Goal: Task Accomplishment & Management: Complete application form

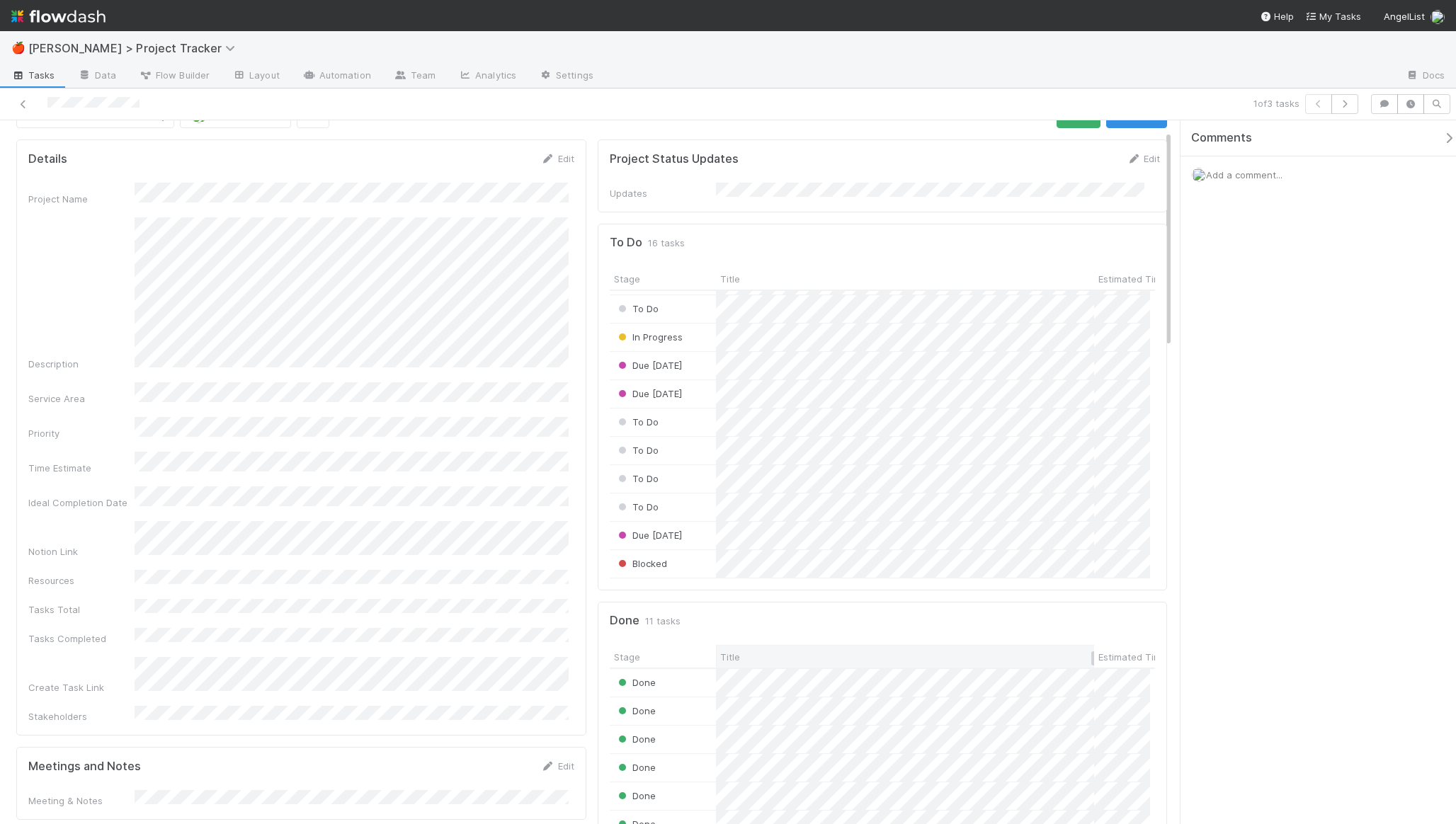
scroll to position [32, 0]
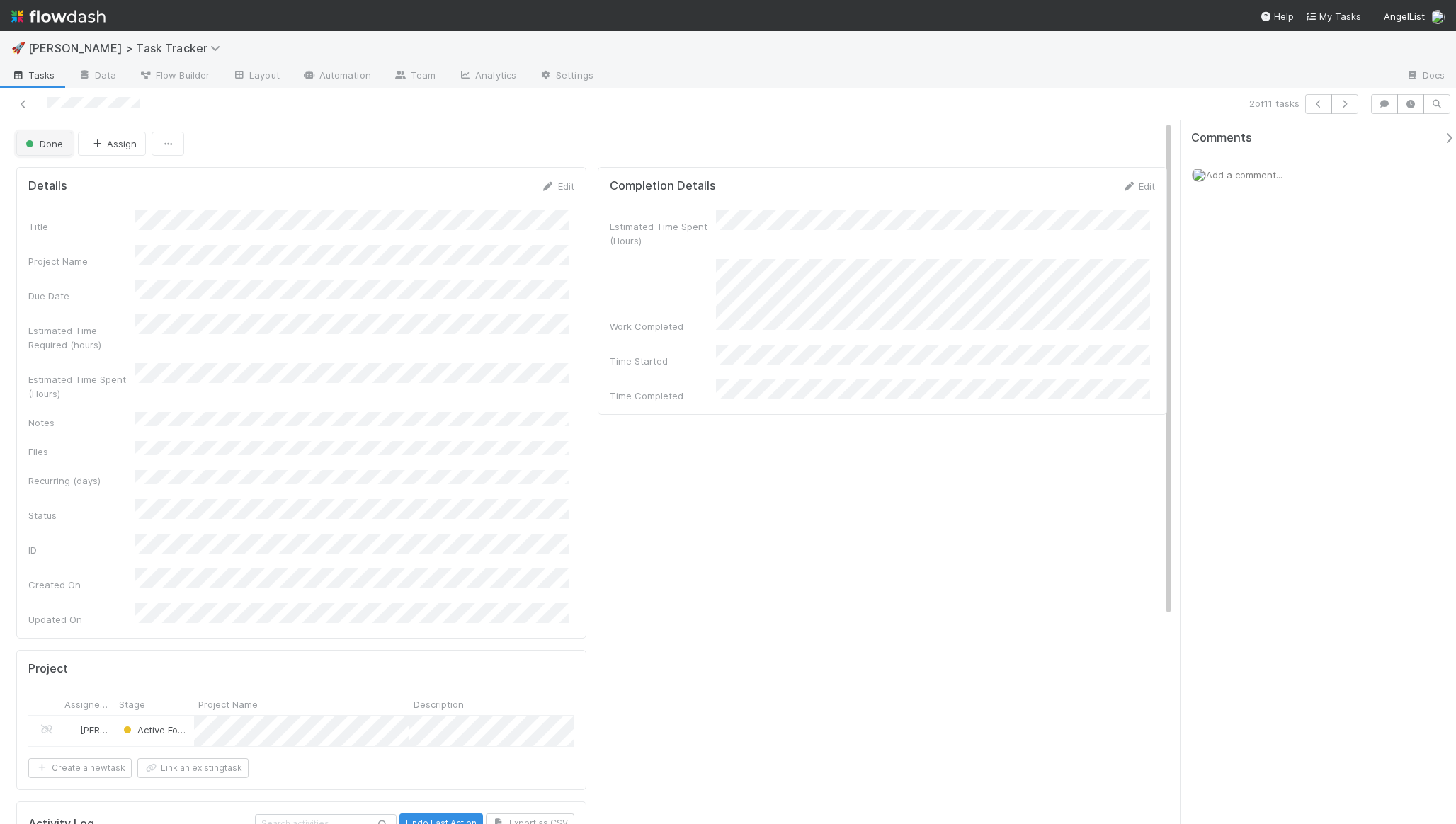
click at [63, 144] on button "Done" at bounding box center [44, 143] width 56 height 24
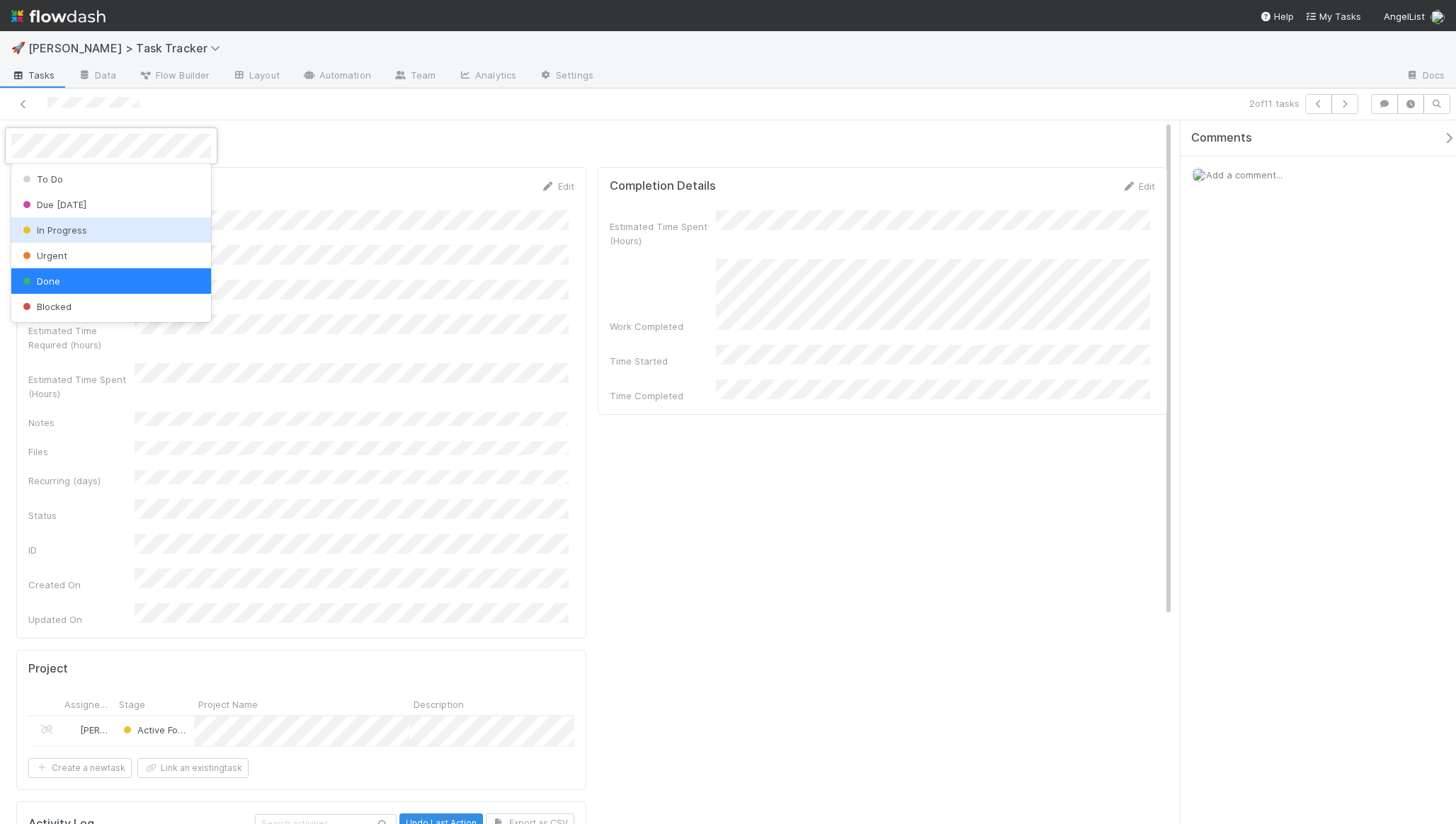
click at [71, 226] on span "In Progress" at bounding box center [53, 230] width 67 height 12
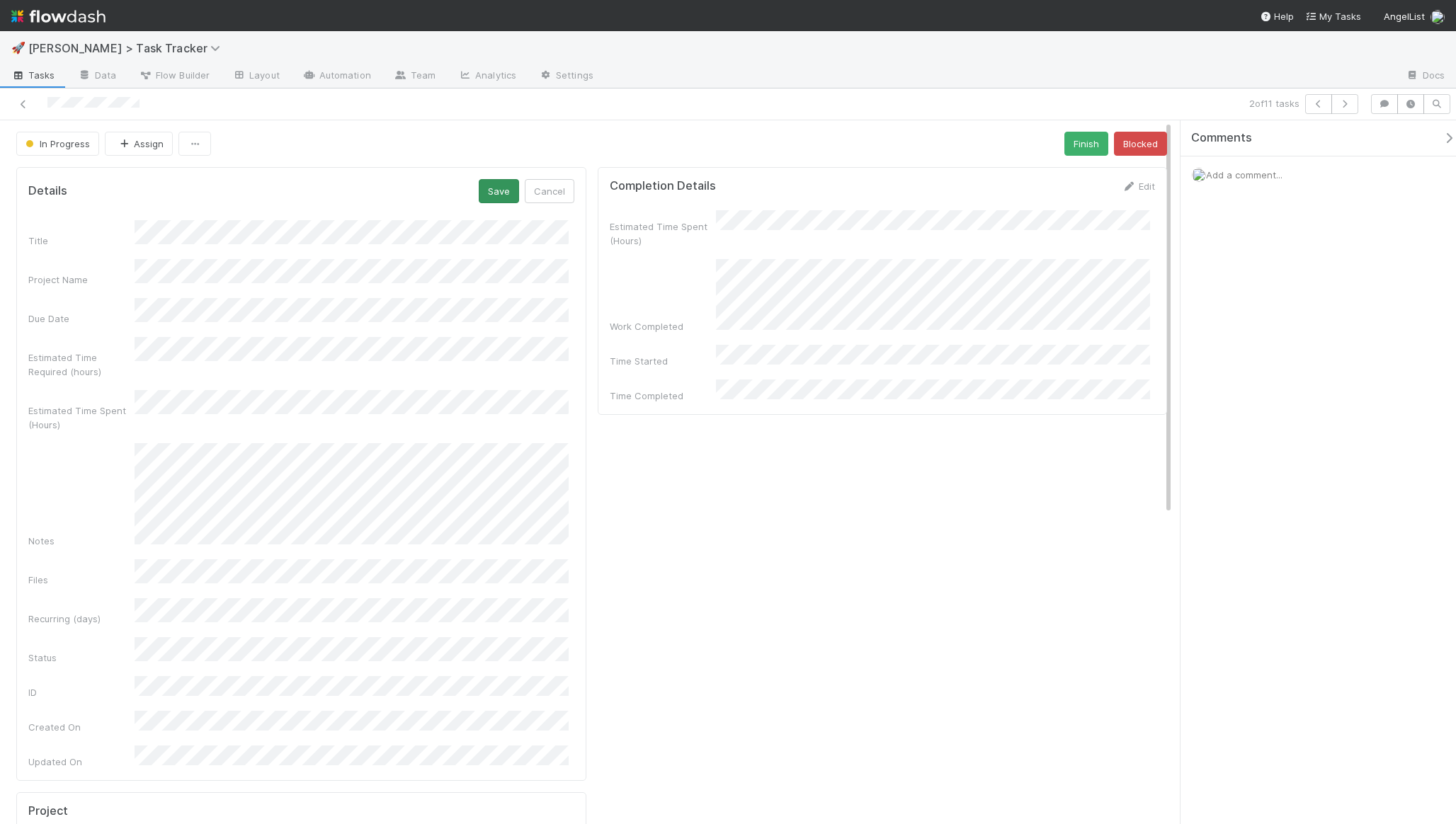
drag, startPoint x: 472, startPoint y: 185, endPoint x: 495, endPoint y: 189, distance: 23.3
click at [473, 185] on div "Details Save Cancel" at bounding box center [300, 191] width 546 height 24
click at [503, 190] on button "Save" at bounding box center [499, 191] width 40 height 24
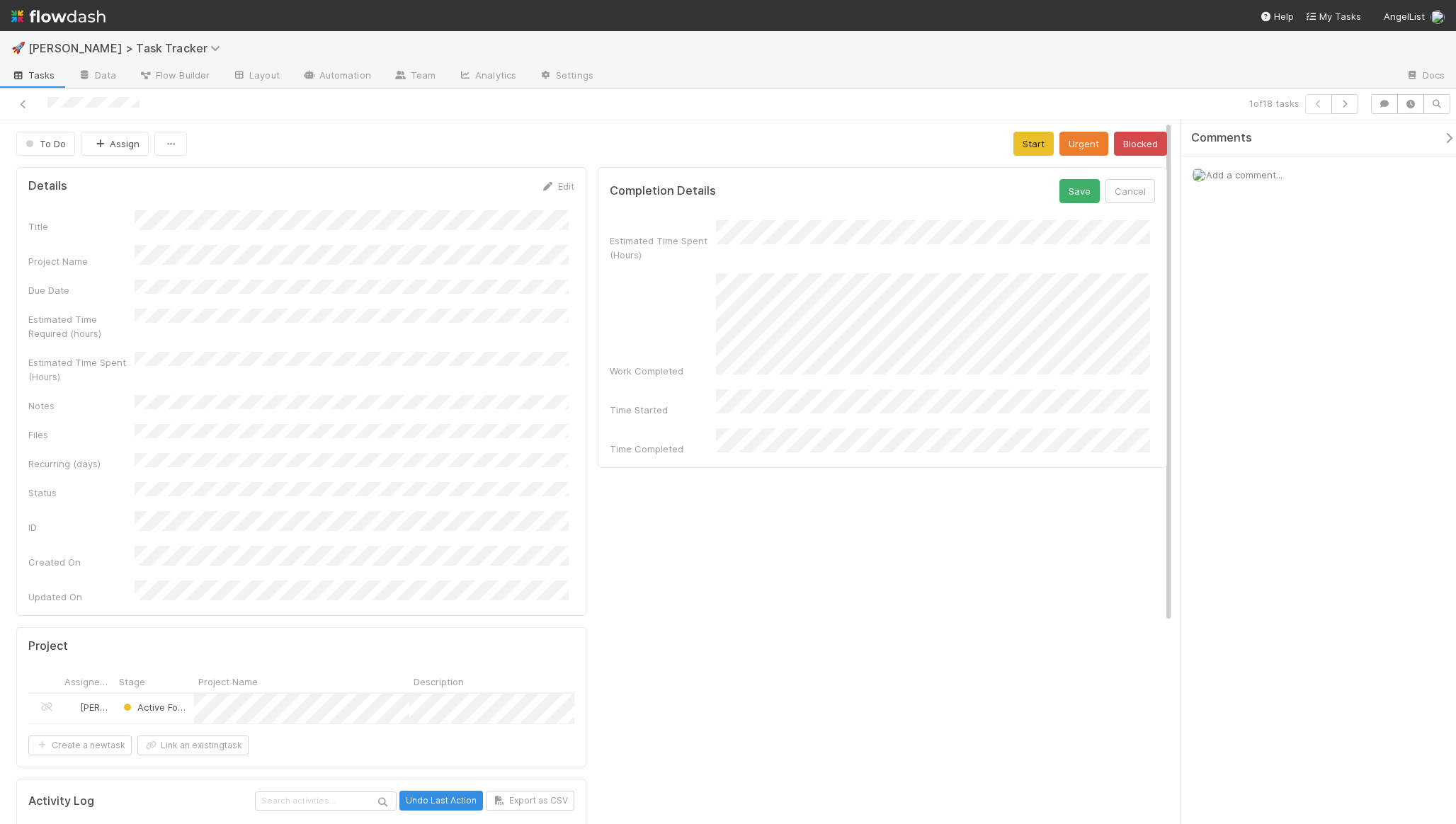
click at [819, 411] on div "Estimated Time Spent (Hours) Work Completed Time Started Time Completed" at bounding box center [882, 338] width 546 height 235
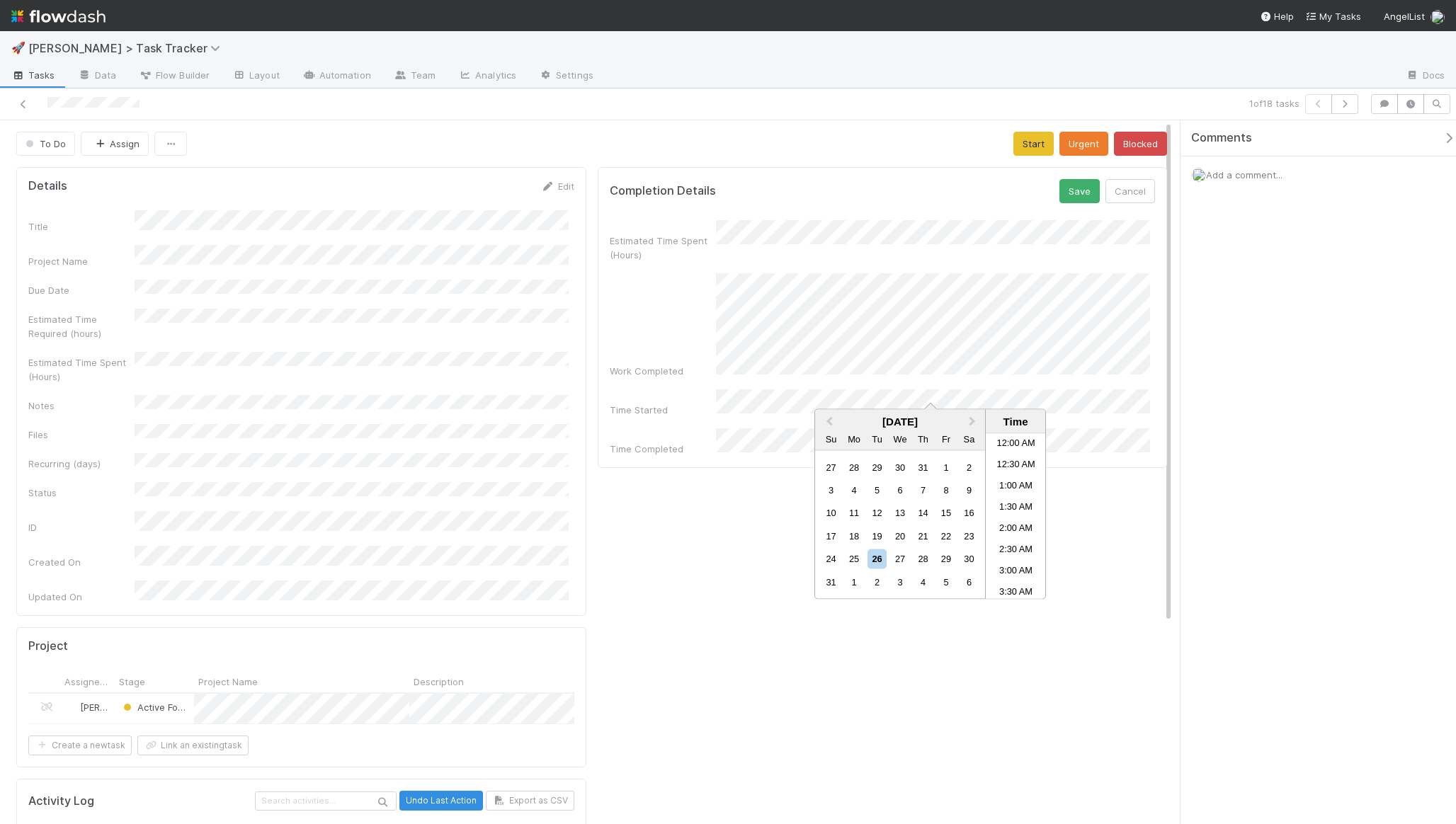
scroll to position [544, 0]
click at [886, 563] on div "26" at bounding box center [877, 559] width 19 height 19
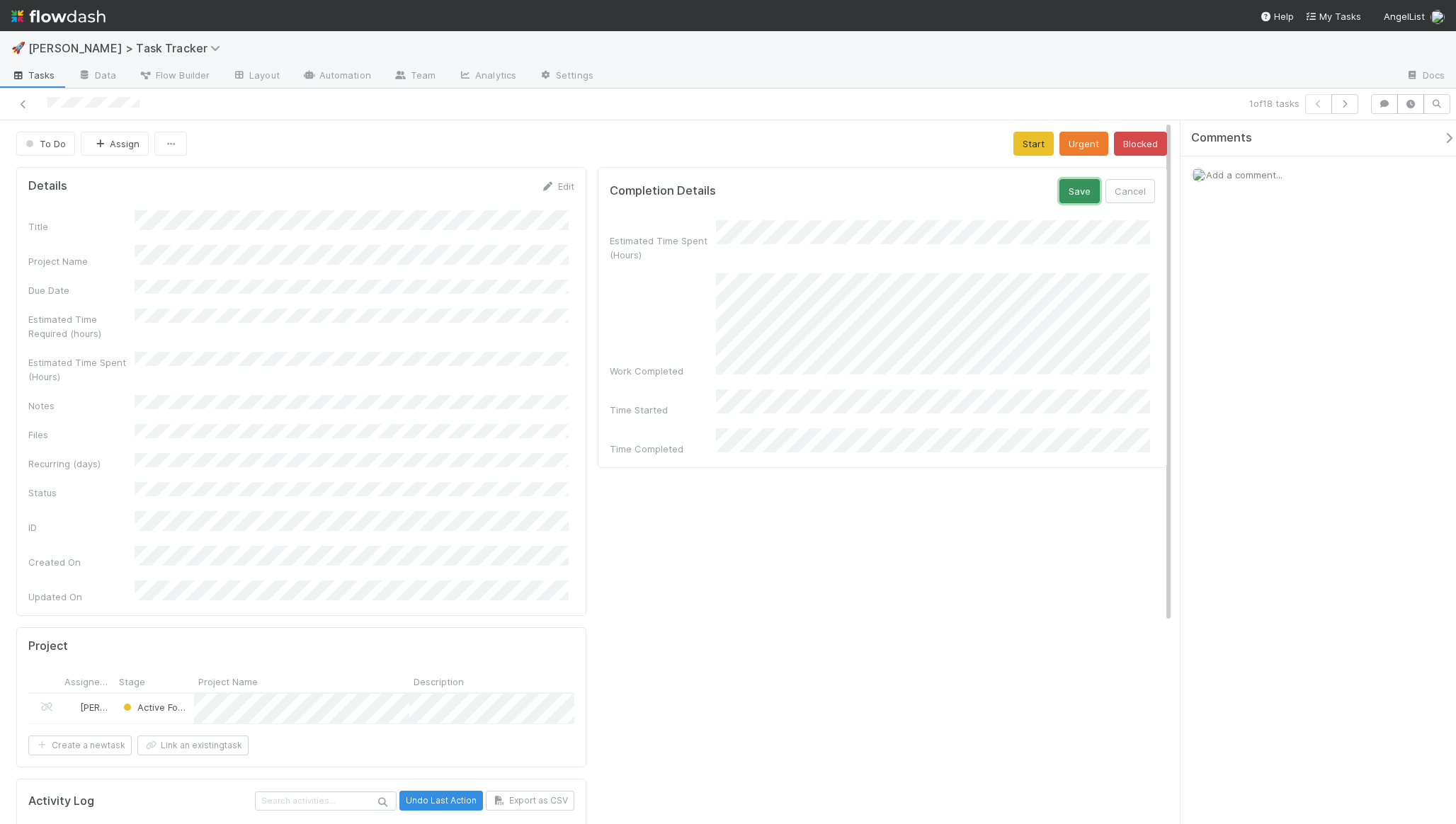
click at [1071, 190] on button "Save" at bounding box center [1079, 191] width 40 height 24
click at [1036, 149] on button "Start" at bounding box center [1033, 143] width 40 height 24
click at [1072, 150] on button "Finish" at bounding box center [1086, 143] width 44 height 24
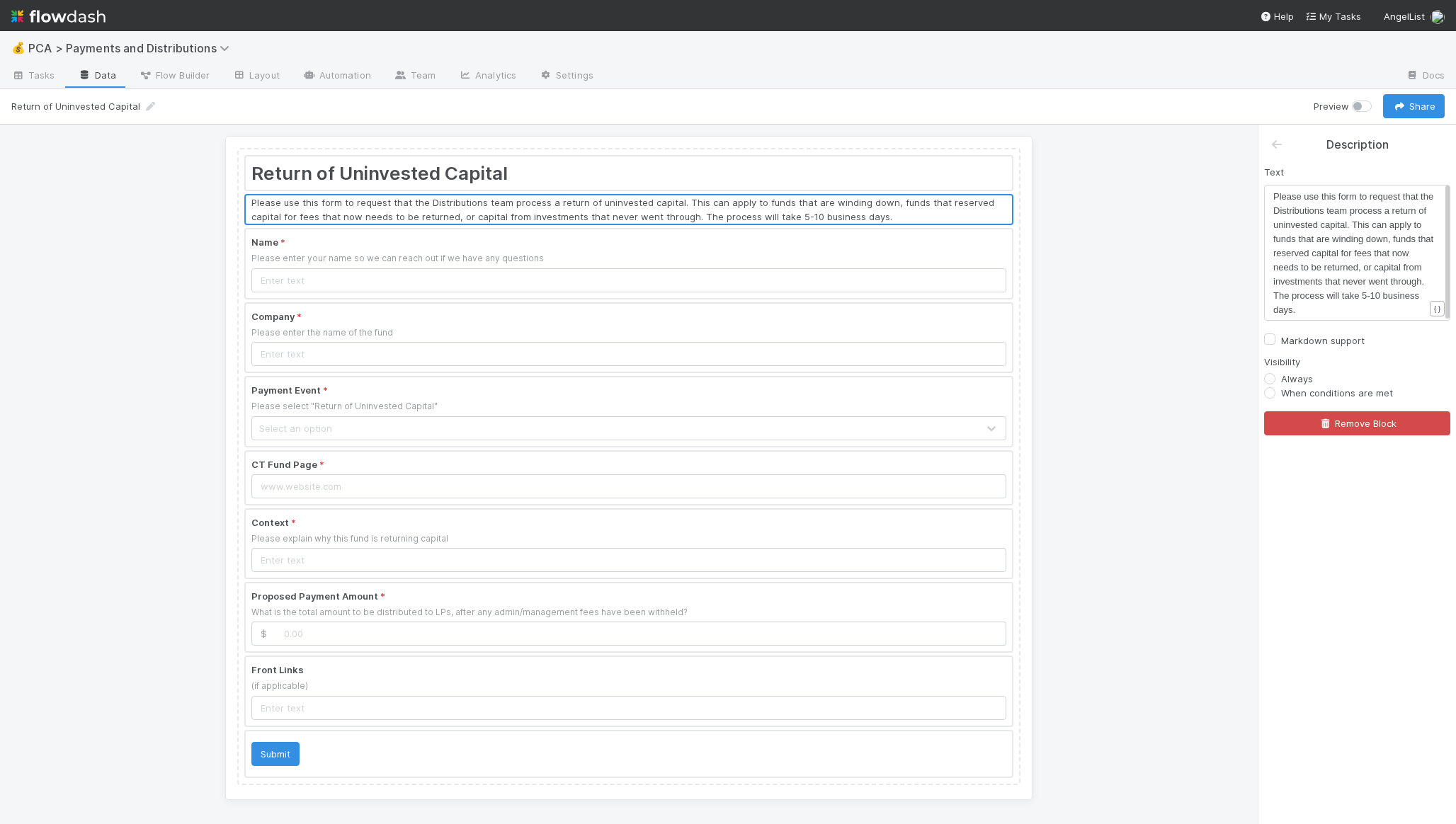
click at [536, 258] on div at bounding box center [629, 263] width 766 height 68
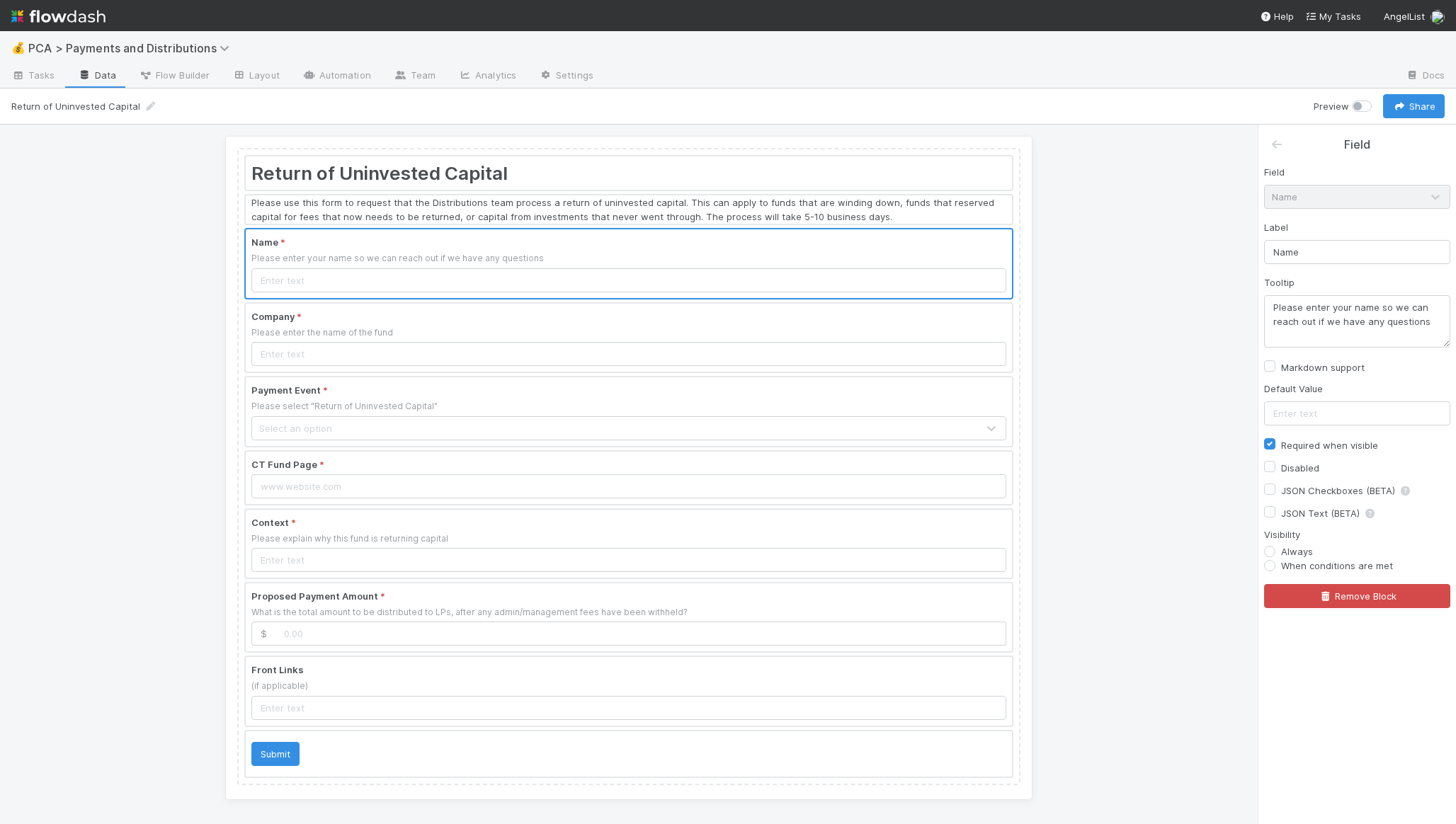
click at [617, 317] on div at bounding box center [629, 338] width 766 height 68
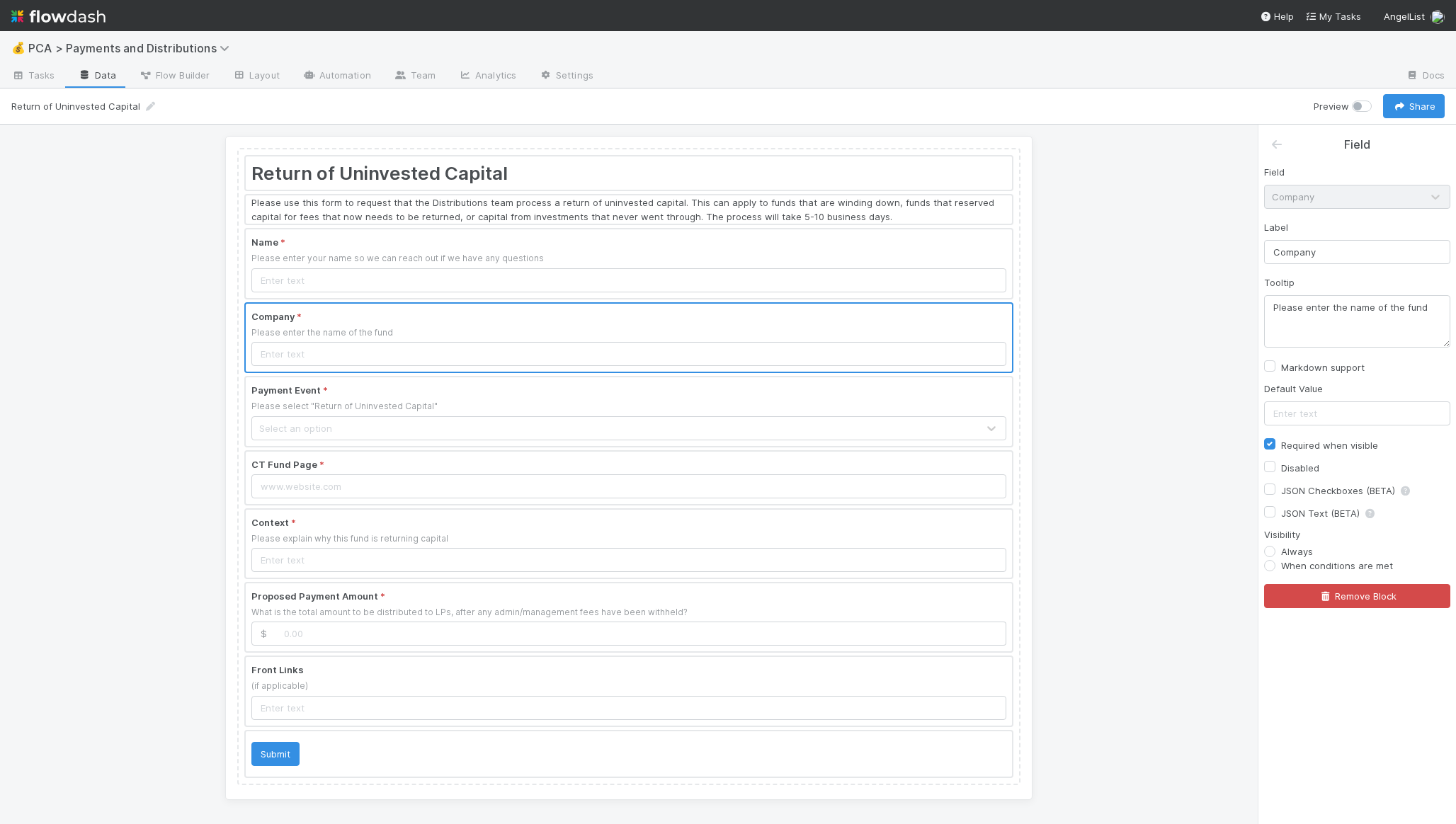
click at [494, 389] on div at bounding box center [629, 412] width 766 height 68
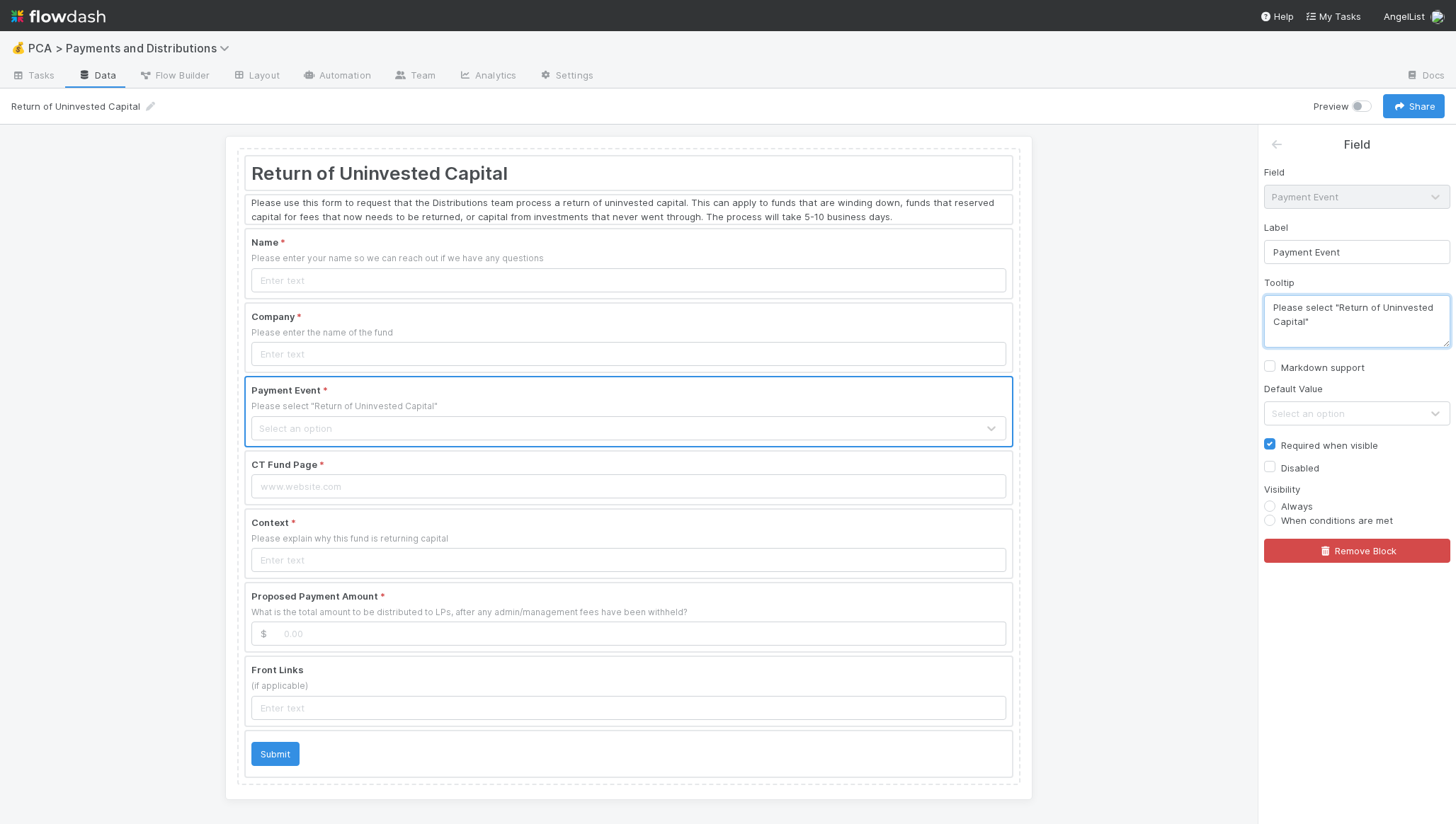
click at [1354, 327] on textarea "Please select "Return of Uninvested Capital"" at bounding box center [1357, 322] width 186 height 53
click at [727, 450] on div "CT Fund Page *" at bounding box center [629, 477] width 769 height 55
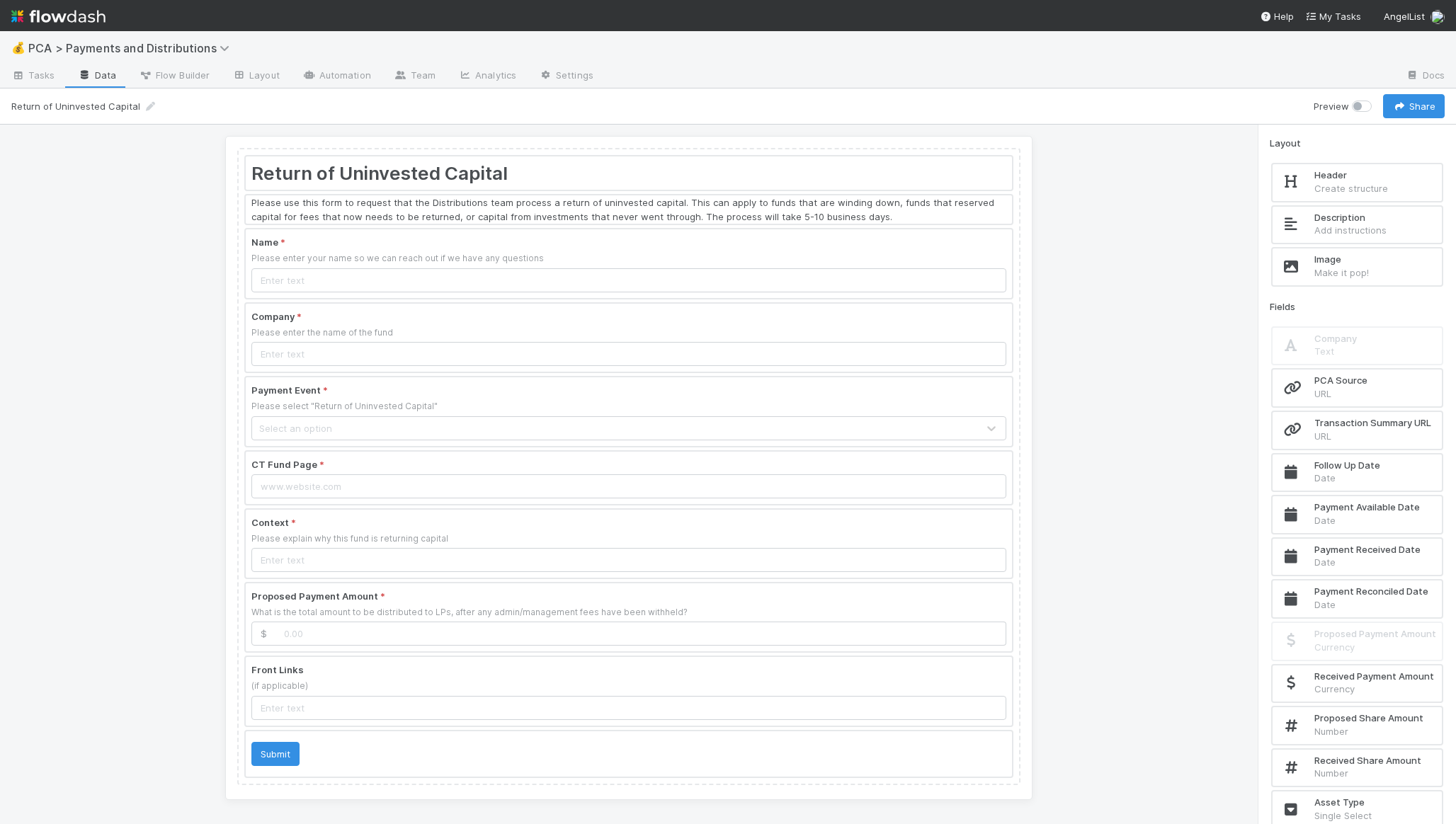
click at [721, 466] on div at bounding box center [629, 478] width 766 height 53
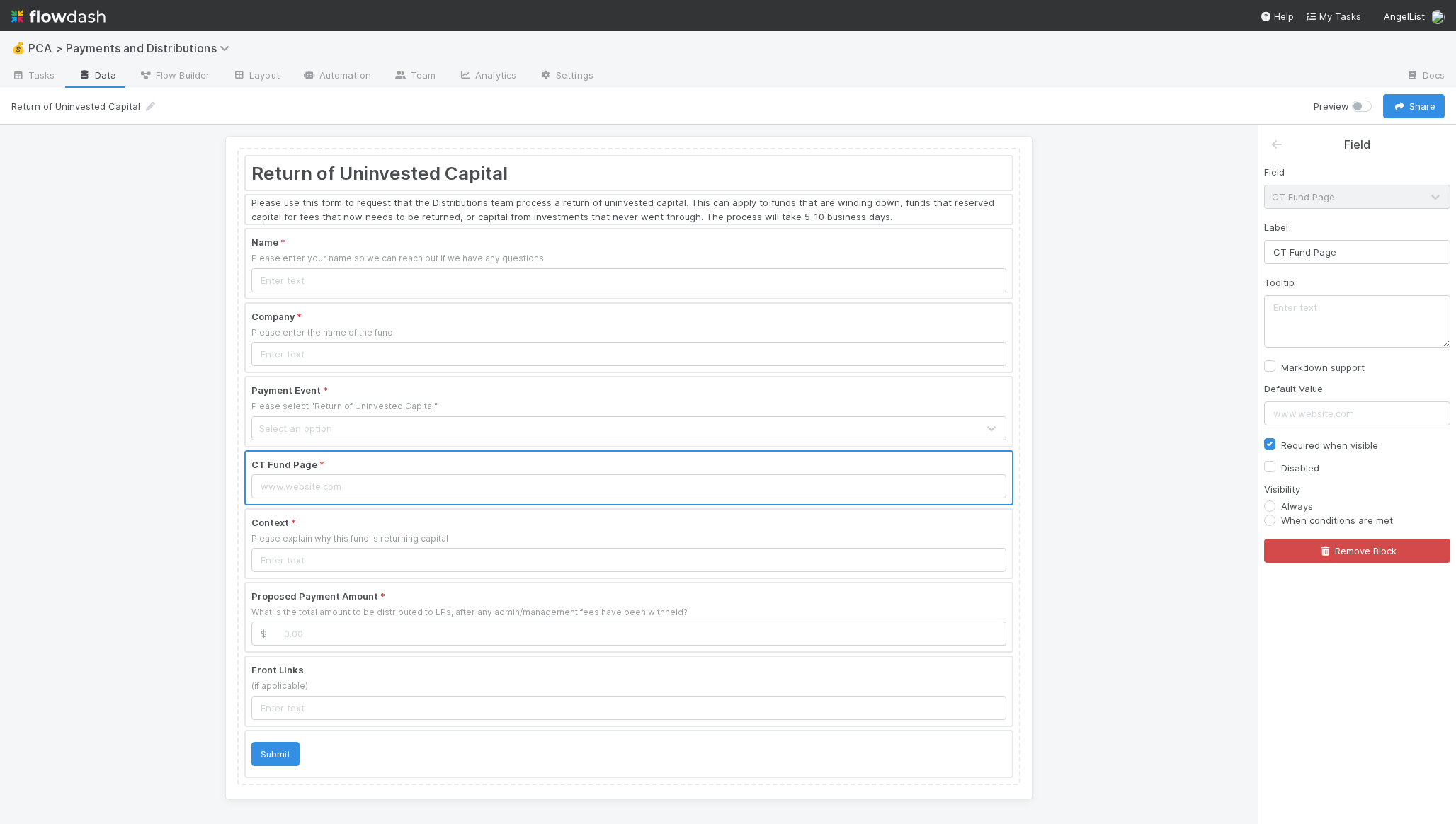
click at [731, 450] on div "CT Fund Page *" at bounding box center [629, 477] width 769 height 55
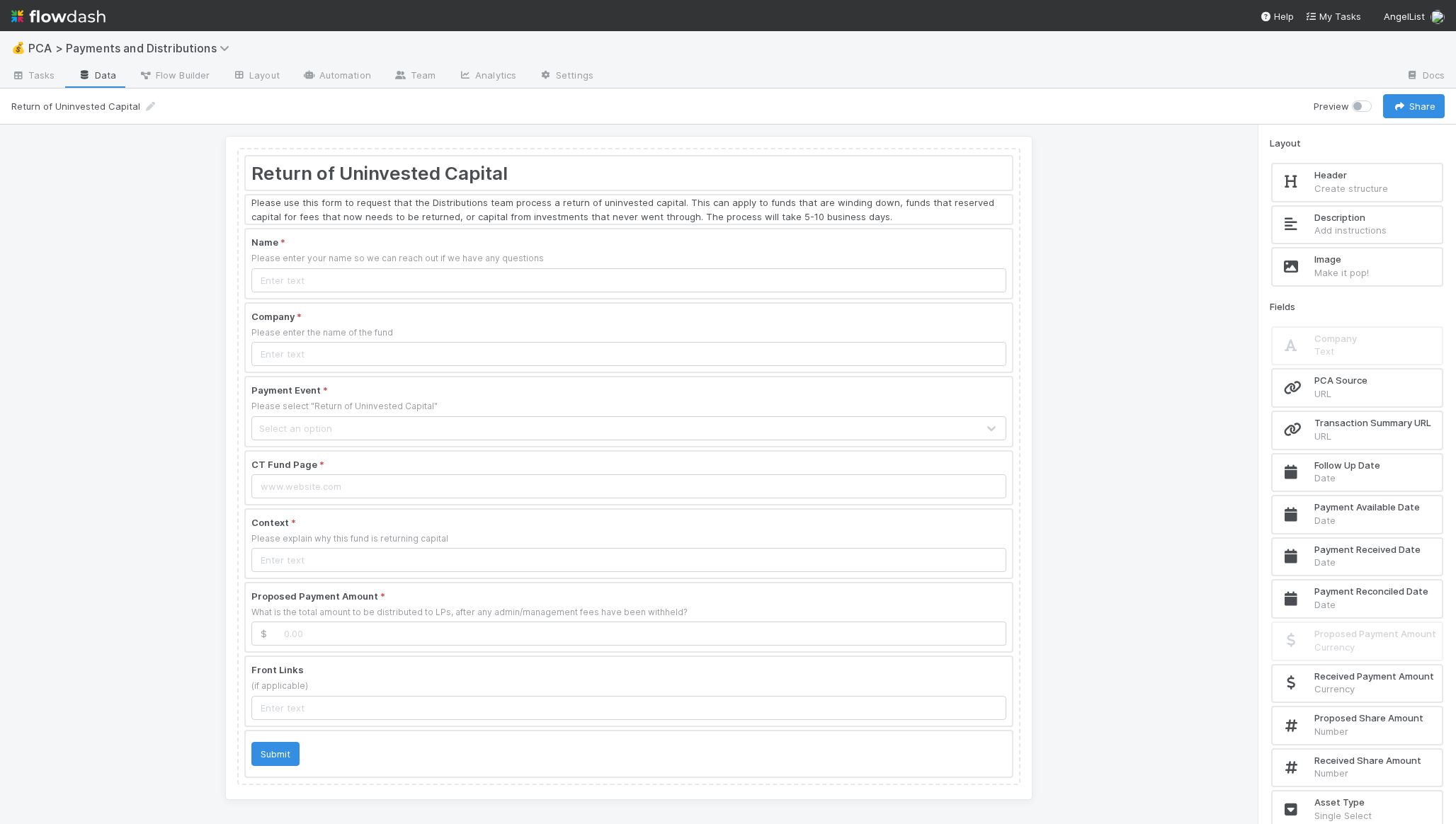
click at [735, 398] on div at bounding box center [629, 412] width 766 height 68
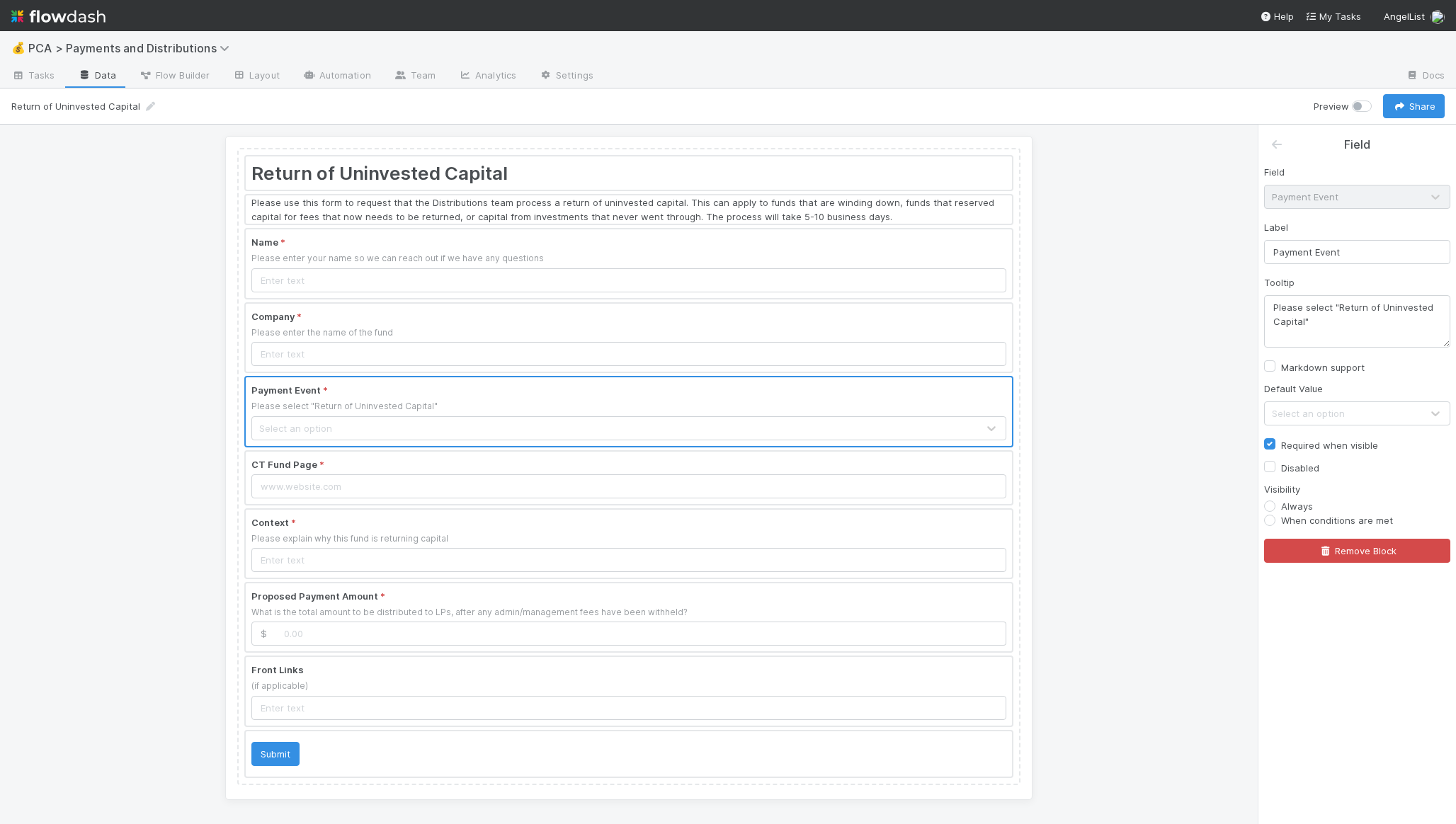
click at [737, 362] on div at bounding box center [629, 338] width 766 height 68
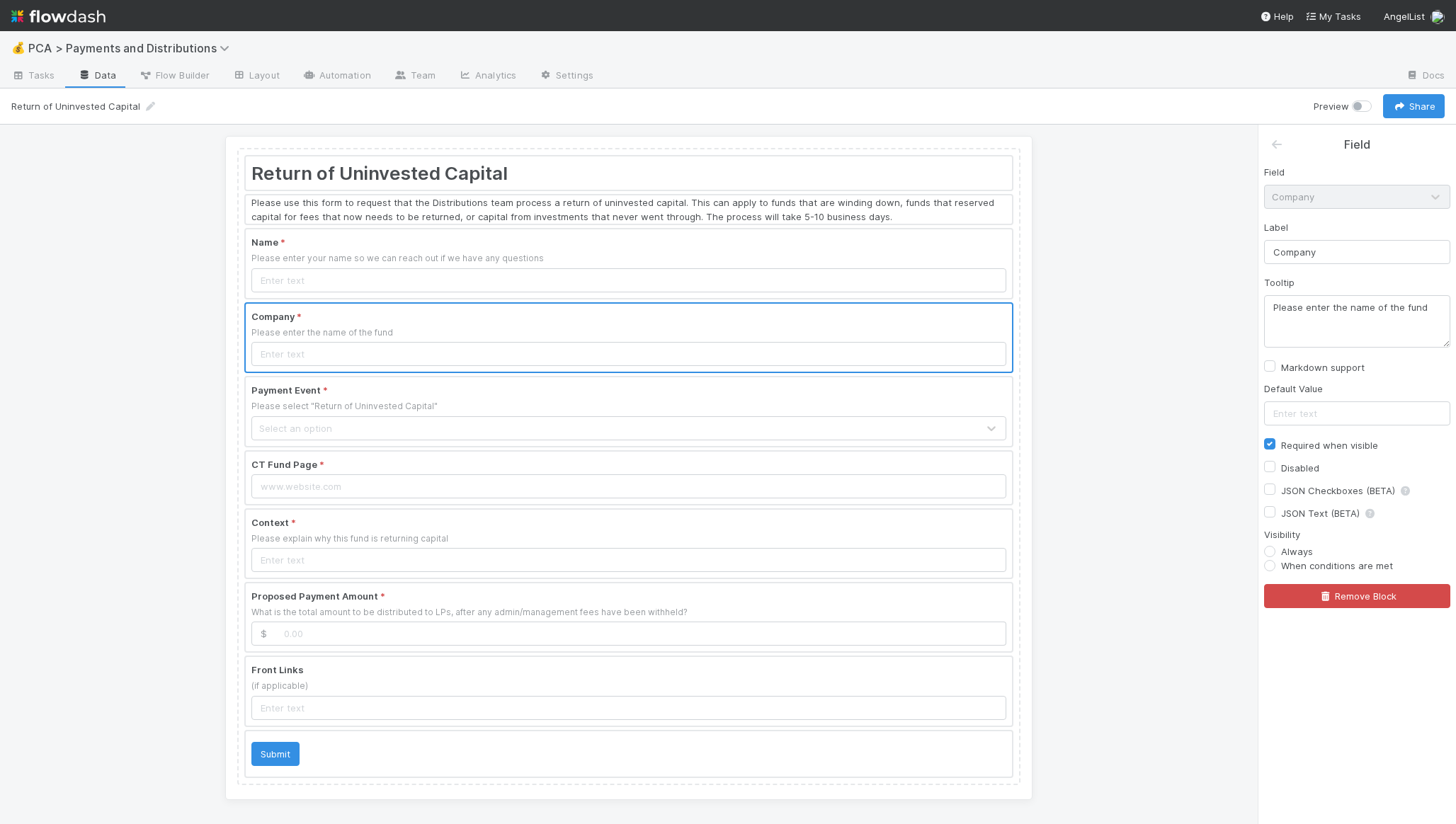
click at [660, 505] on div "Return of Uninvested Capital Please use this form to request that the Distribut…" at bounding box center [629, 467] width 784 height 637
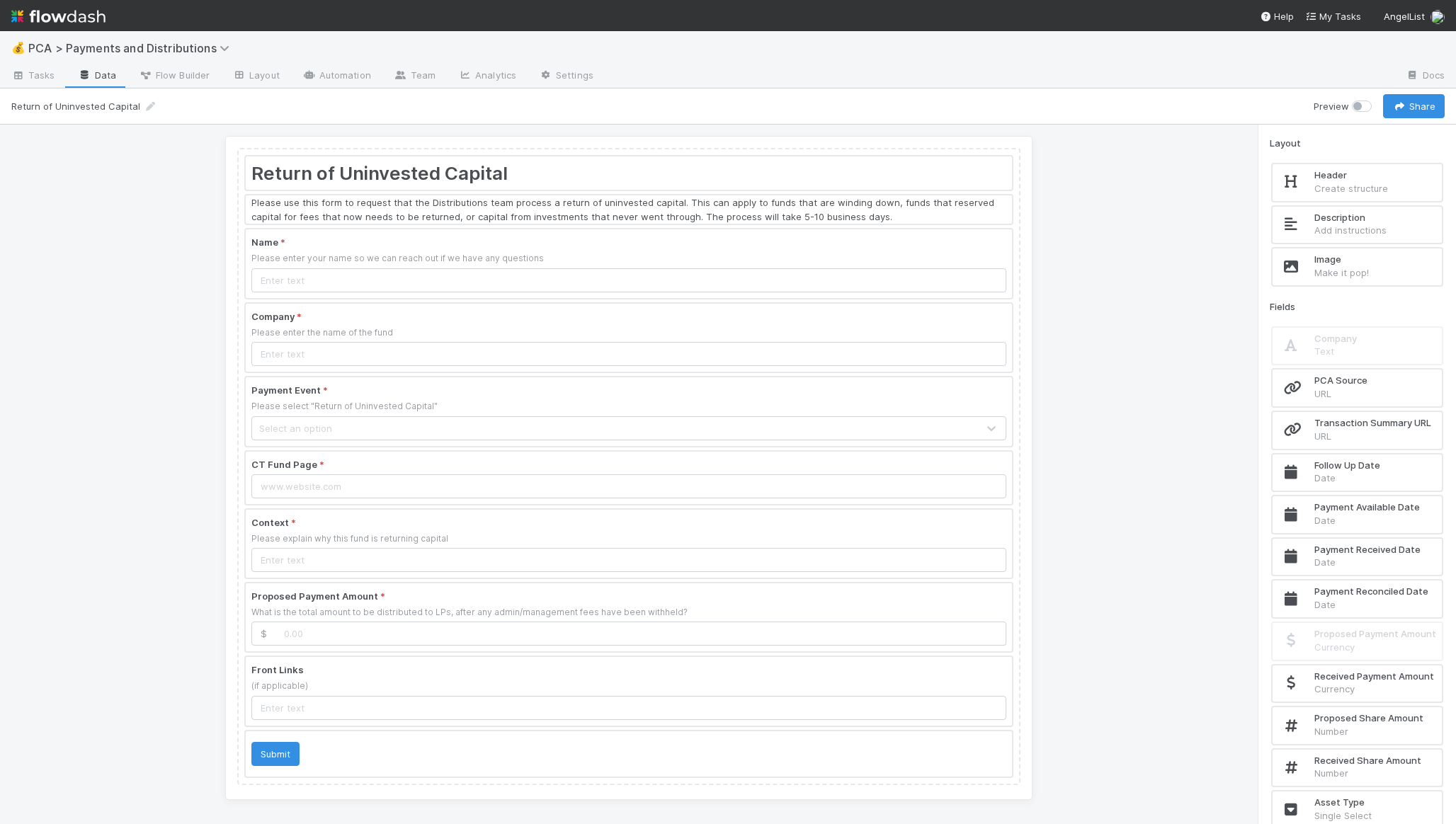
click at [658, 511] on div at bounding box center [629, 543] width 766 height 68
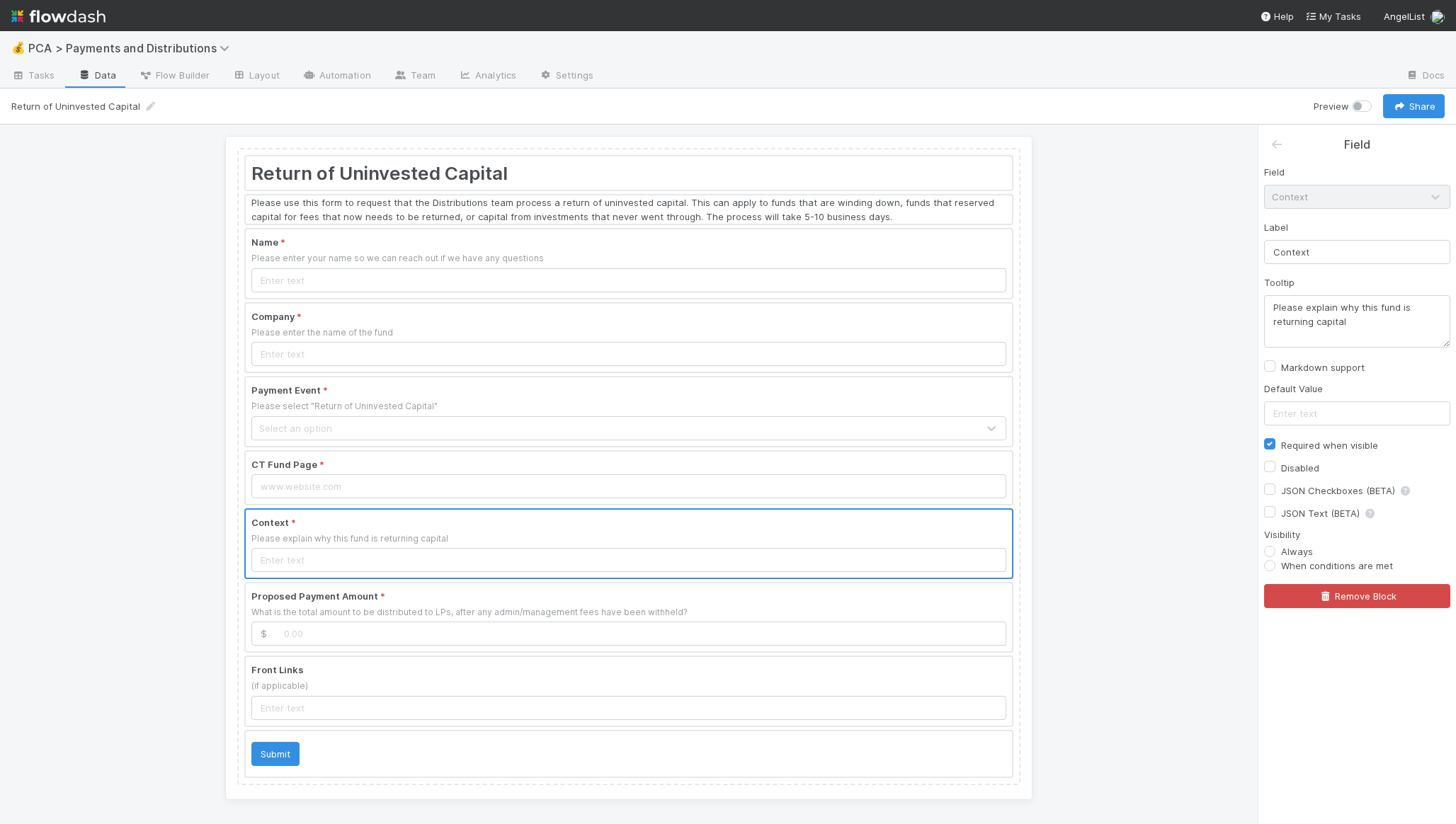
click at [523, 226] on div "Return of Uninvested Capital Please use this form to request that the Distribut…" at bounding box center [629, 467] width 784 height 637
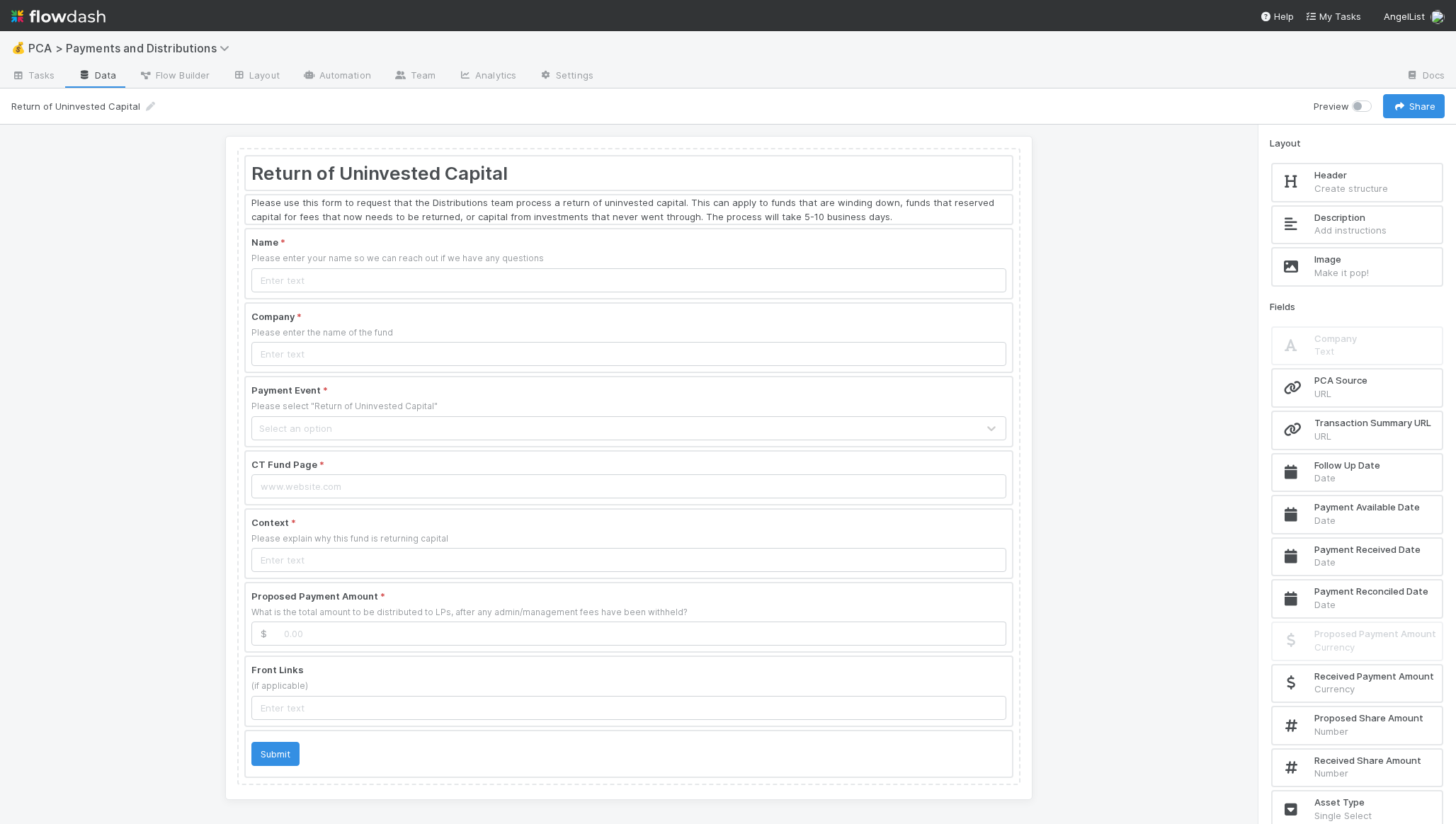
click at [520, 214] on div at bounding box center [629, 209] width 766 height 28
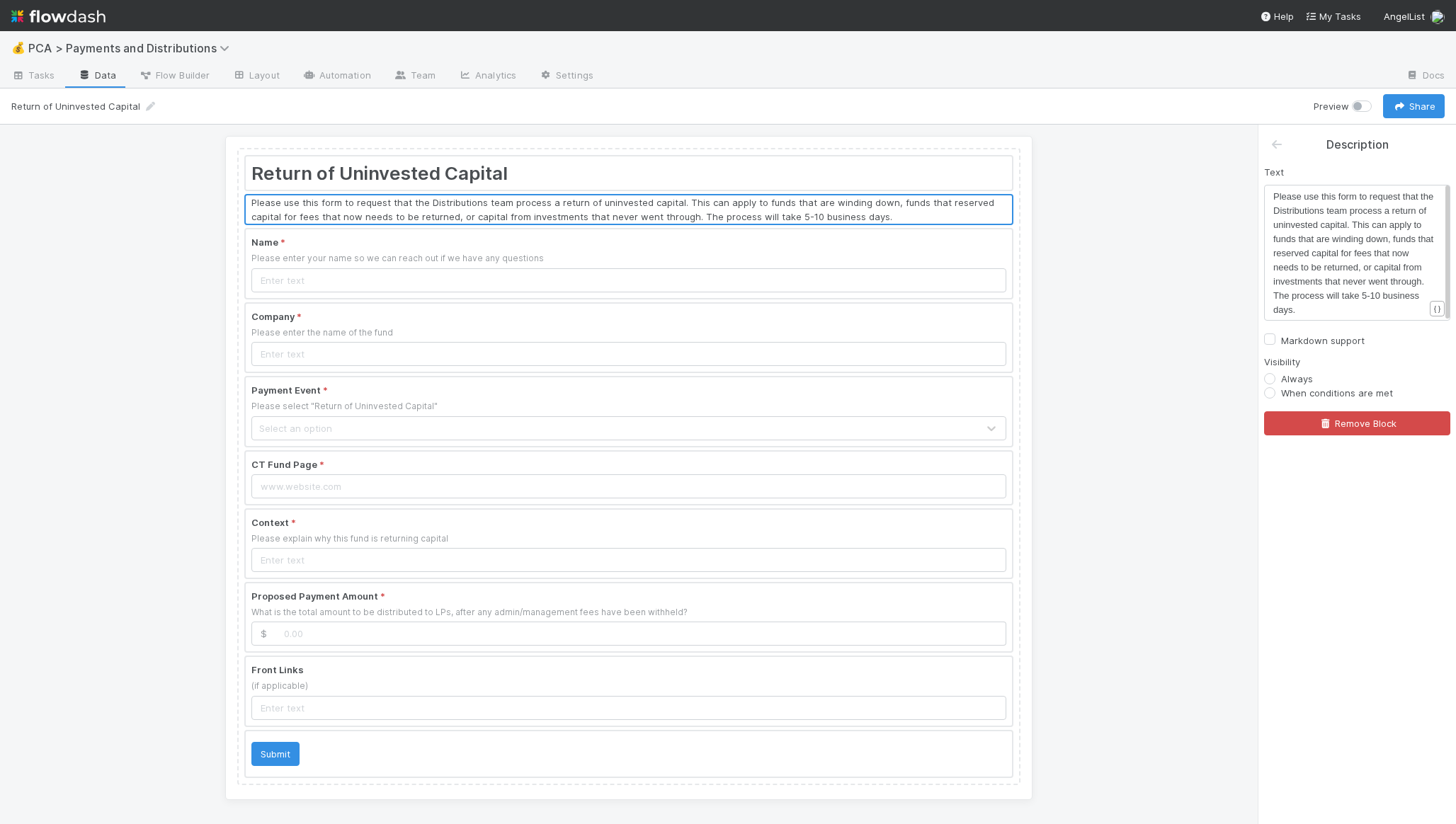
click at [521, 339] on div at bounding box center [629, 338] width 766 height 68
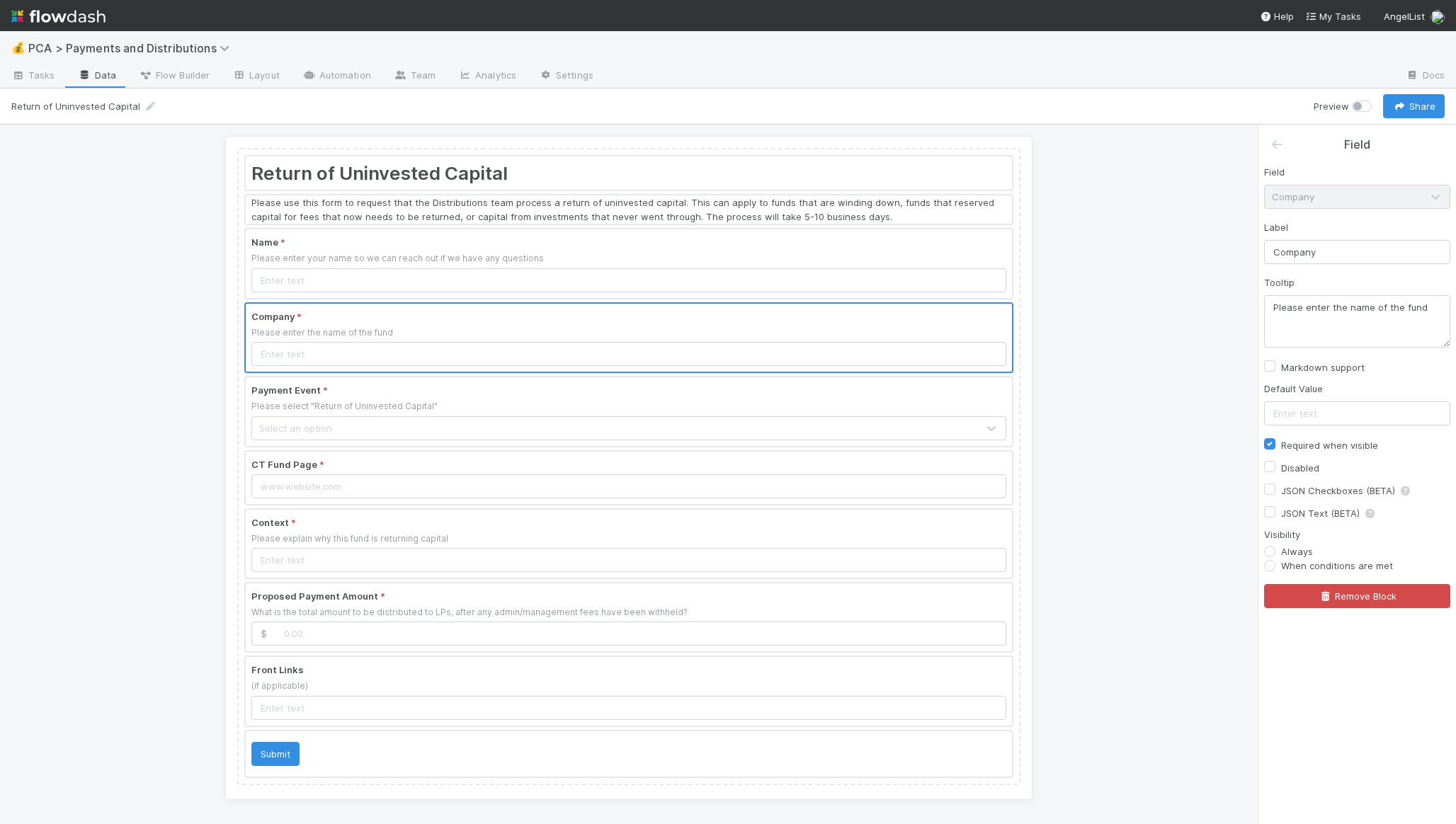
click at [513, 403] on div at bounding box center [629, 412] width 766 height 68
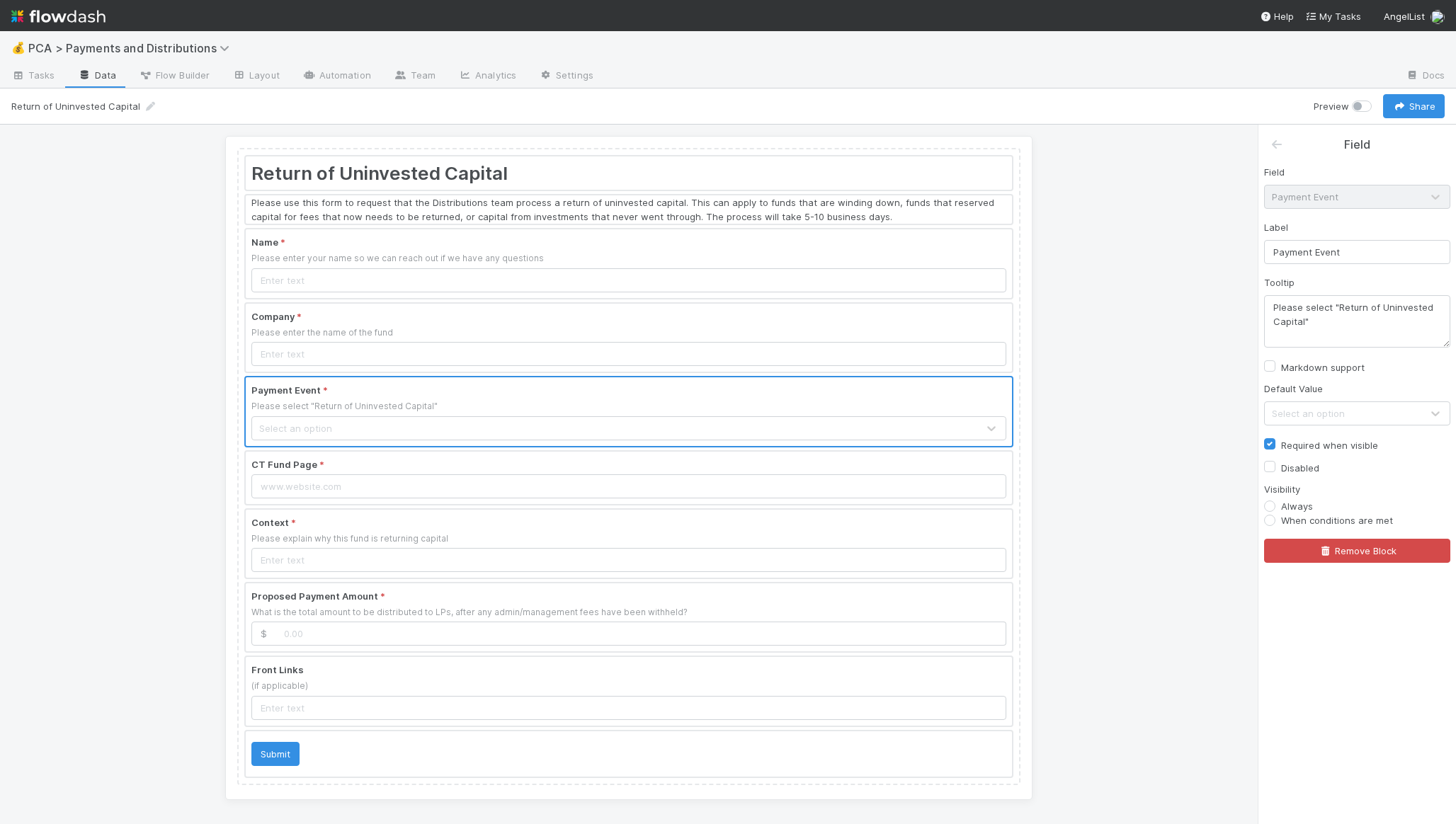
click at [1318, 418] on div "Select an option" at bounding box center [1308, 413] width 73 height 14
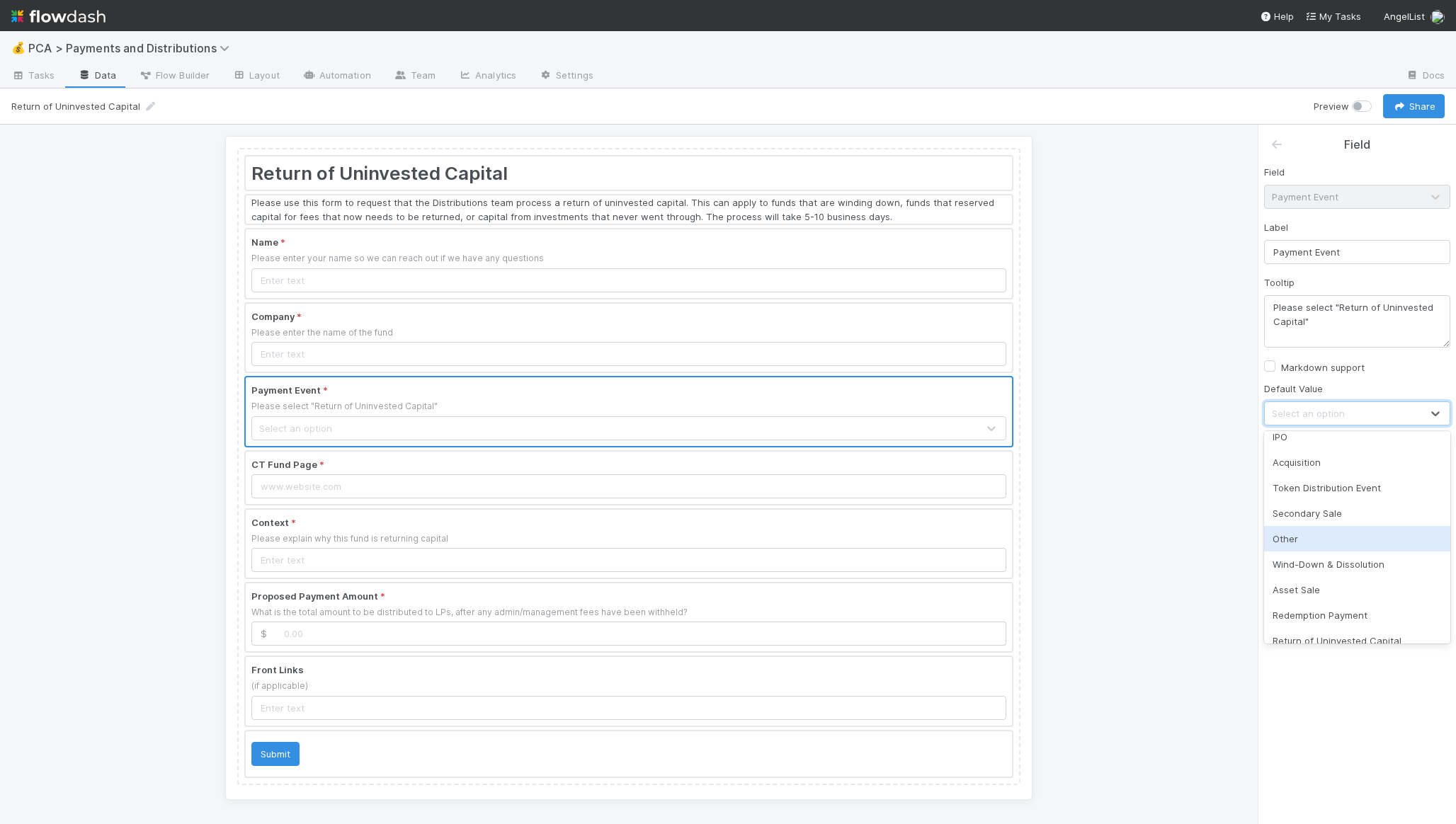
scroll to position [21, 0]
click at [1179, 451] on div "Return of Uninvested Capital Please use this form to request that the Distribut…" at bounding box center [629, 474] width 1258 height 700
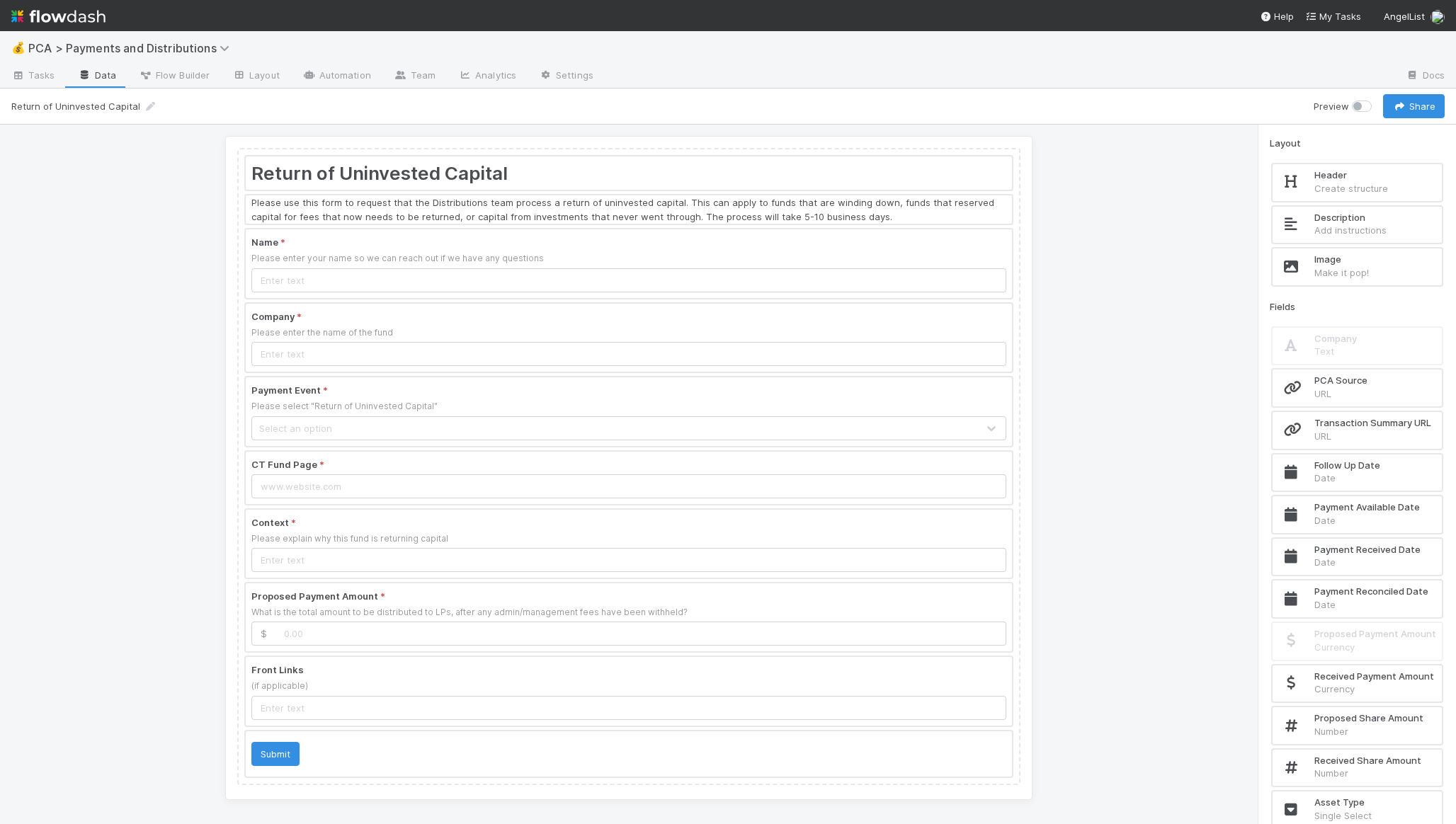
click at [636, 170] on div at bounding box center [629, 173] width 766 height 33
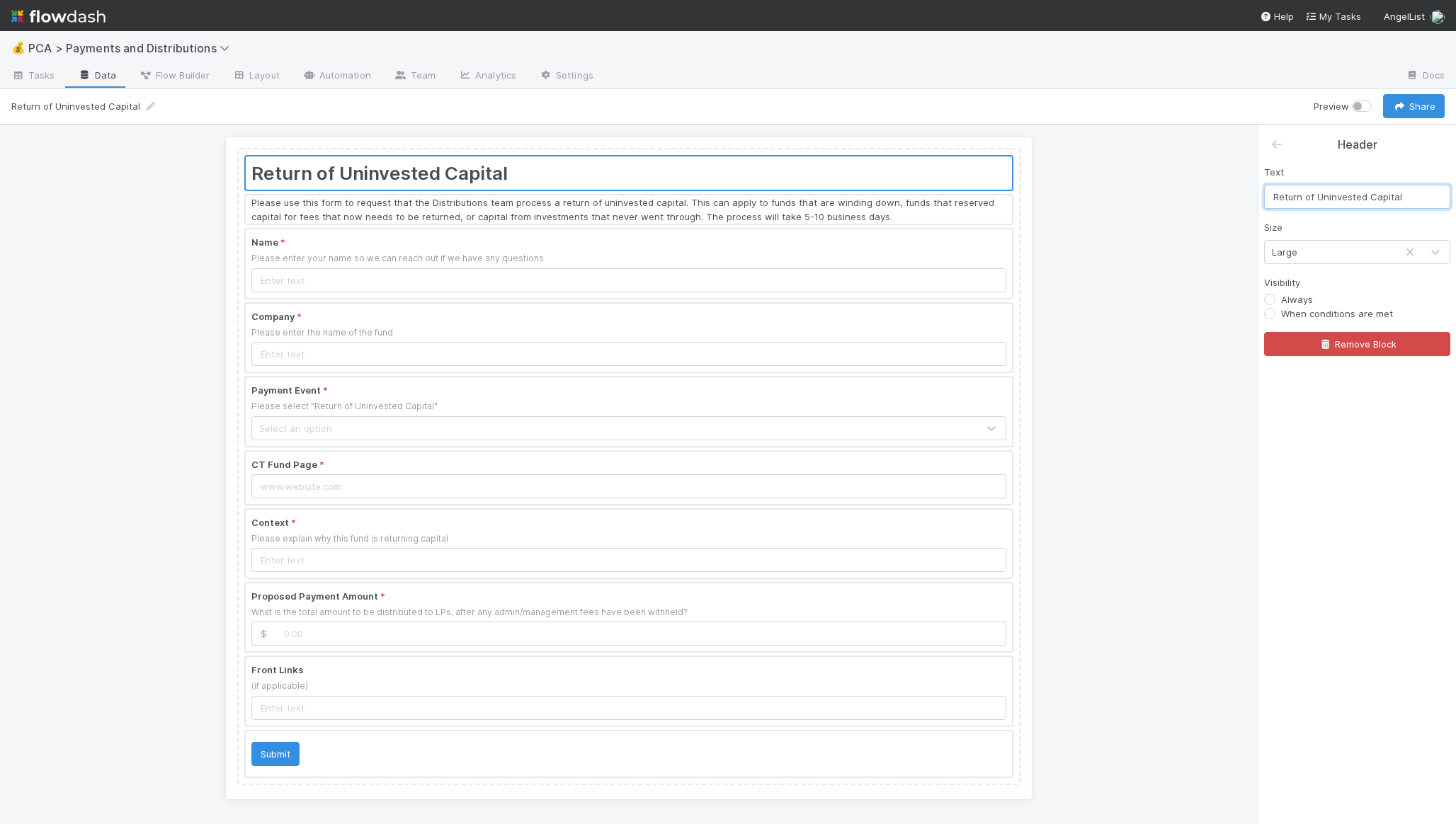
click at [1272, 193] on input "Return of Uninvested Capital" at bounding box center [1357, 197] width 186 height 24
click at [675, 207] on div at bounding box center [629, 209] width 766 height 28
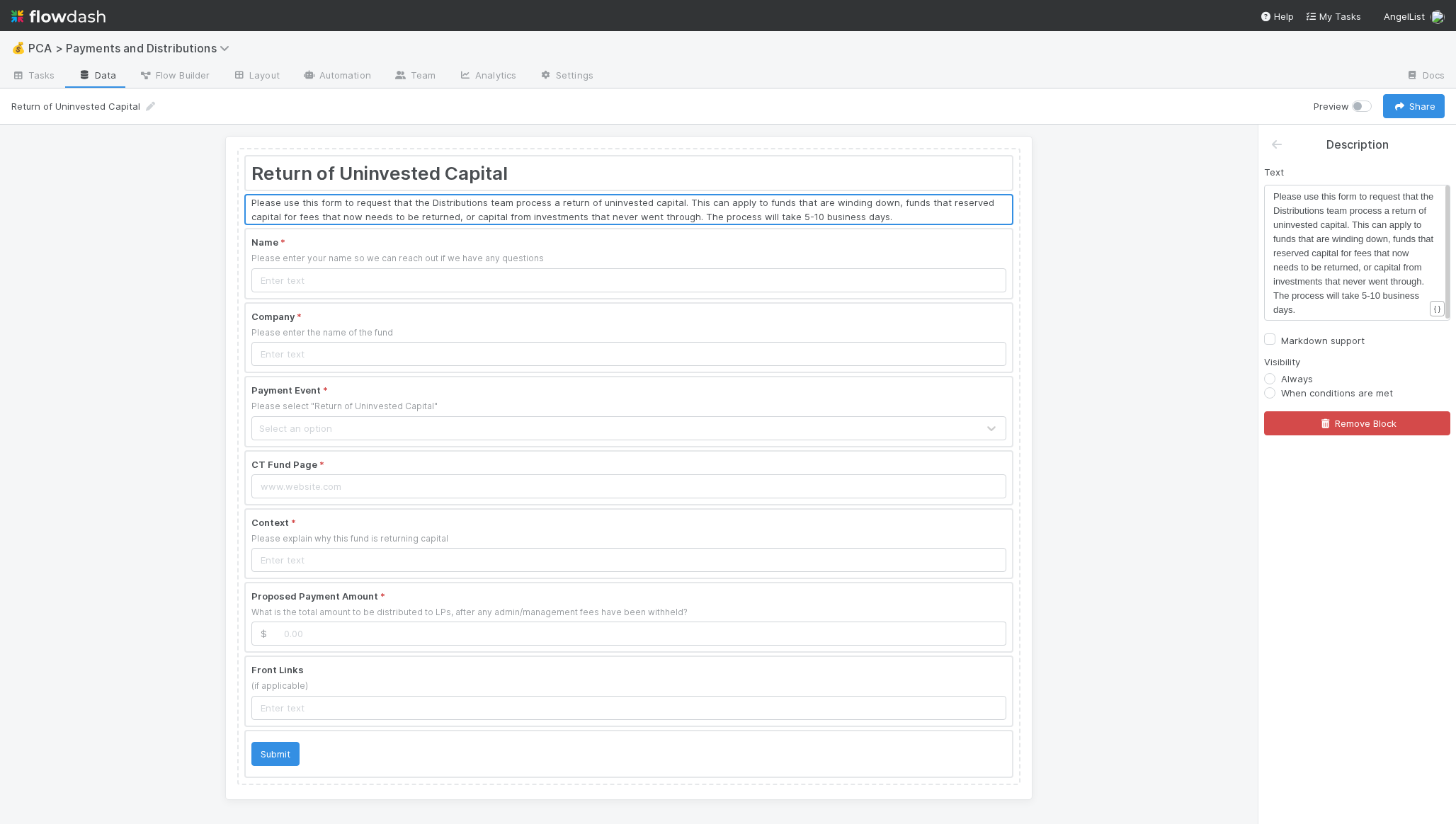
click at [1344, 235] on span "Please use this form to request that the Distributions team process a return of…" at bounding box center [1355, 253] width 163 height 124
type textarea "Please use this form to request that the Distributions team process a return of…"
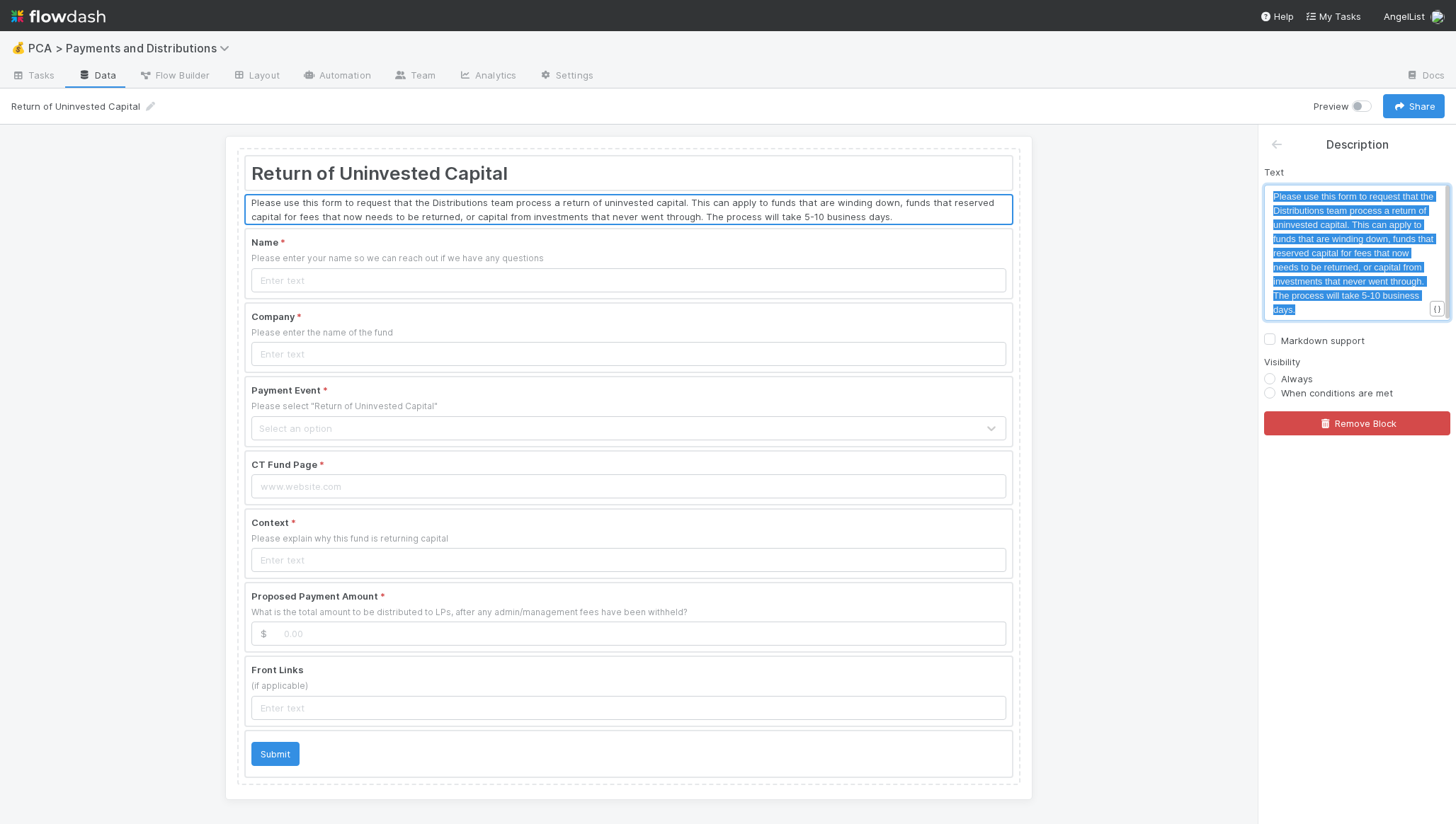
click at [482, 411] on div at bounding box center [629, 412] width 766 height 68
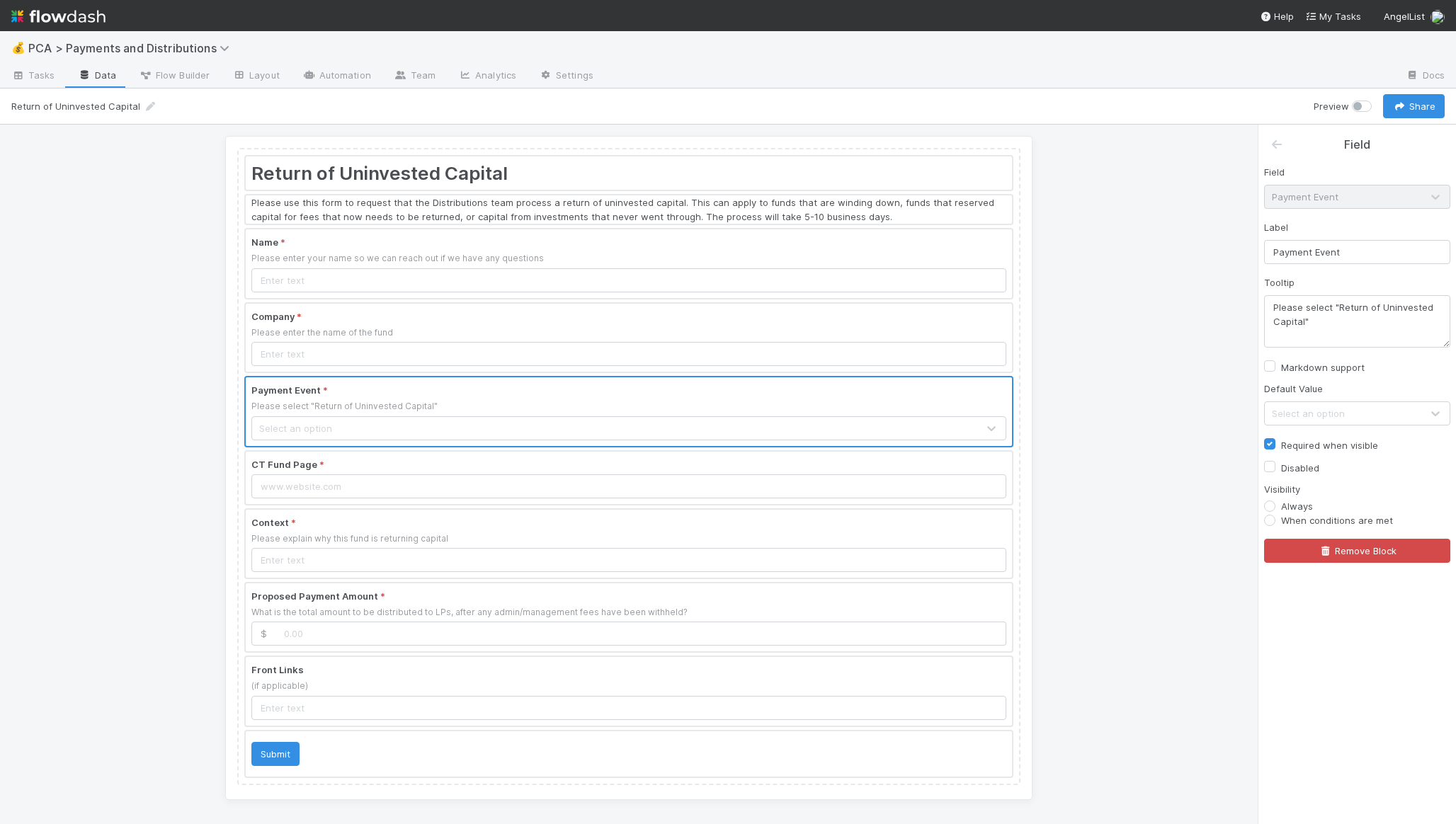
click at [449, 266] on div at bounding box center [629, 263] width 766 height 68
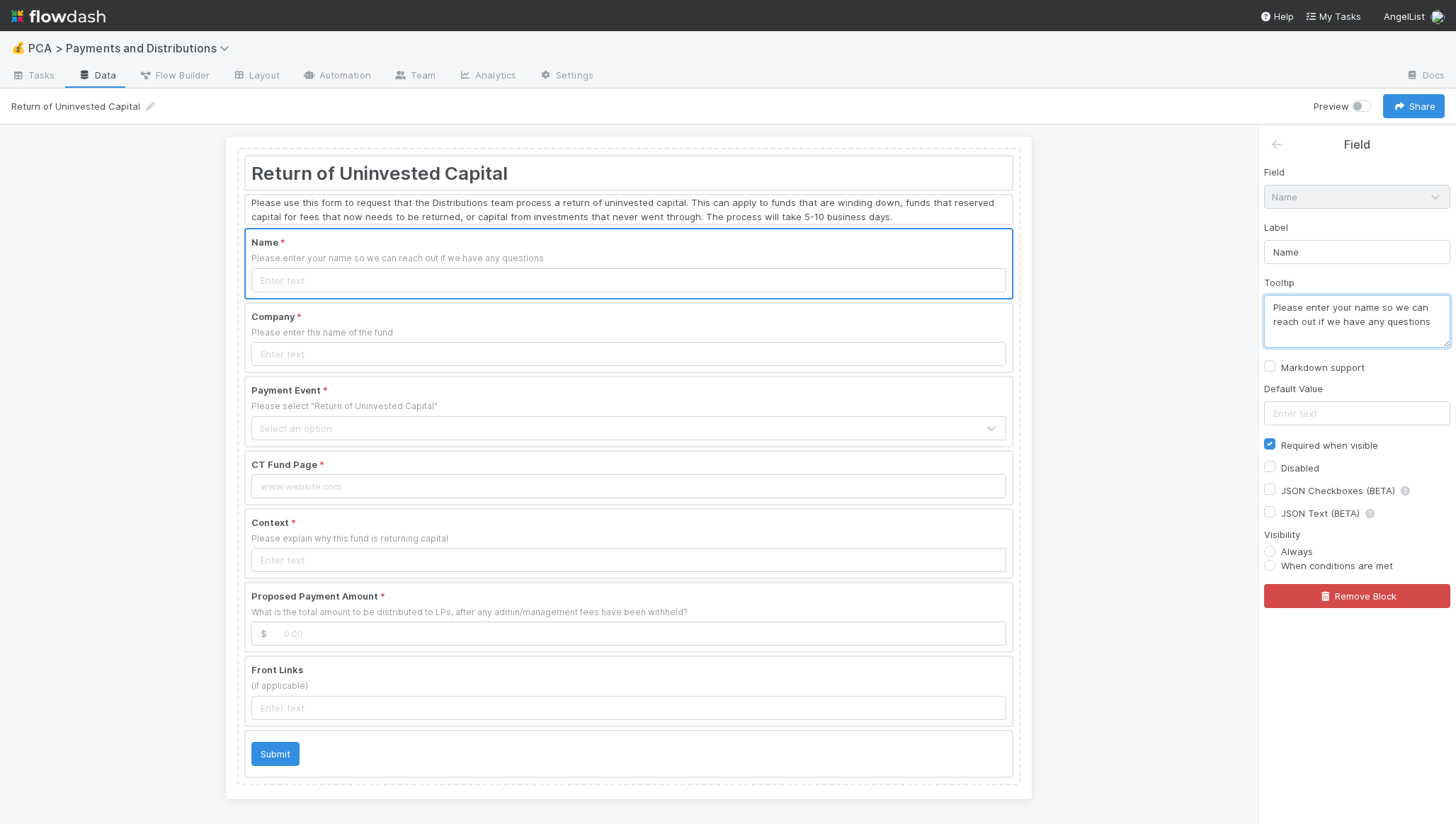
click at [1332, 331] on textarea "Please enter your name so we can reach out if we have any questions" at bounding box center [1357, 322] width 186 height 53
click at [508, 348] on div at bounding box center [629, 338] width 766 height 68
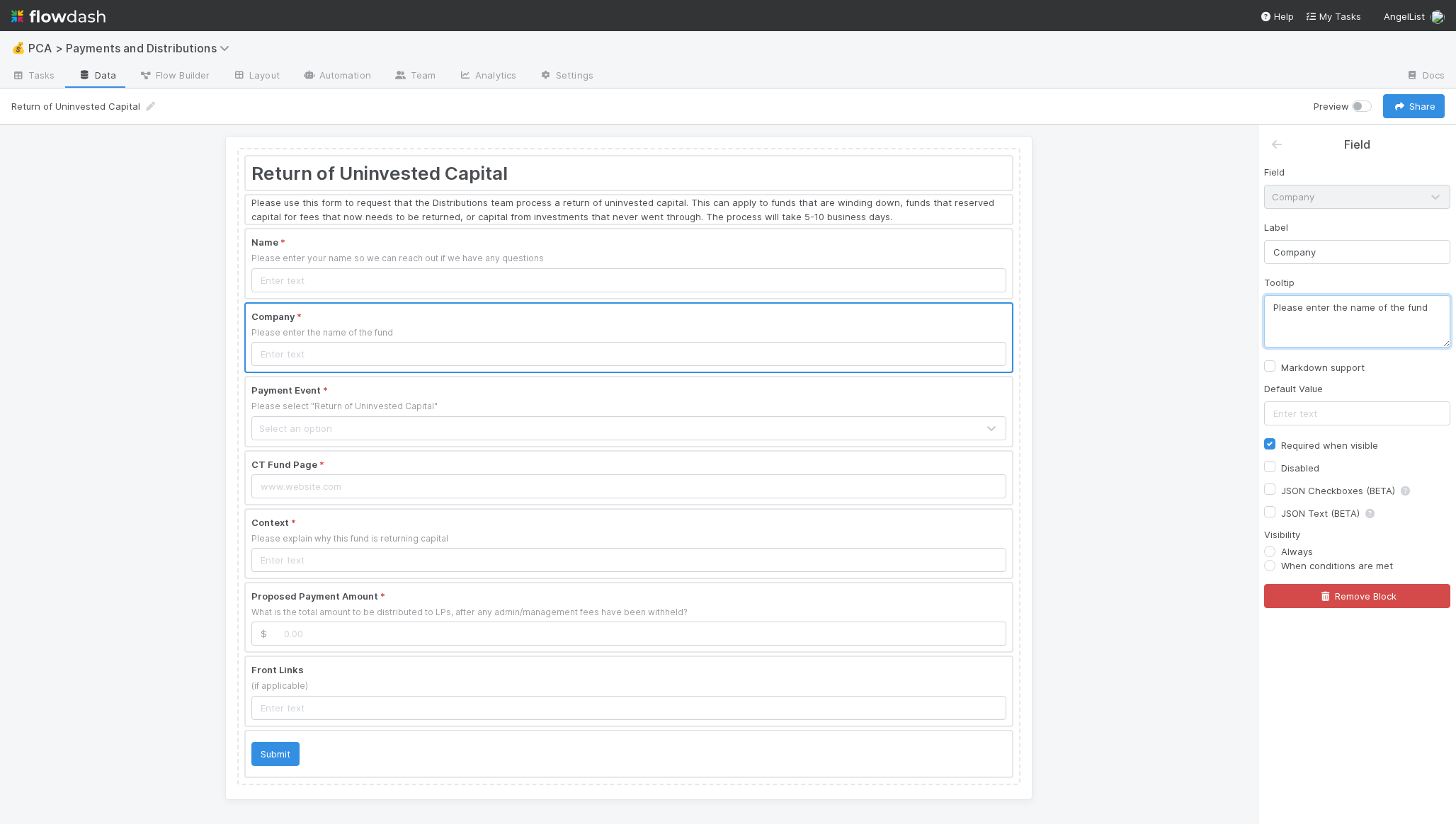
click at [1337, 307] on textarea "Please enter the name of the fund" at bounding box center [1357, 322] width 186 height 53
click at [539, 430] on div at bounding box center [629, 412] width 766 height 68
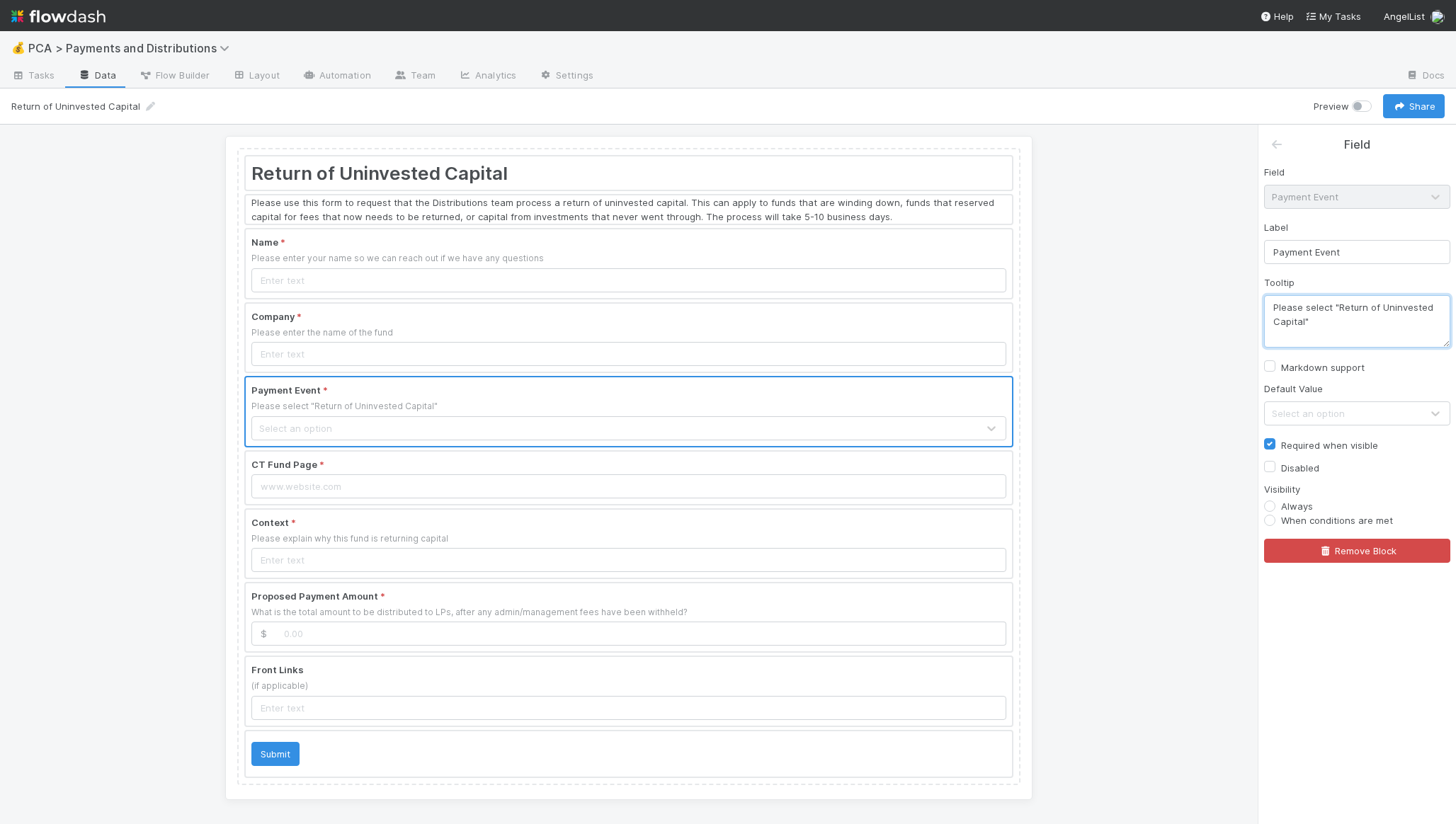
click at [1380, 328] on textarea "Please select "Return of Uninvested Capital"" at bounding box center [1357, 322] width 186 height 53
click at [1303, 319] on textarea "Please select "Return of Uninvested Capital"" at bounding box center [1357, 322] width 186 height 53
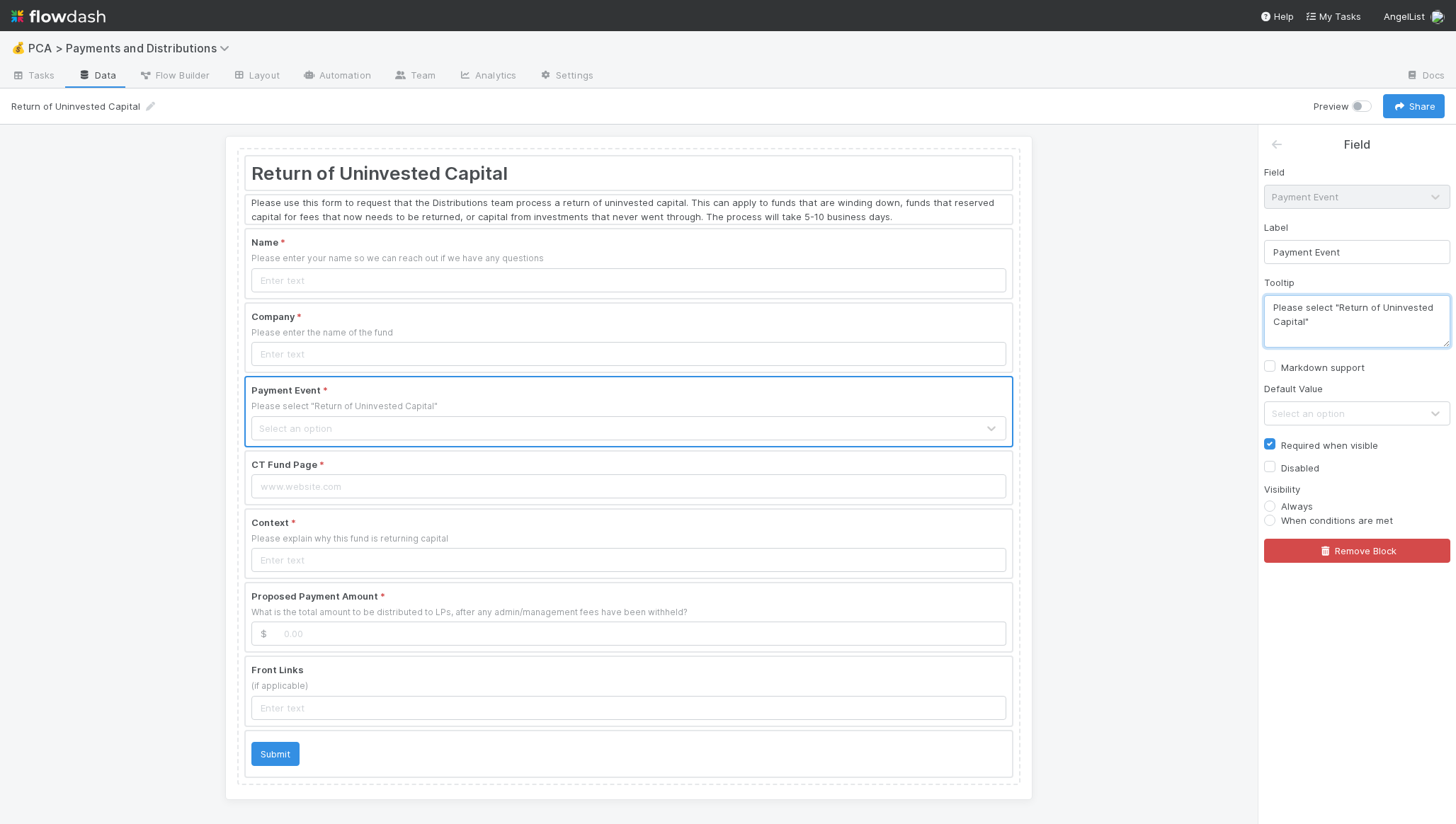
click at [1303, 319] on textarea "Please select "Return of Uninvested Capital"" at bounding box center [1357, 322] width 186 height 53
click at [400, 538] on div at bounding box center [629, 543] width 766 height 68
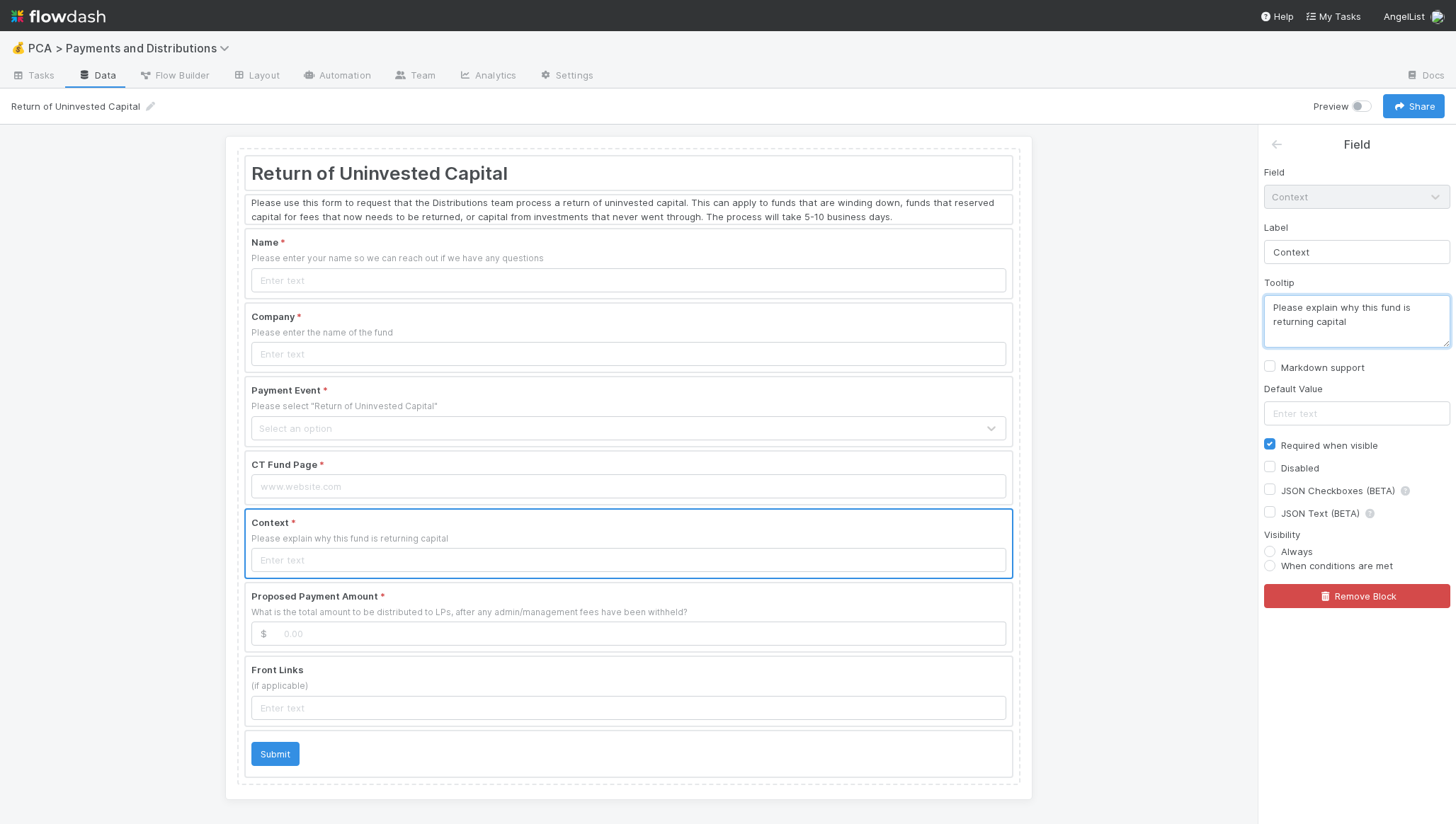
click at [1333, 321] on textarea "Please explain why this fund is returning capital" at bounding box center [1357, 322] width 186 height 53
click at [584, 609] on div at bounding box center [629, 617] width 766 height 68
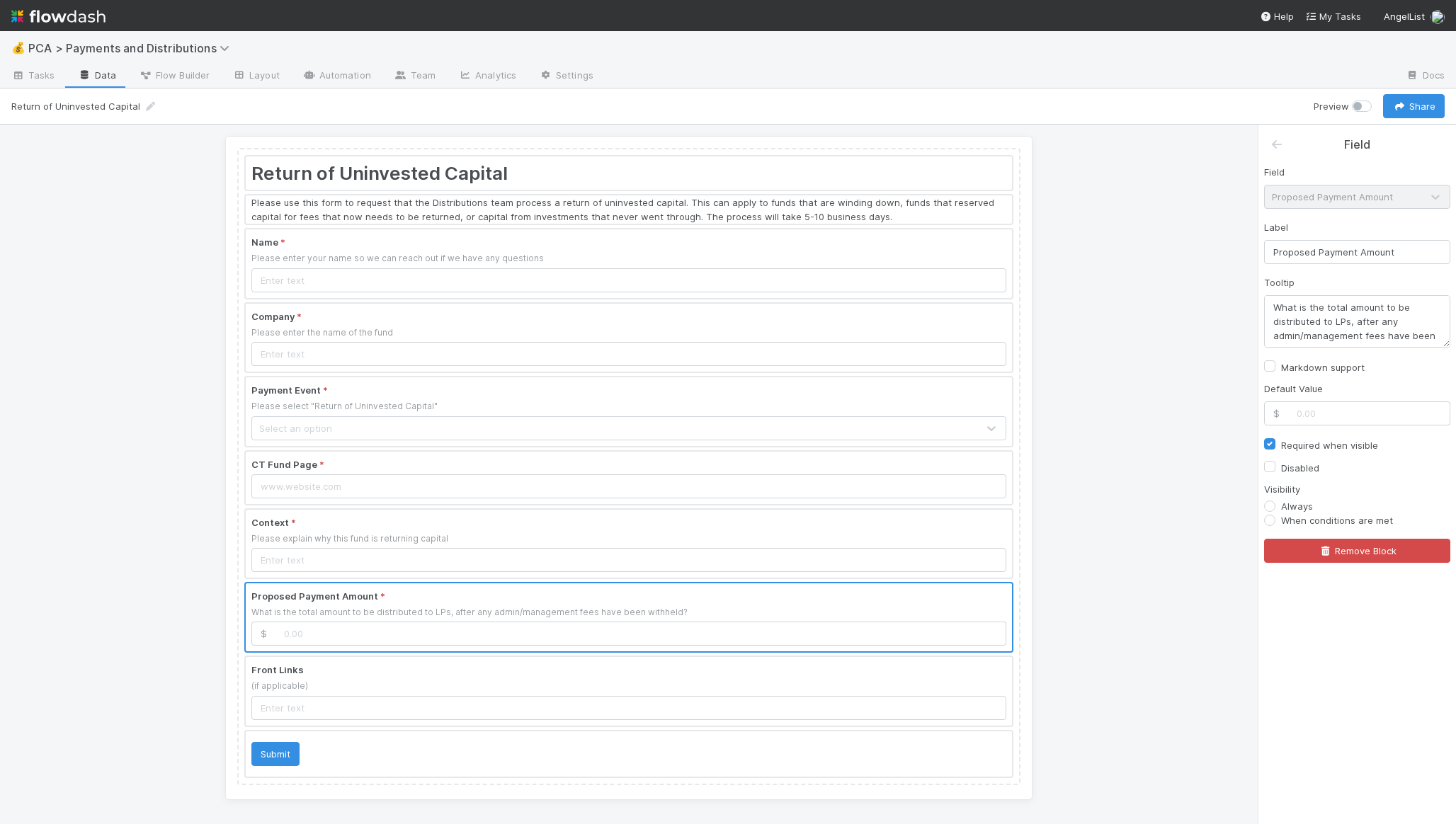
click at [739, 622] on div at bounding box center [629, 617] width 766 height 68
click at [1364, 289] on div "Tooltip What is the total amount to be distributed to LPs, after any admin/mana…" at bounding box center [1357, 312] width 186 height 72
click at [1356, 317] on textarea "What is the total amount to be distributed to LPs, after any admin/management f…" at bounding box center [1357, 322] width 186 height 53
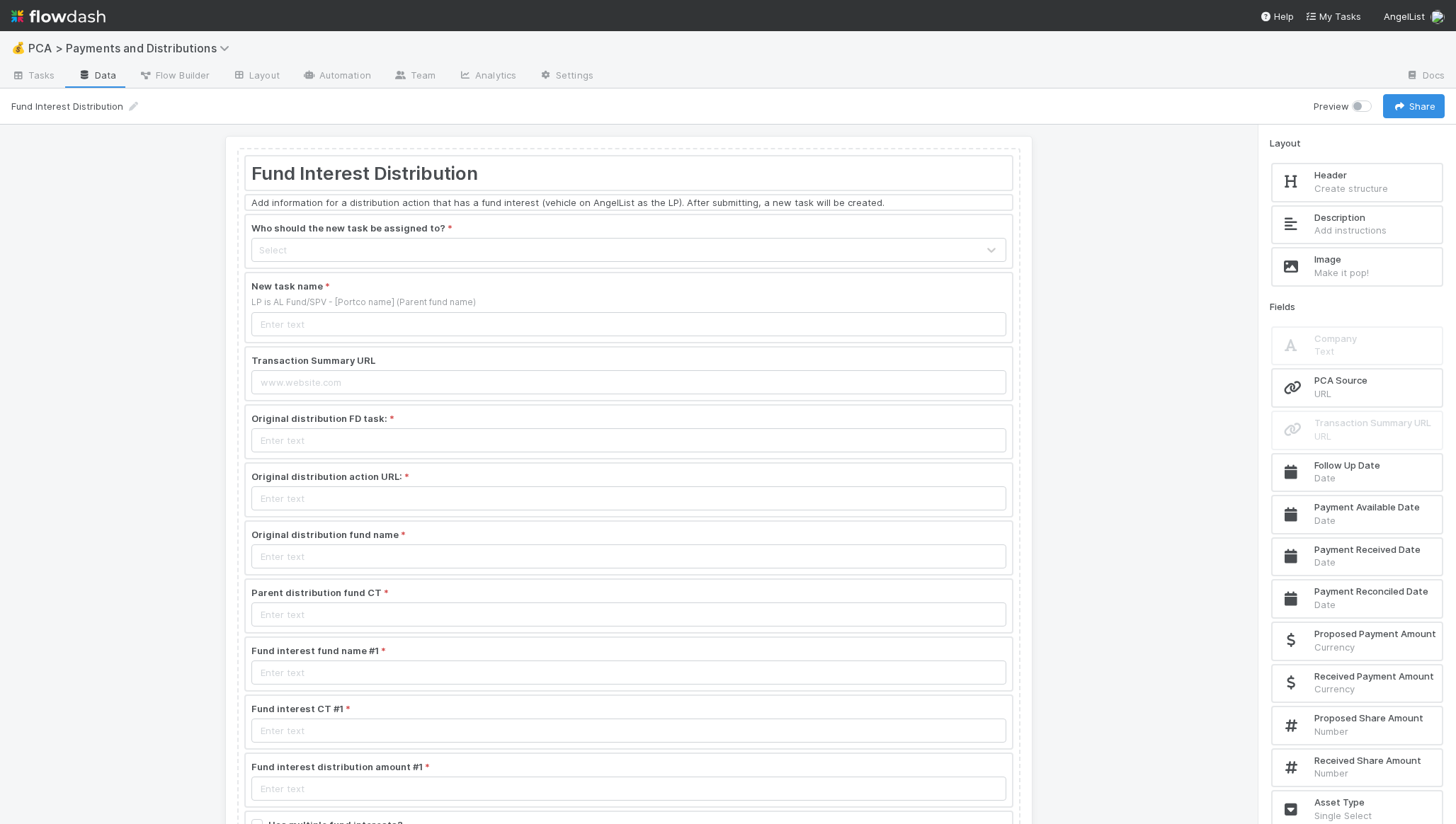
click at [613, 251] on div at bounding box center [629, 242] width 766 height 53
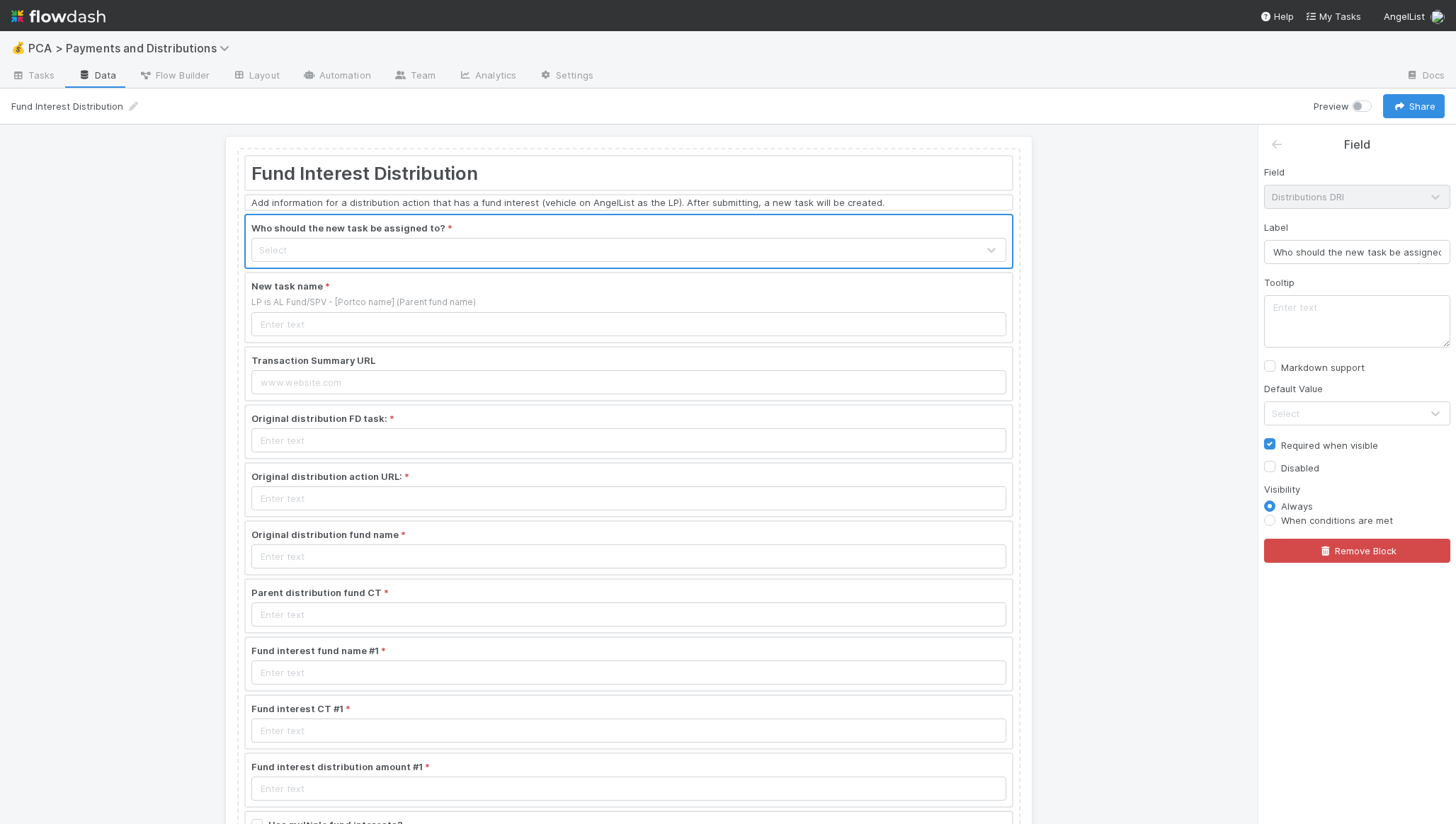
click at [621, 202] on div at bounding box center [629, 202] width 766 height 14
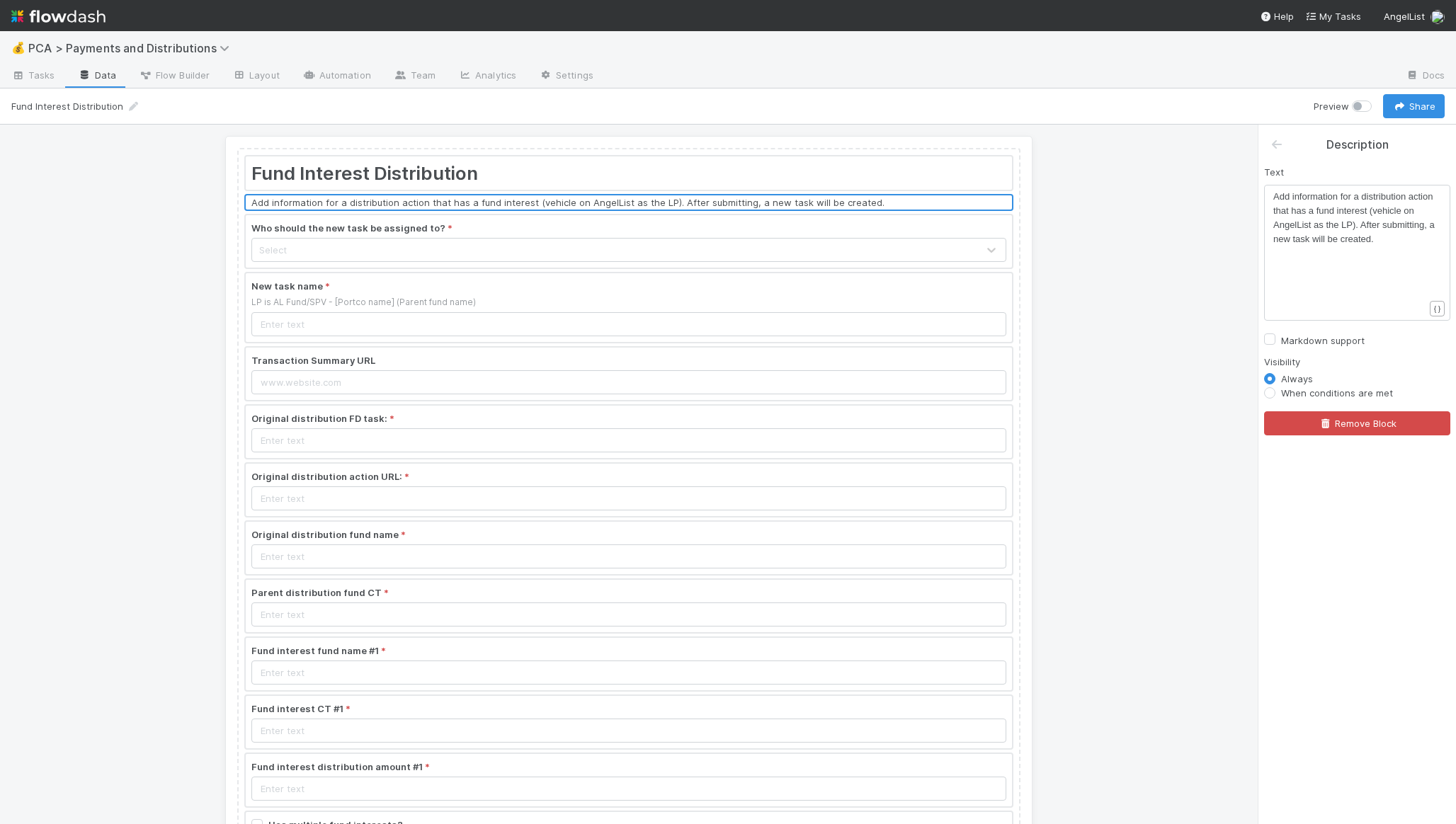
click at [634, 179] on div at bounding box center [629, 173] width 766 height 33
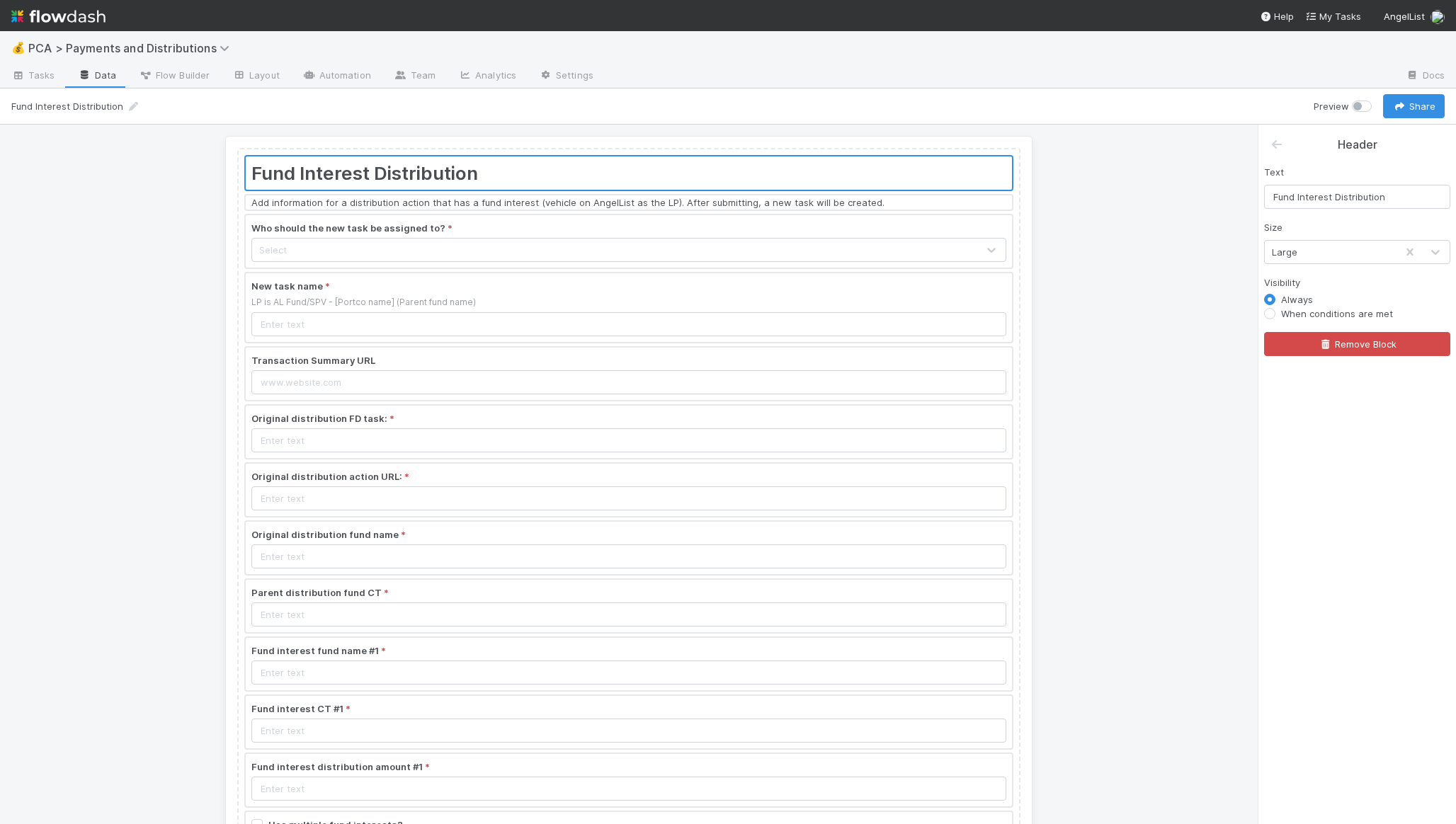
click at [637, 133] on div "Fund Interest Distribution Add information for a distribution action that has a…" at bounding box center [629, 474] width 1258 height 700
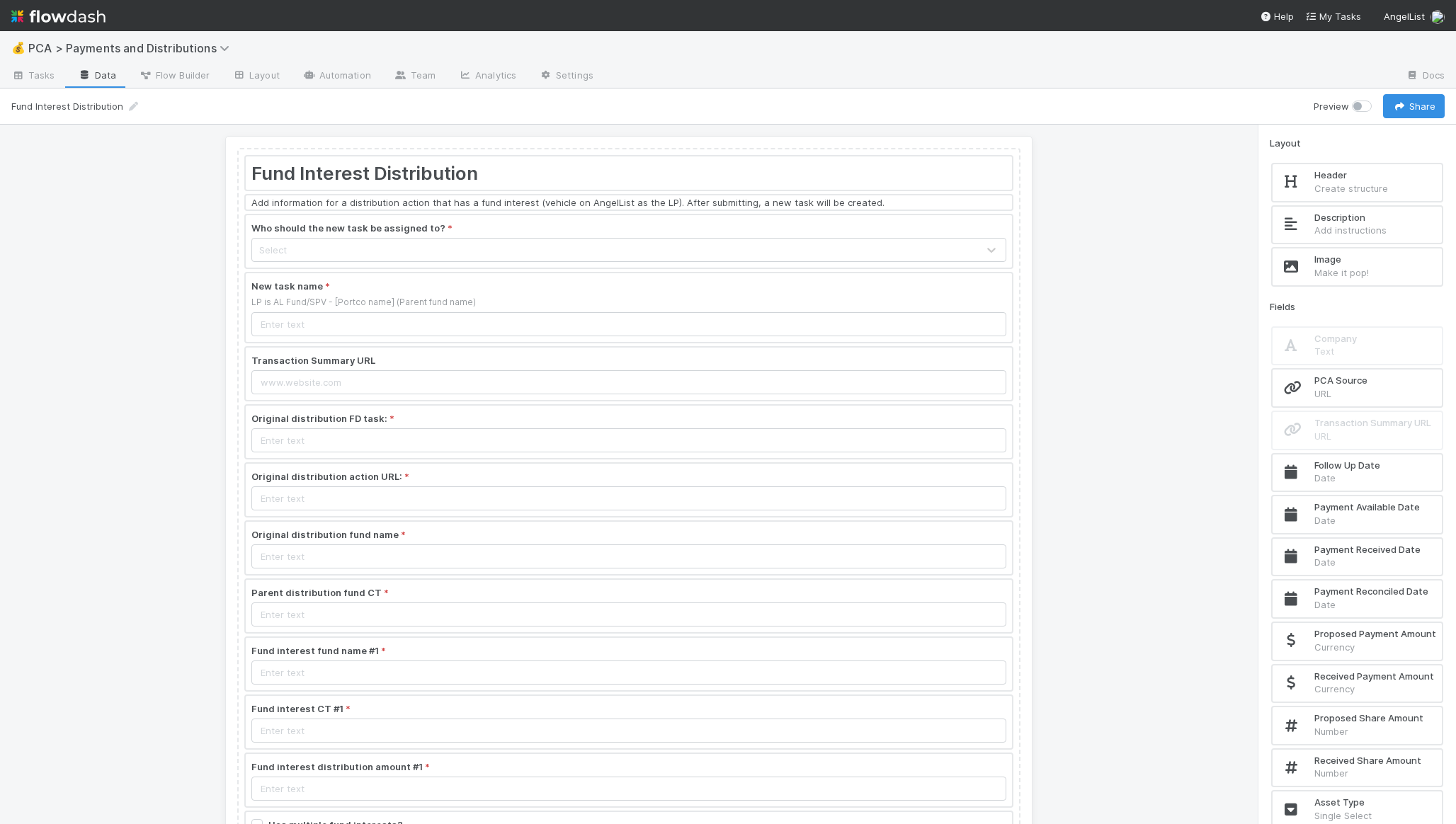
click at [573, 296] on div at bounding box center [629, 307] width 766 height 68
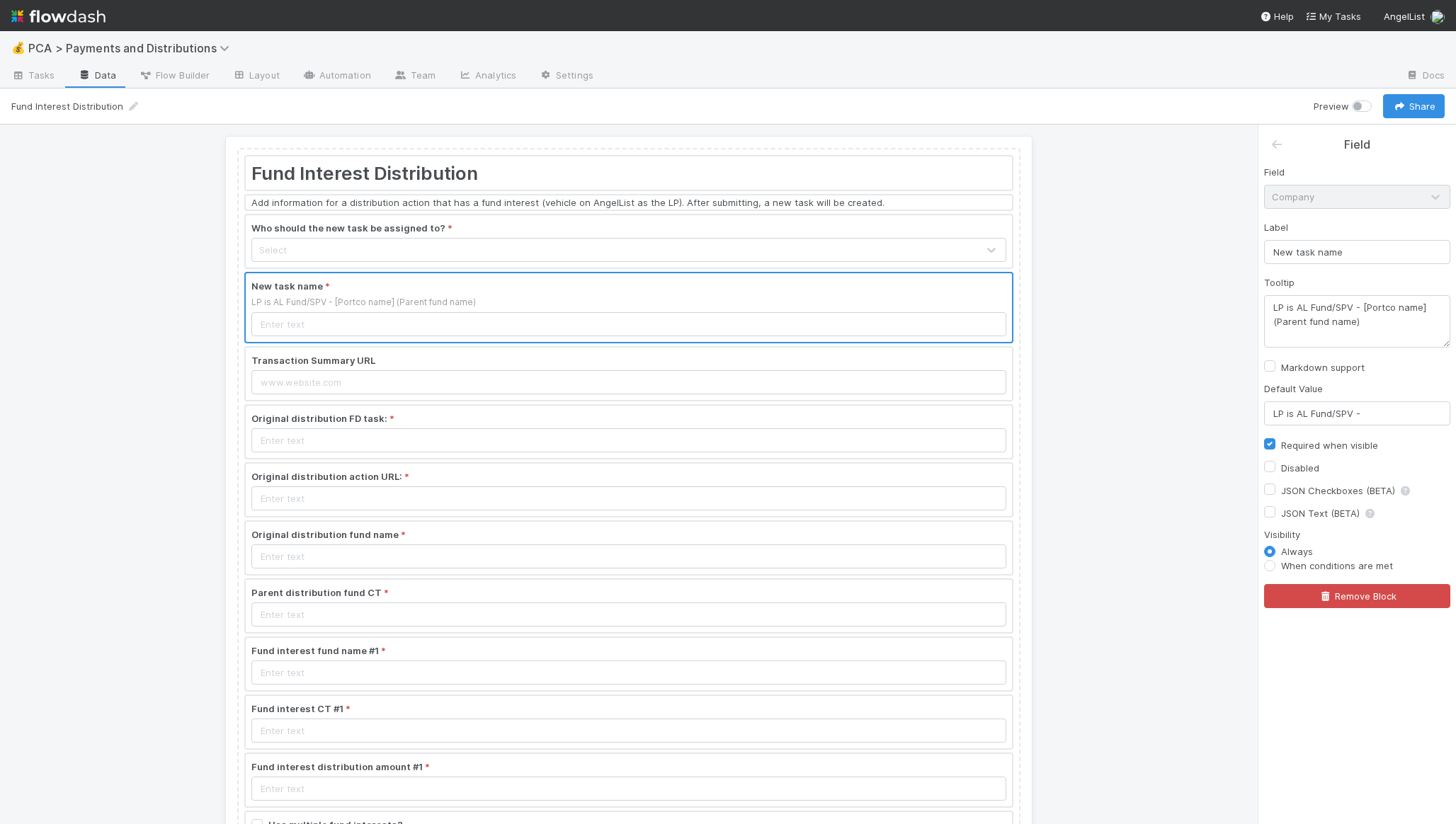
click at [657, 207] on div at bounding box center [629, 202] width 766 height 14
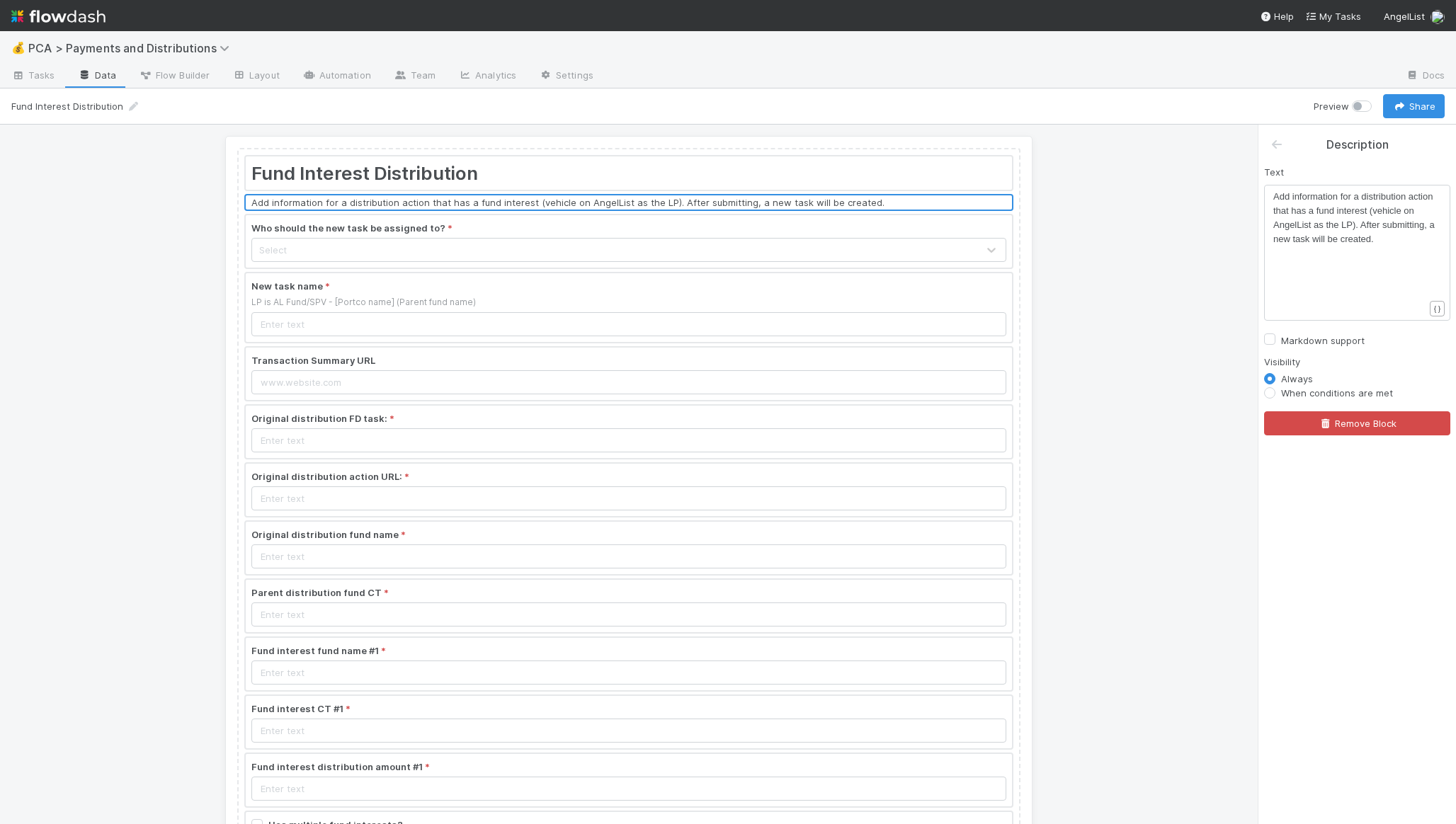
click at [466, 368] on div at bounding box center [629, 374] width 766 height 53
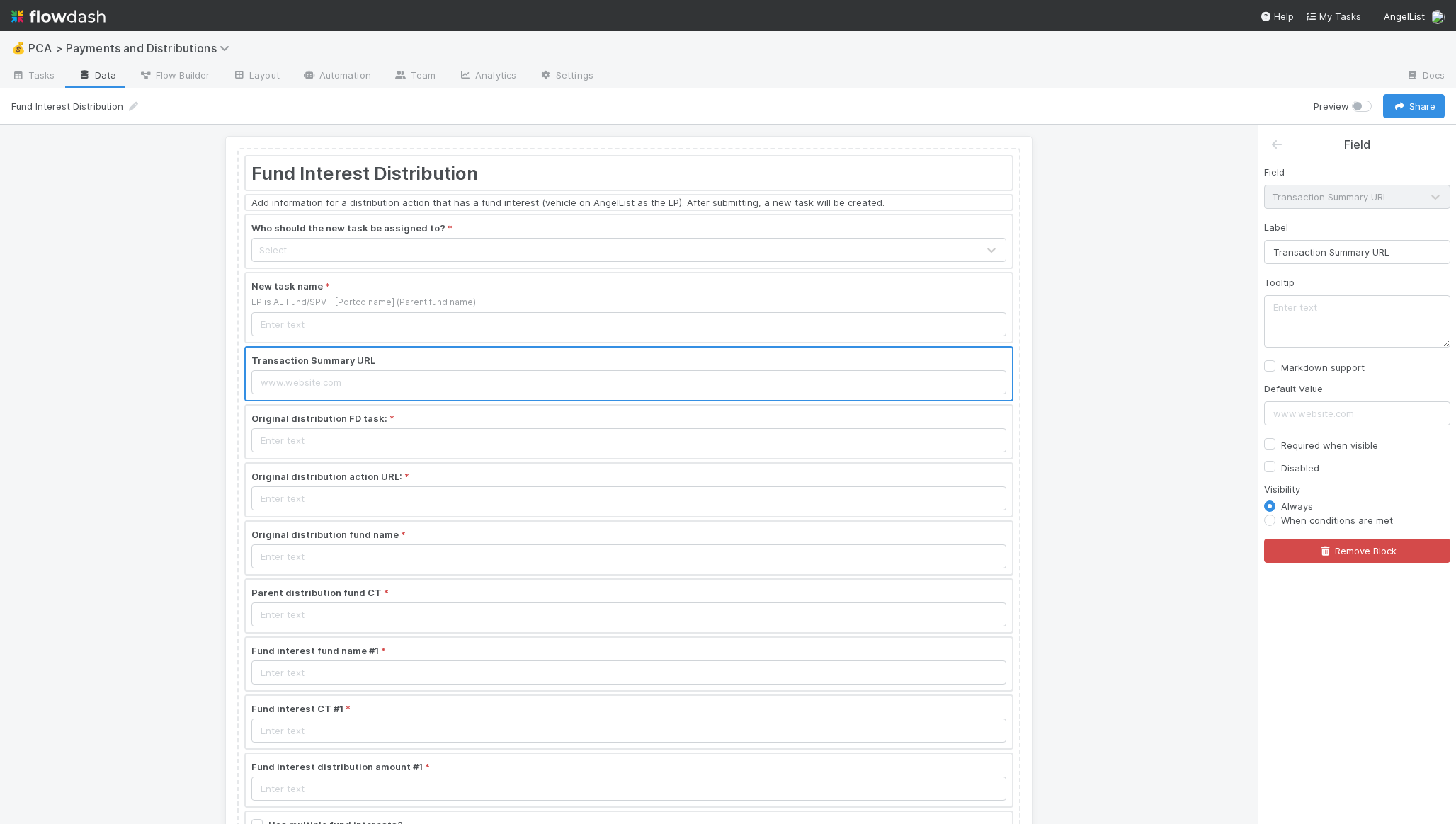
click at [480, 326] on div at bounding box center [629, 307] width 766 height 68
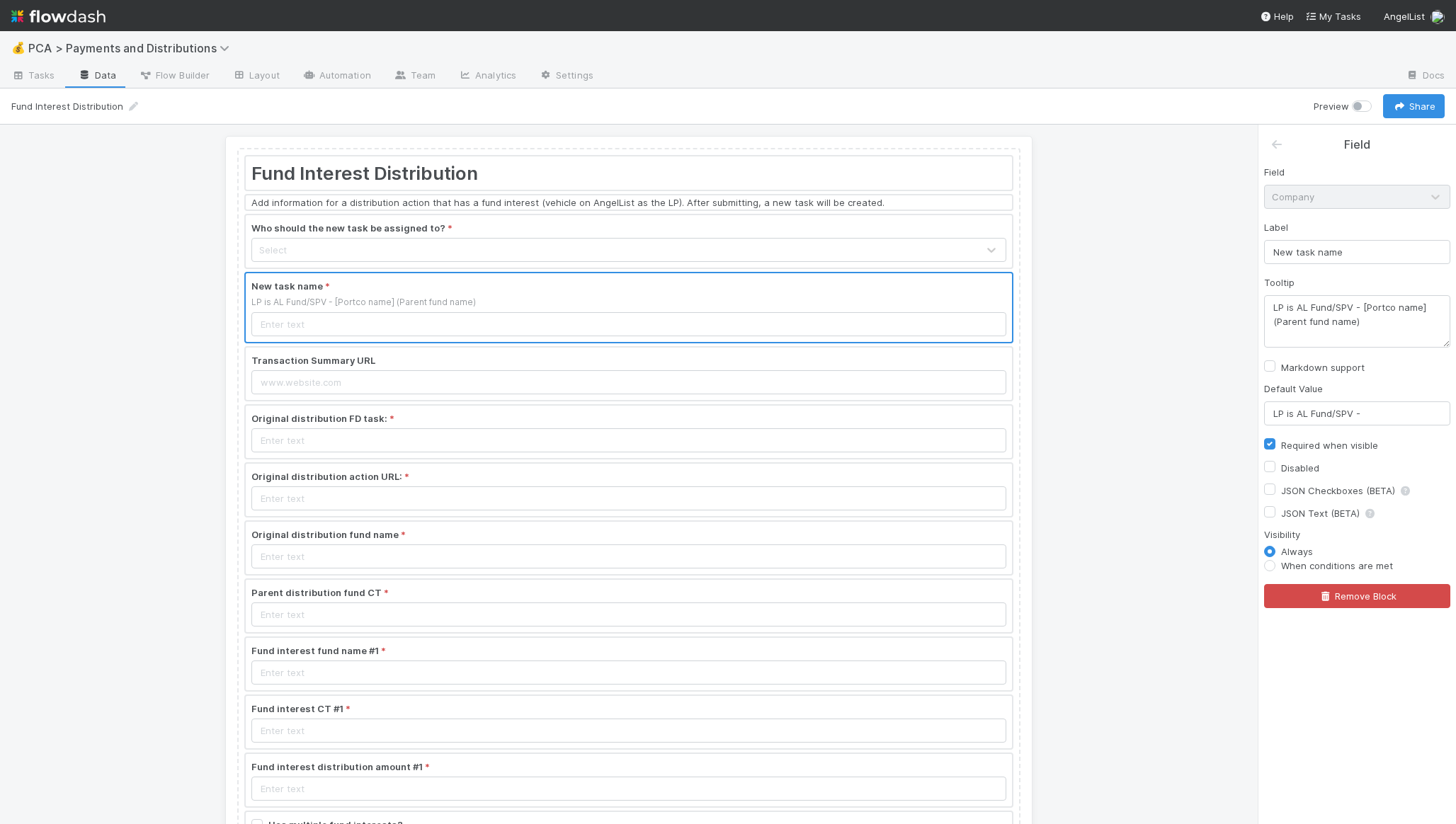
click at [439, 395] on div at bounding box center [629, 374] width 766 height 53
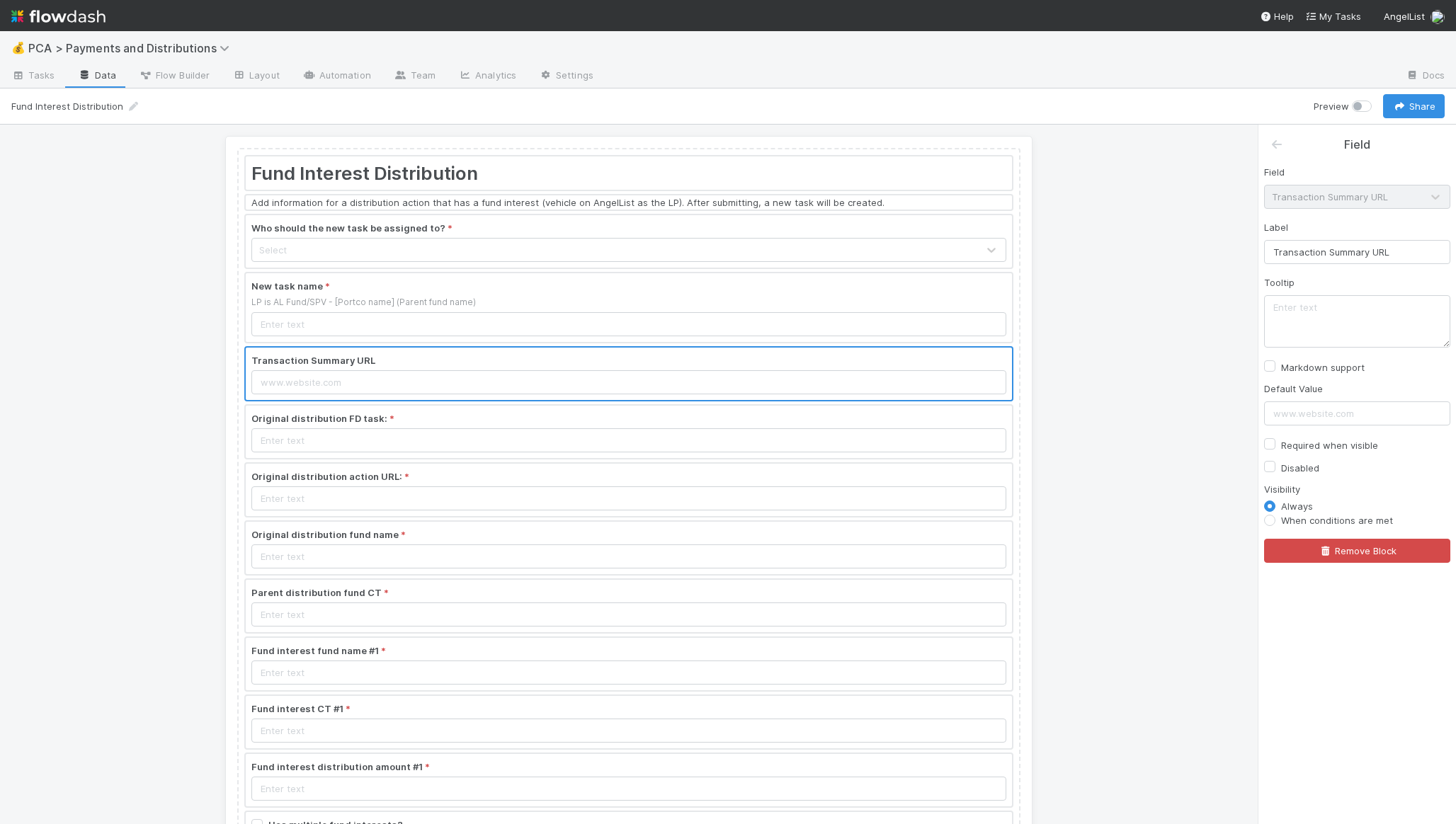
click at [438, 413] on div at bounding box center [629, 432] width 766 height 53
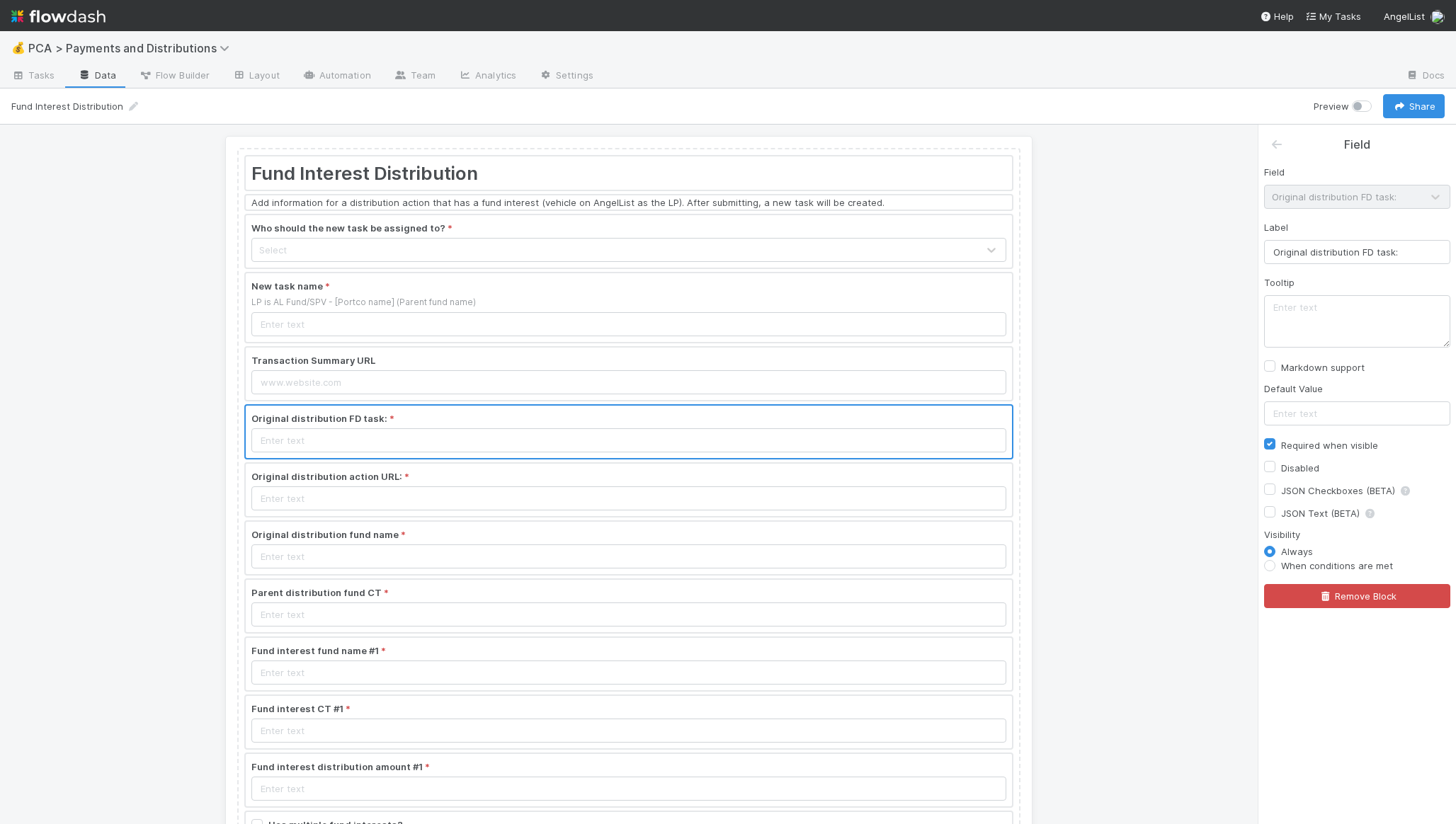
click at [526, 600] on div at bounding box center [629, 607] width 766 height 53
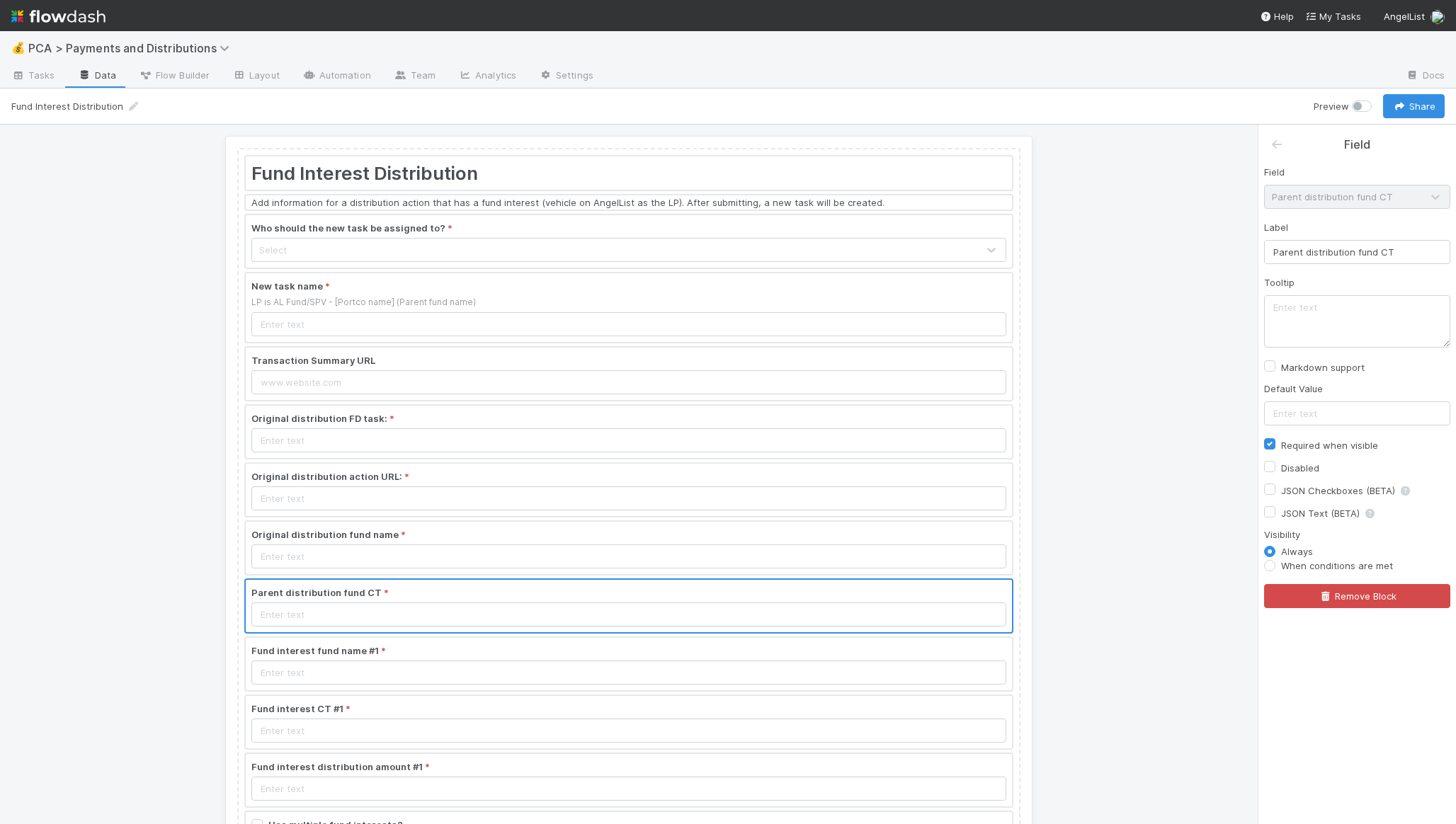
scroll to position [131, 0]
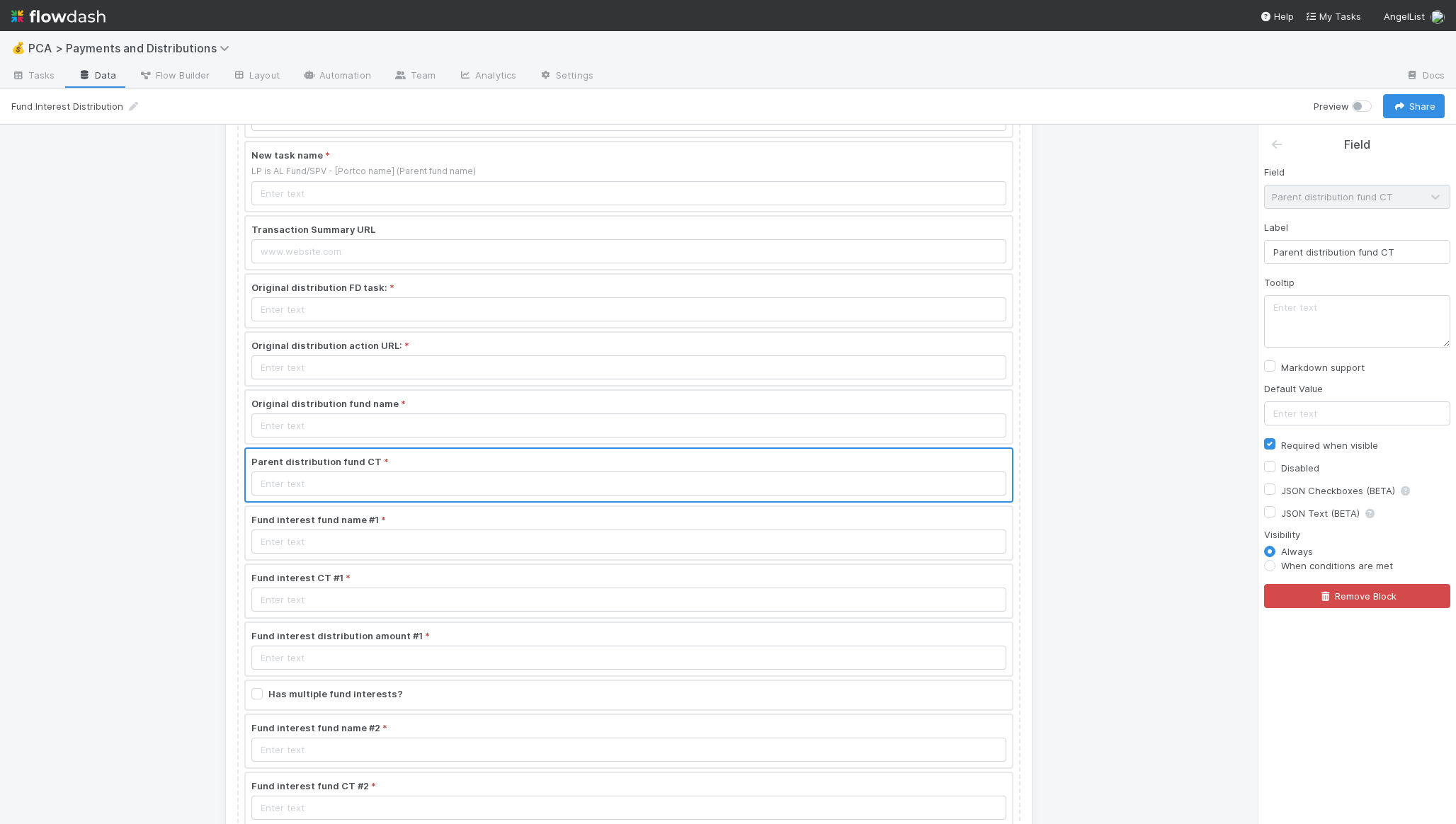
click at [479, 543] on div at bounding box center [629, 533] width 766 height 53
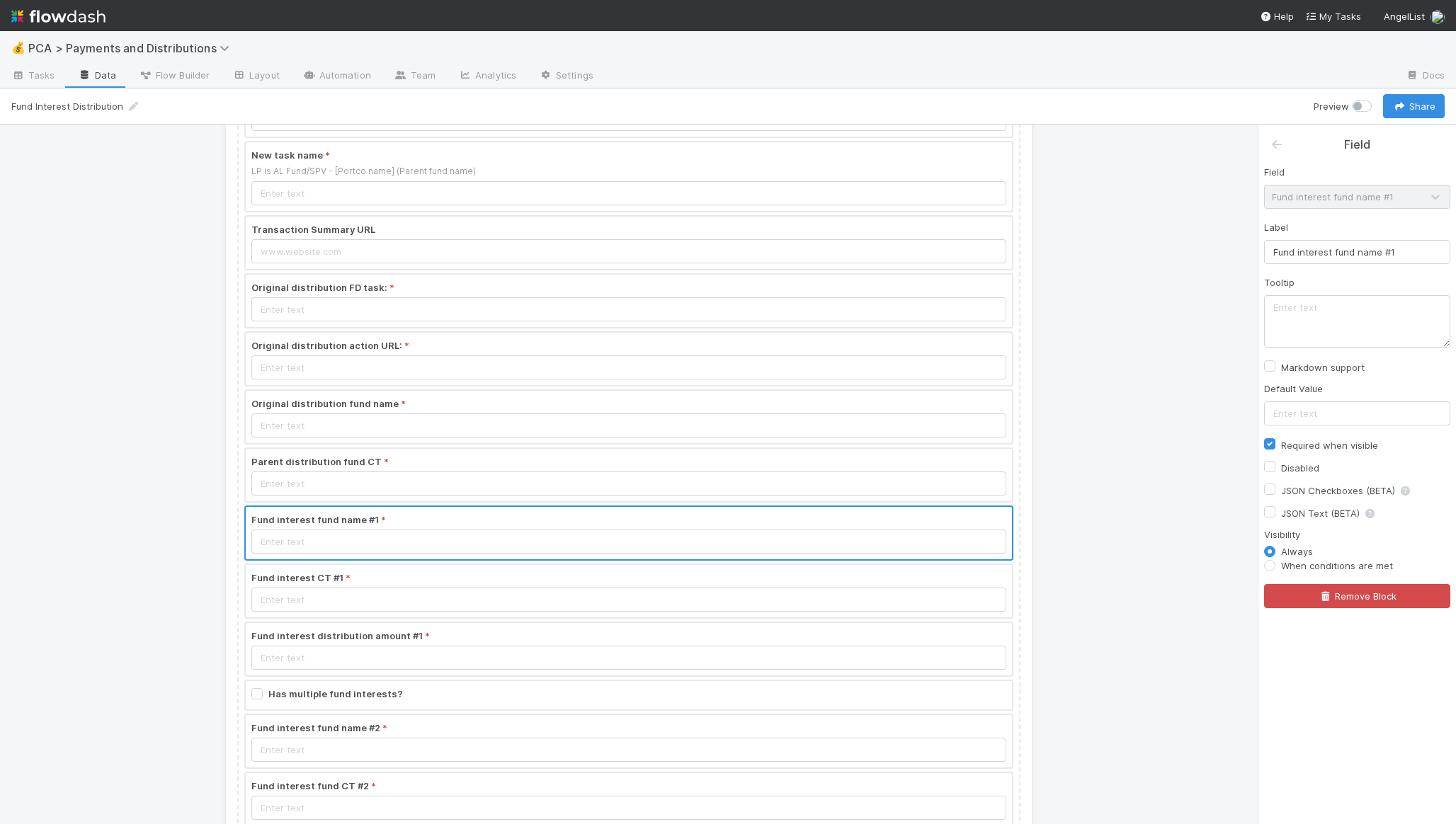
click at [519, 618] on div "Fund Interest Distribution Add information for a distribution action that has a…" at bounding box center [629, 567] width 784 height 1101
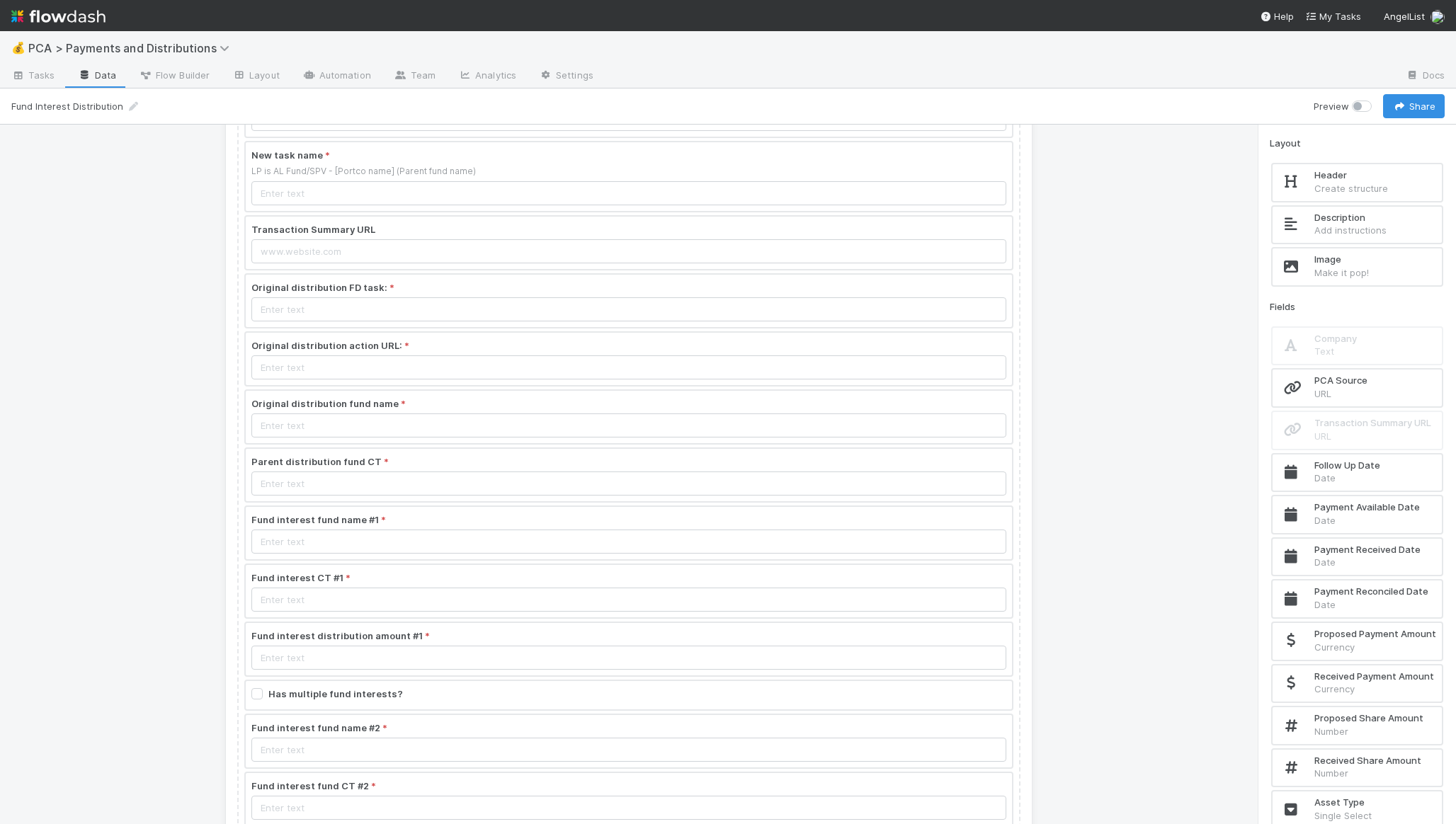
click at [516, 639] on div at bounding box center [629, 649] width 766 height 53
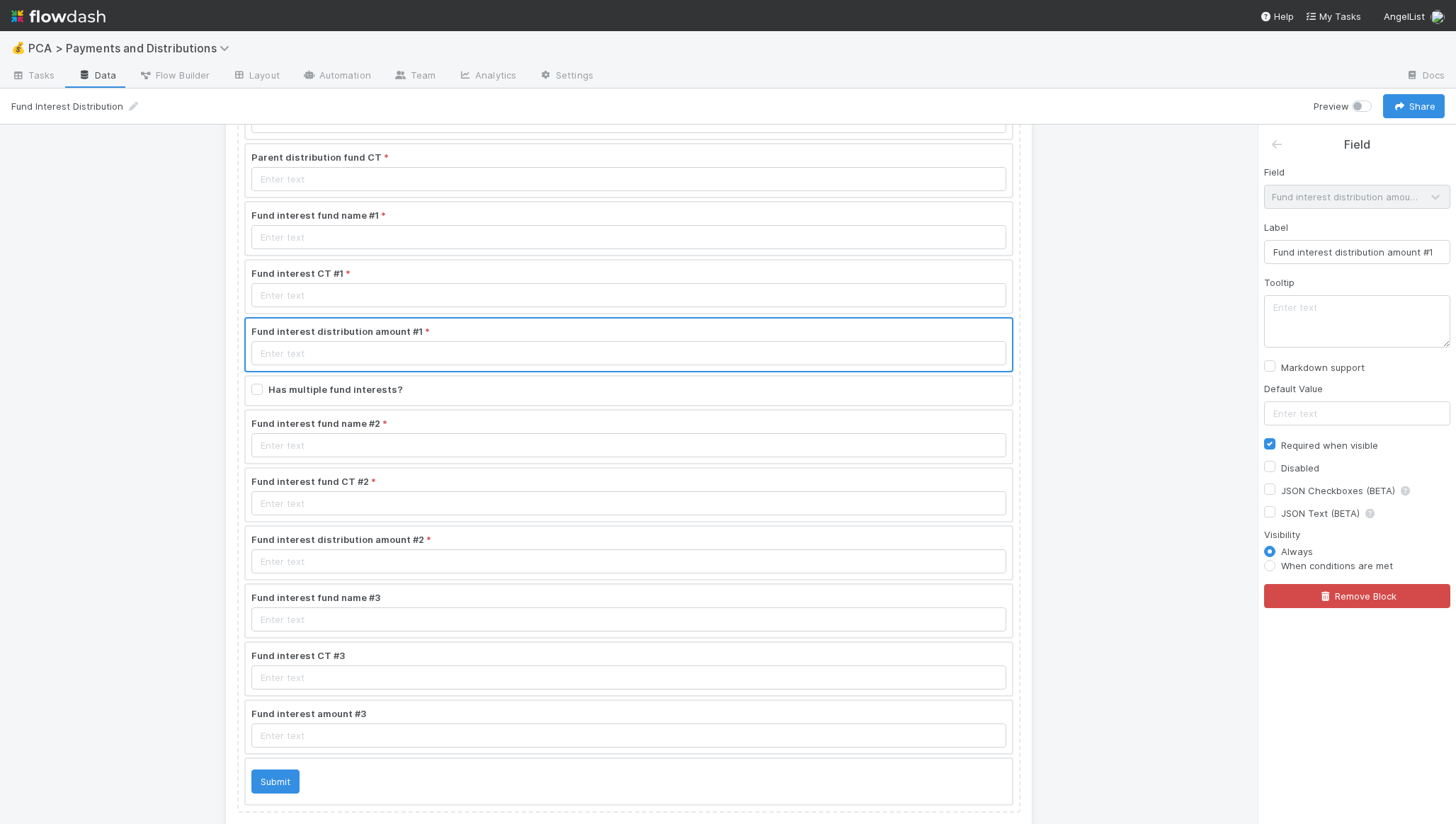
scroll to position [0, 0]
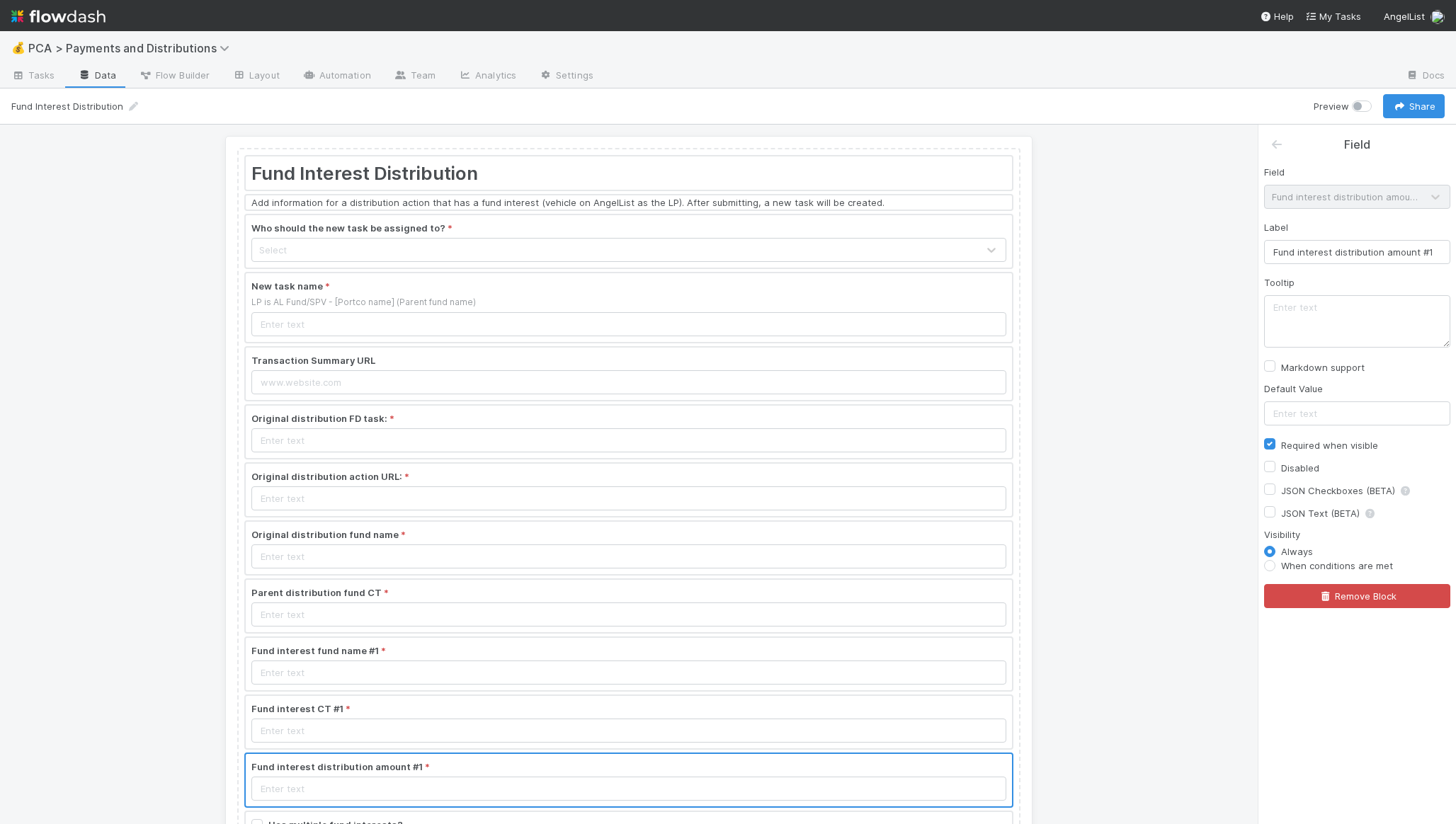
click at [728, 205] on div at bounding box center [629, 202] width 766 height 14
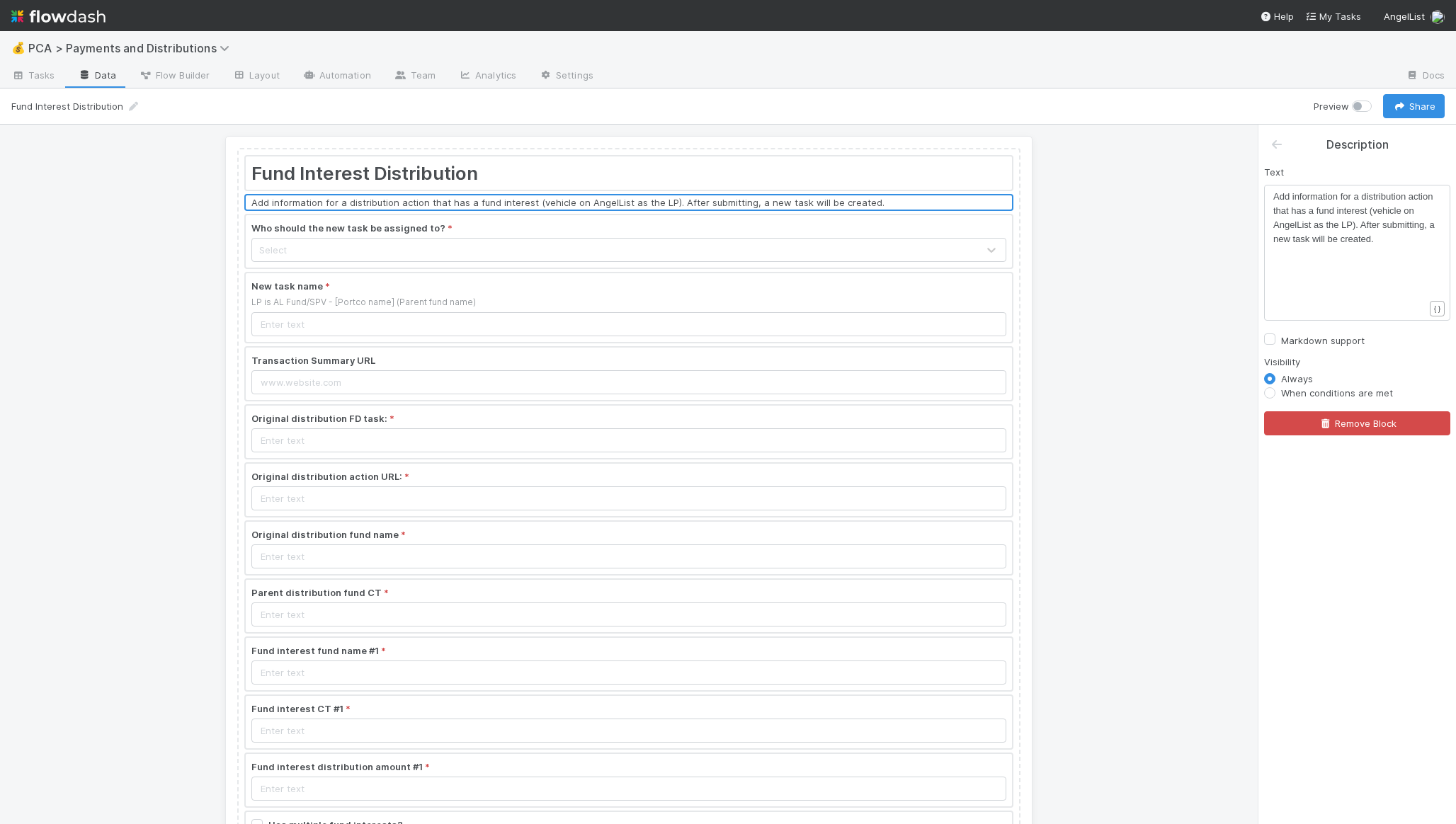
click at [1062, 235] on div "Fund Interest Distribution Add information for a distribution action that has a…" at bounding box center [629, 474] width 1258 height 700
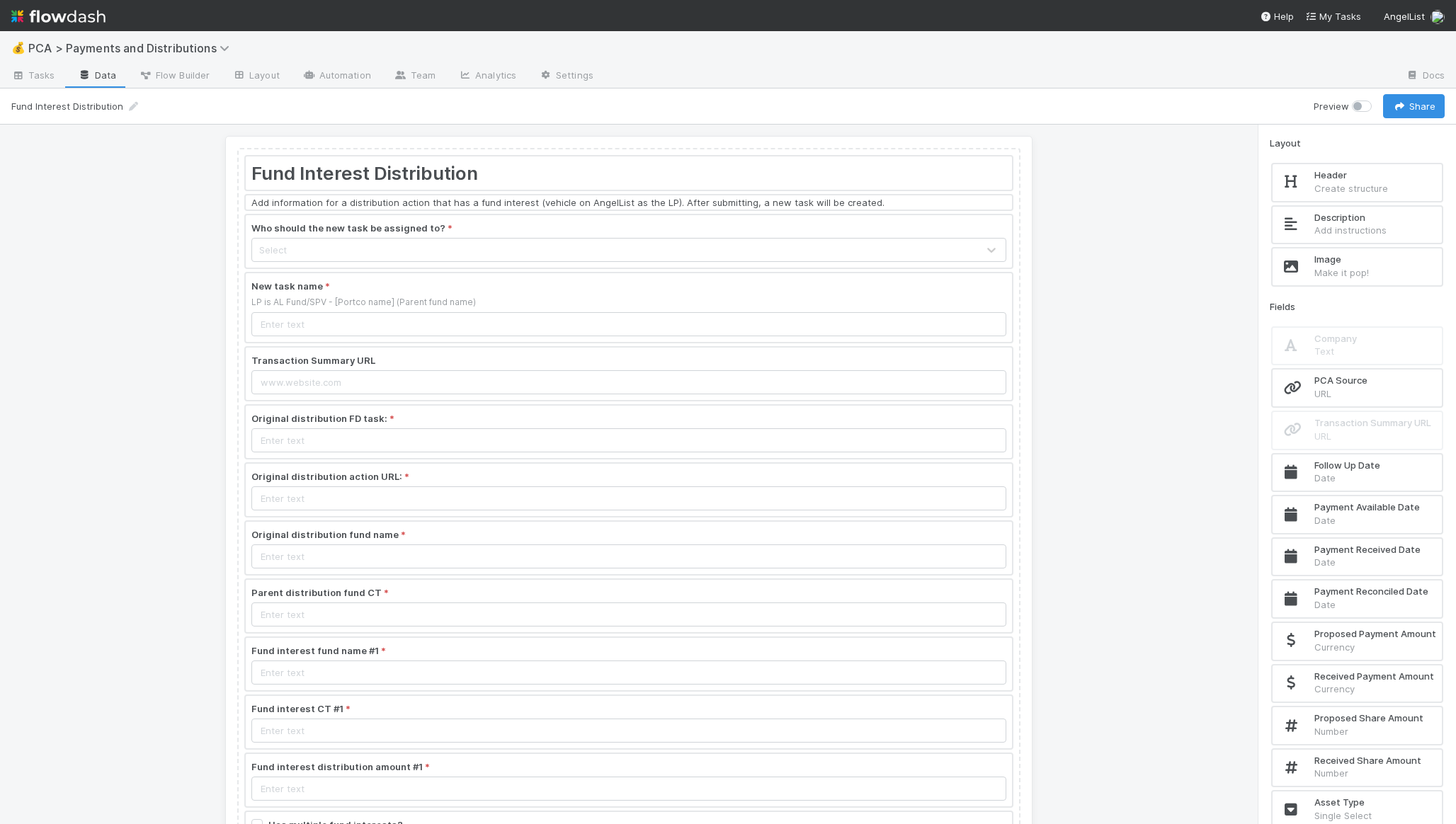
click at [487, 182] on div at bounding box center [629, 173] width 766 height 33
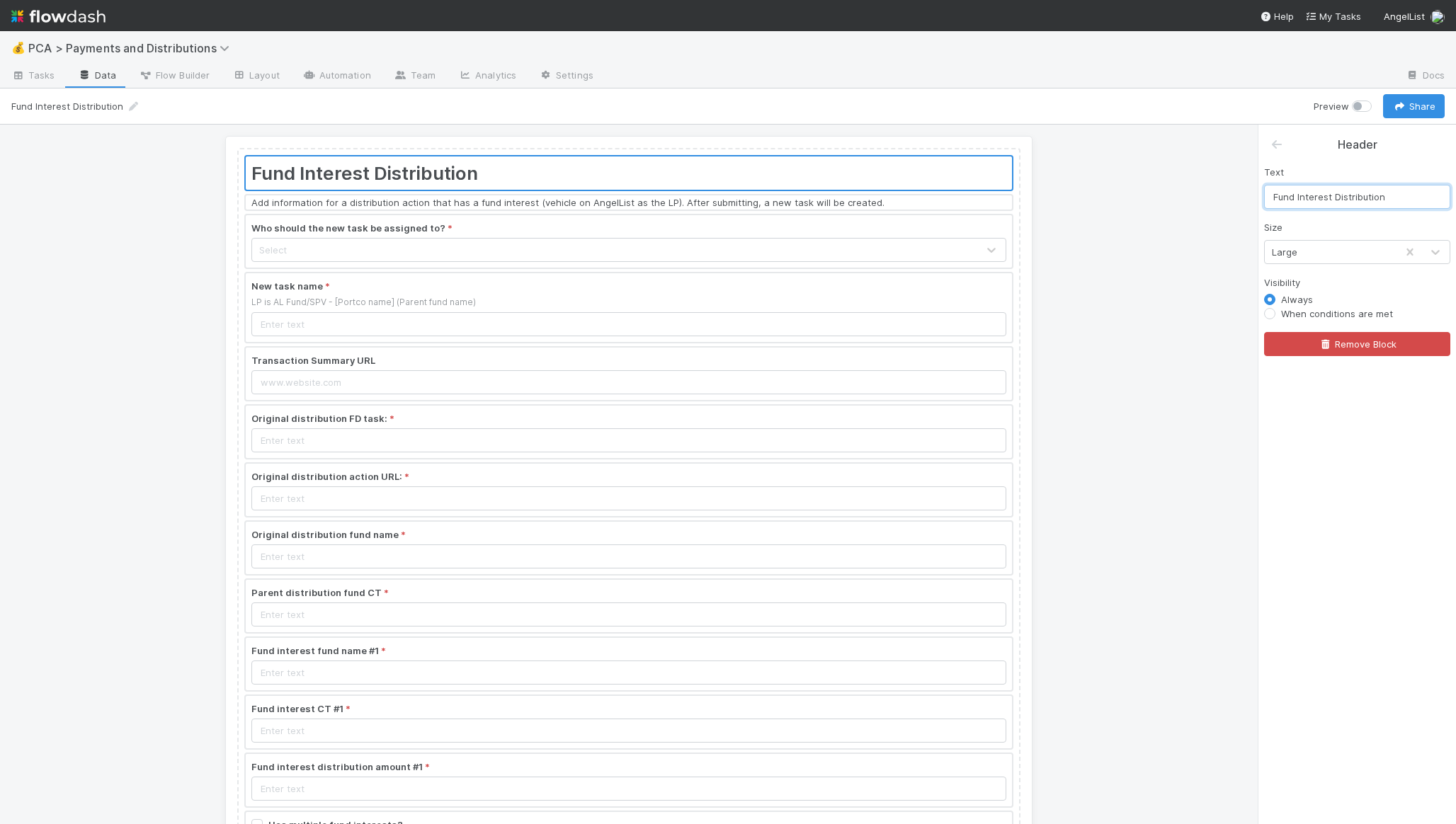
click at [1315, 192] on input "Fund Interest Distribution" at bounding box center [1357, 197] width 186 height 24
click at [428, 208] on div at bounding box center [629, 202] width 766 height 14
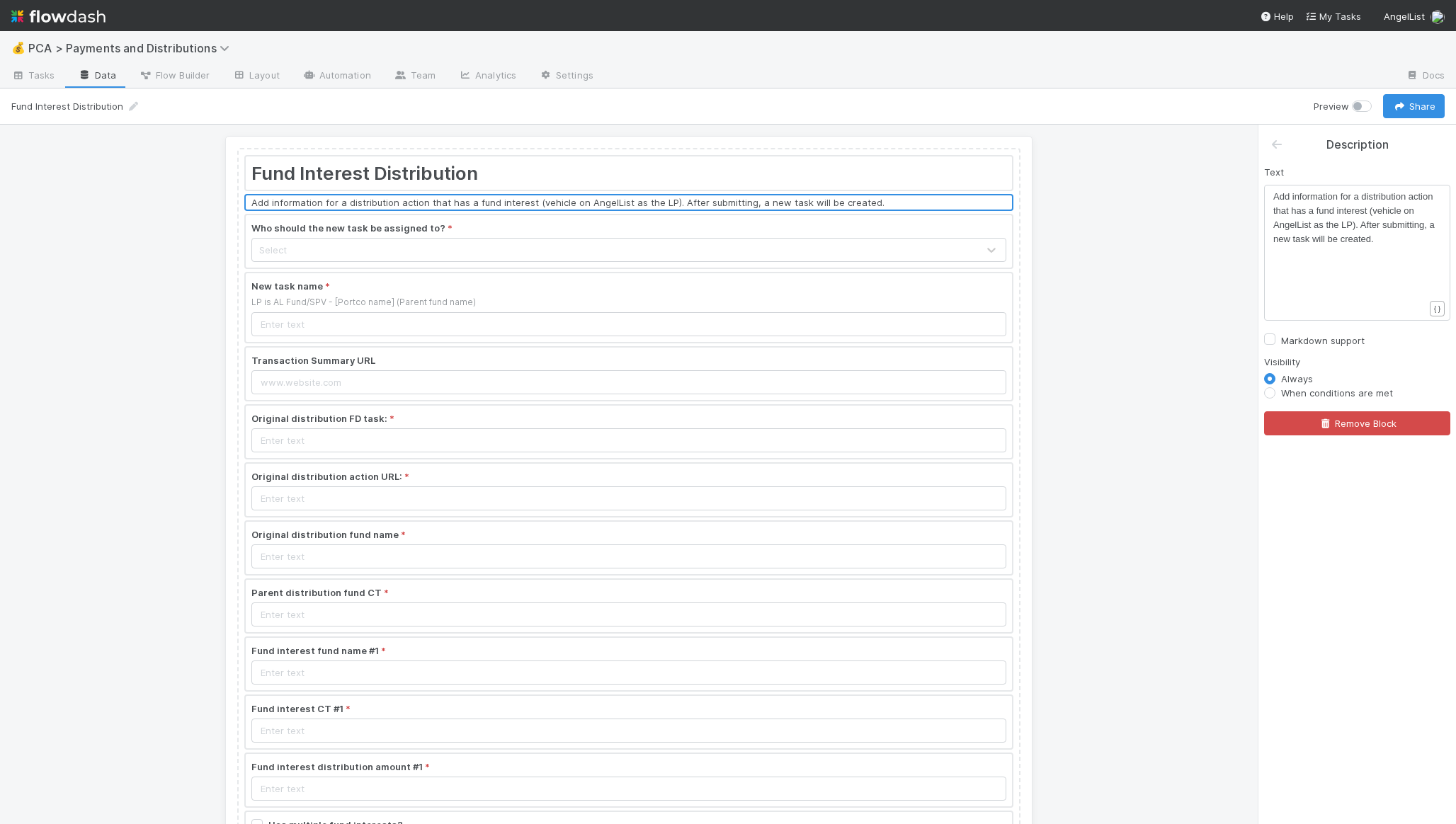
scroll to position [4, 0]
click at [1366, 246] on pre "Add information for a distribution action that has a fund interest (vehicle on …" at bounding box center [1354, 218] width 161 height 57
type textarea "Add information for a distribution action that has a fund interest (vehicle on …"
drag, startPoint x: 1360, startPoint y: 256, endPoint x: 1247, endPoint y: 177, distance: 137.9
click at [439, 303] on div at bounding box center [629, 307] width 766 height 68
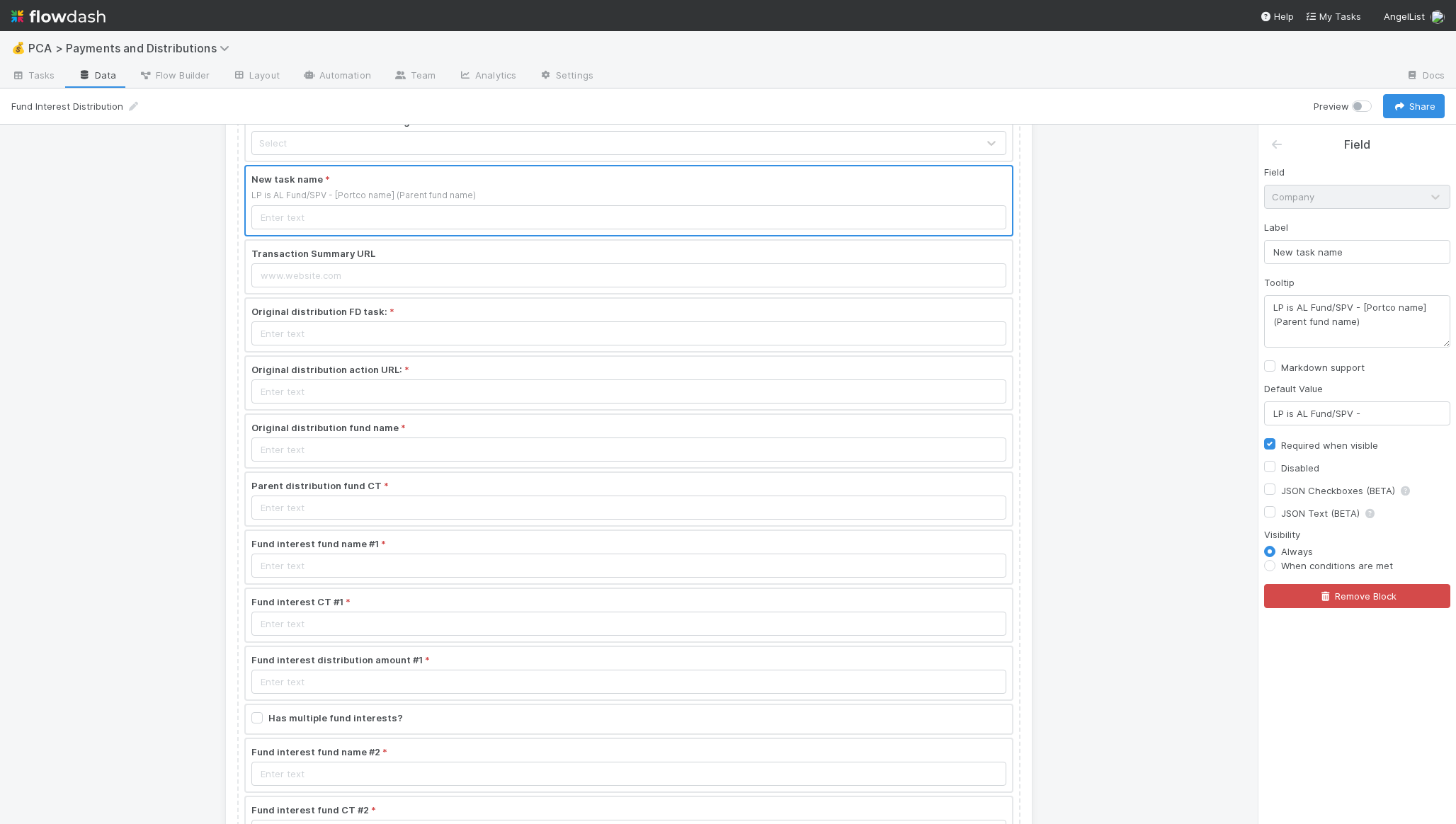
scroll to position [105, 0]
click at [718, 183] on div at bounding box center [629, 202] width 766 height 68
click at [720, 208] on div at bounding box center [629, 202] width 766 height 68
click at [1315, 407] on input "LP is AL Fund/SPV -" at bounding box center [1357, 413] width 186 height 24
click at [1316, 417] on input "LP is AL Fund/SPV -" at bounding box center [1357, 413] width 186 height 24
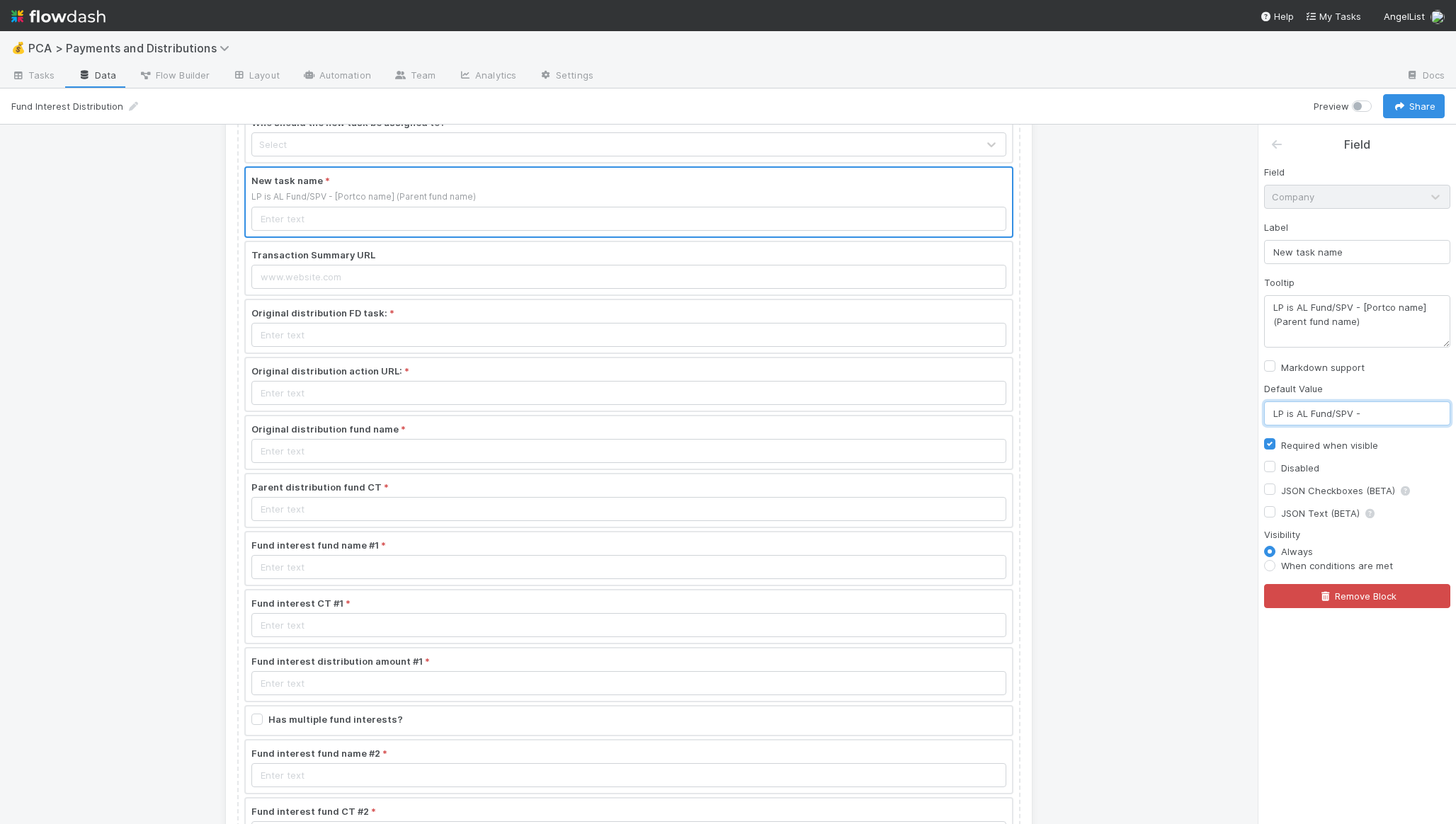
click at [1316, 417] on input "LP is AL Fund/SPV -" at bounding box center [1357, 413] width 186 height 24
click at [1330, 415] on input "LP is AL Fund/SPV -" at bounding box center [1357, 413] width 186 height 24
click at [784, 212] on div at bounding box center [629, 202] width 766 height 68
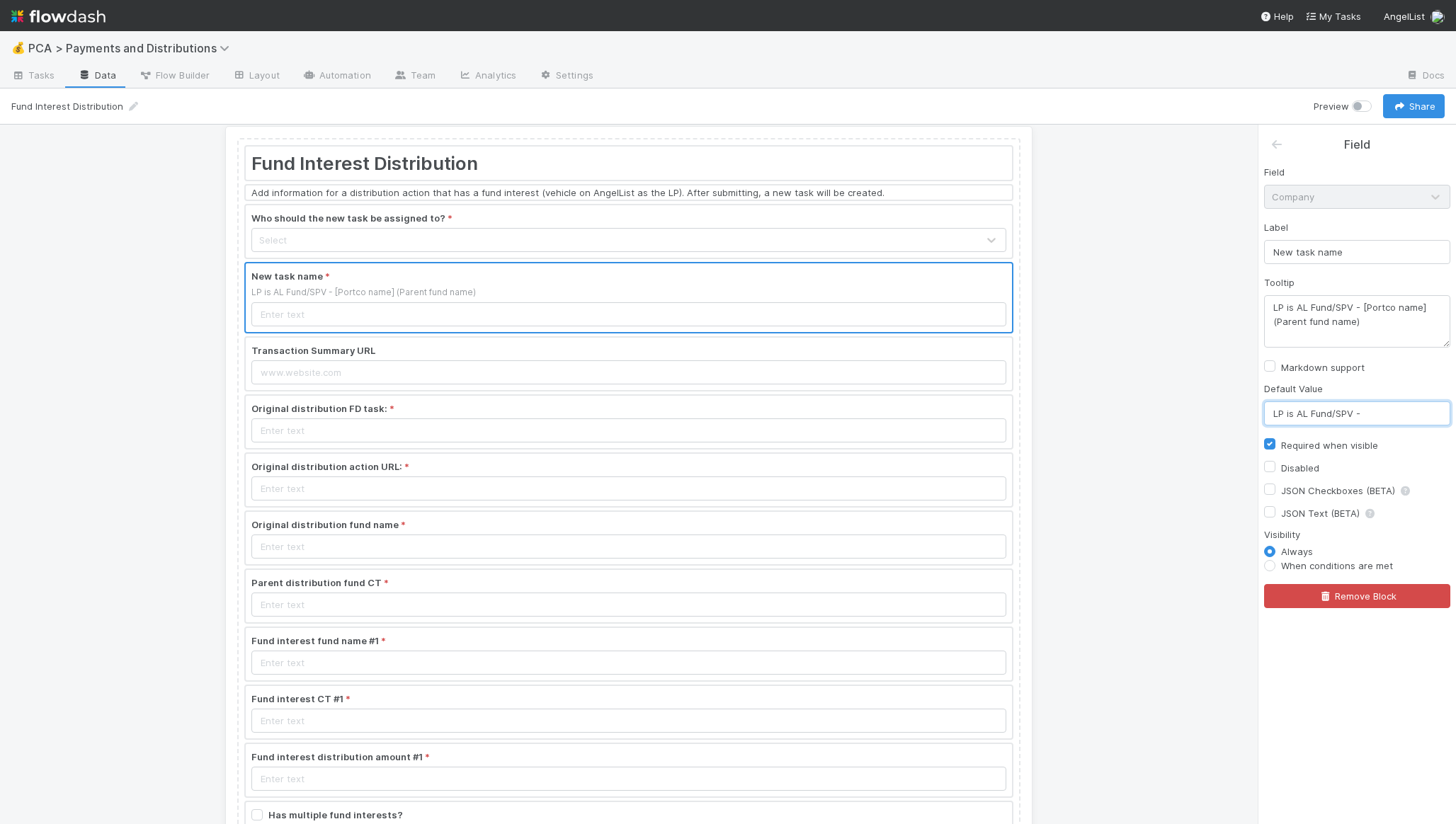
scroll to position [0, 0]
